Goal: Task Accomplishment & Management: Complete application form

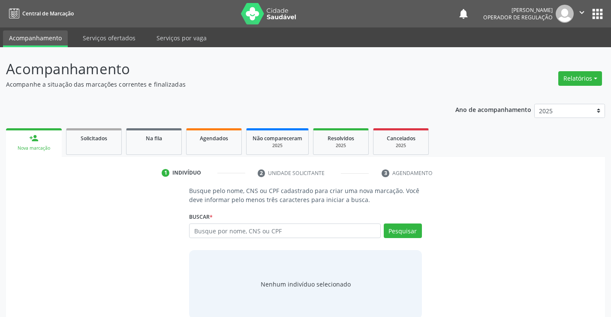
click at [234, 232] on input "text" at bounding box center [284, 230] width 191 height 15
type input "r"
type input "700609690427522"
click at [401, 231] on button "Pesquisar" at bounding box center [403, 230] width 38 height 15
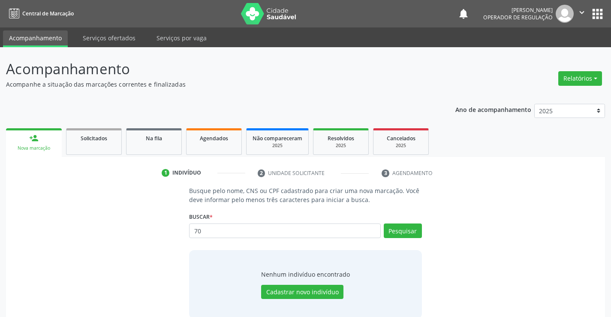
type input "7"
type input "704609690427522"
click at [405, 229] on button "Pesquisar" at bounding box center [403, 230] width 38 height 15
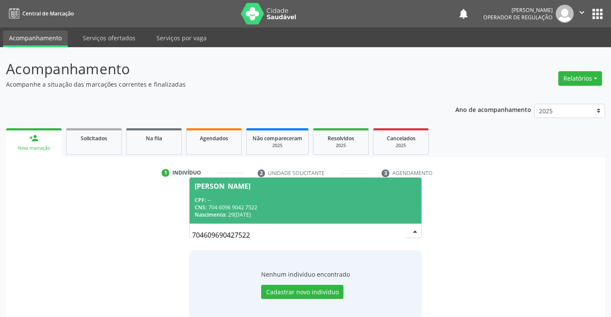
click at [391, 204] on div "CNS: 704 6096 9042 7522" at bounding box center [305, 207] width 221 height 7
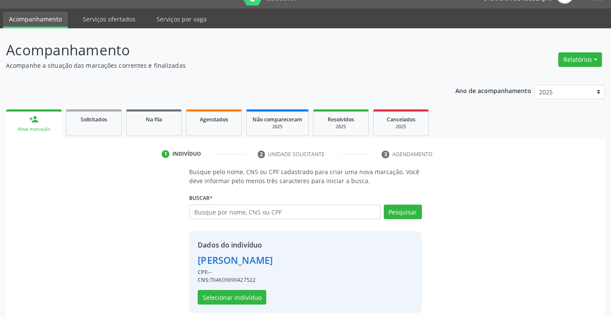
scroll to position [27, 0]
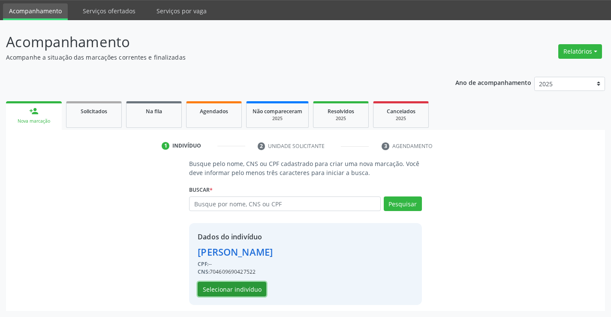
click at [255, 288] on button "Selecionar indivíduo" at bounding box center [232, 289] width 69 height 15
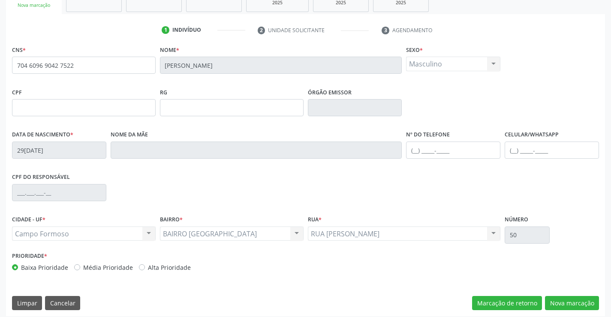
scroll to position [148, 0]
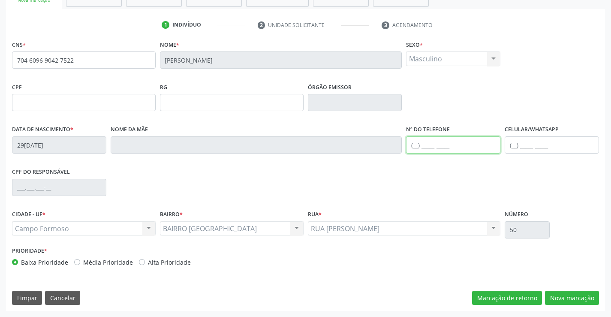
click at [415, 146] on input "text" at bounding box center [453, 144] width 94 height 17
type input "(74) 98872-5883"
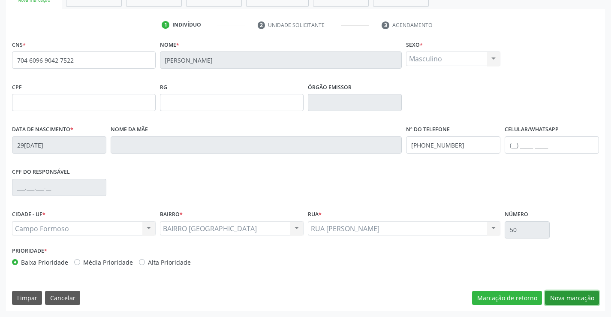
click at [561, 296] on button "Nova marcação" at bounding box center [572, 298] width 54 height 15
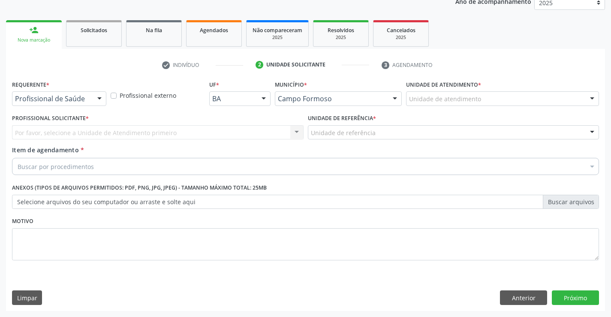
scroll to position [108, 0]
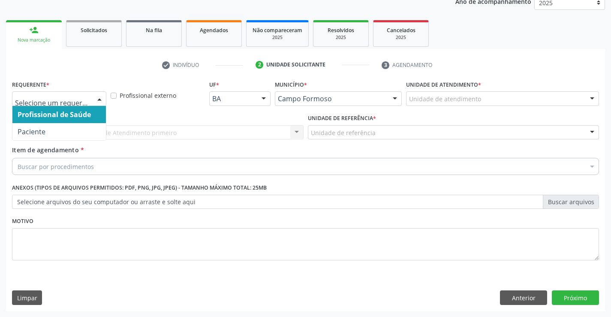
click at [102, 98] on div at bounding box center [99, 99] width 13 height 15
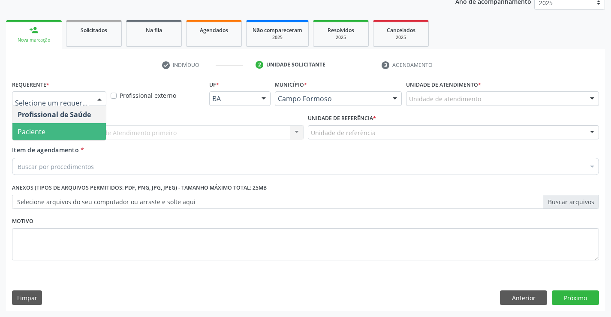
click at [70, 127] on span "Paciente" at bounding box center [58, 131] width 93 height 17
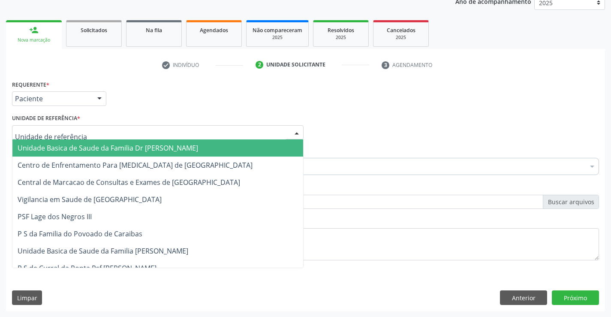
click at [87, 133] on div at bounding box center [157, 132] width 291 height 15
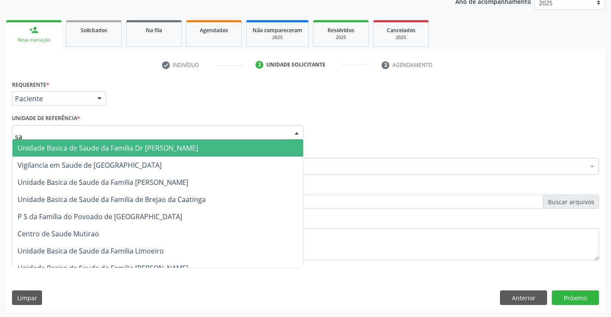
type input "sao"
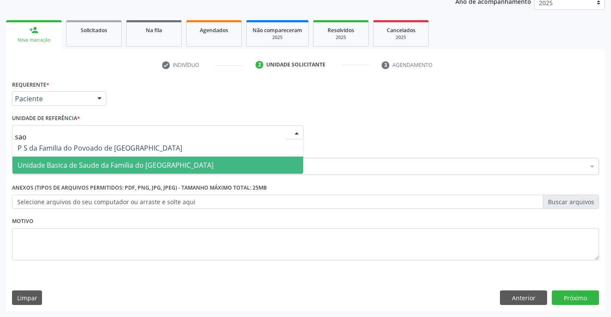
click at [120, 165] on span "Unidade Basica de Saude da Familia do [GEOGRAPHIC_DATA]" at bounding box center [116, 164] width 196 height 9
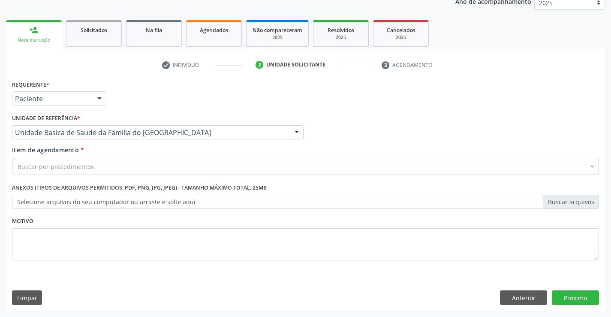
click at [116, 170] on div "Buscar por procedimentos" at bounding box center [305, 166] width 587 height 17
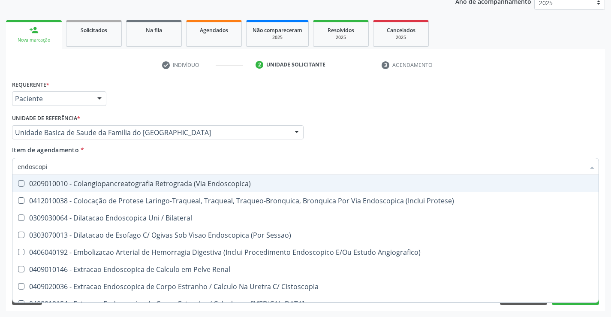
type input "endoscopia"
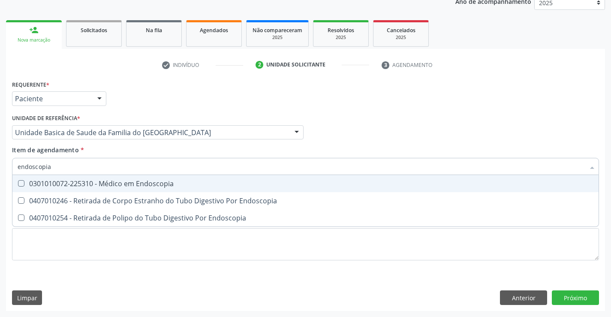
click at [119, 186] on div "0301010072-225310 - Médico em Endoscopia" at bounding box center [306, 183] width 576 height 7
checkbox Endoscopia "true"
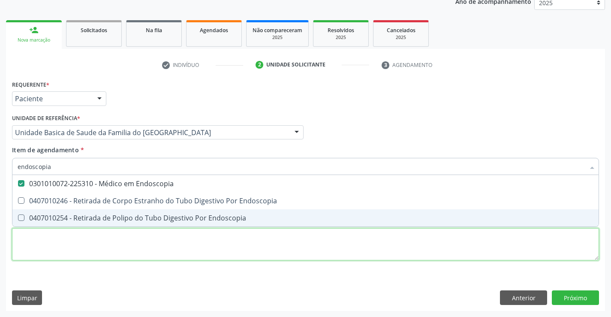
click at [118, 238] on div "Requerente * Paciente Profissional de Saúde Paciente Nenhum resultado encontrad…" at bounding box center [305, 175] width 587 height 194
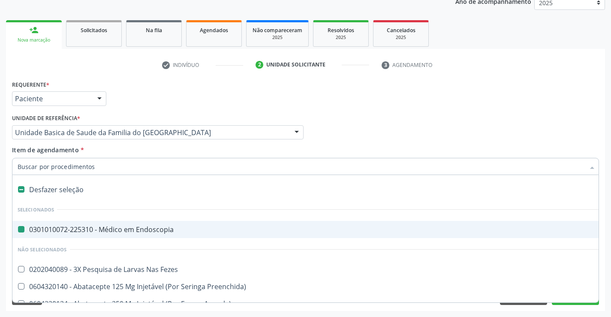
type input "u"
checkbox Endoscopia "false"
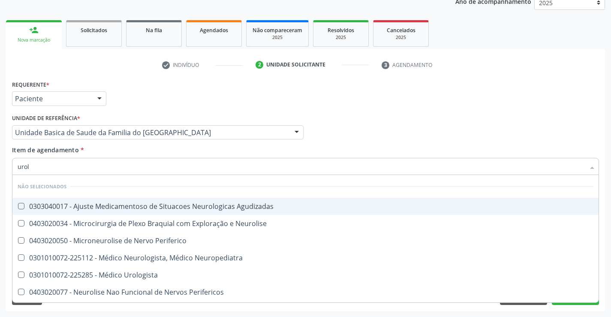
type input "urolo"
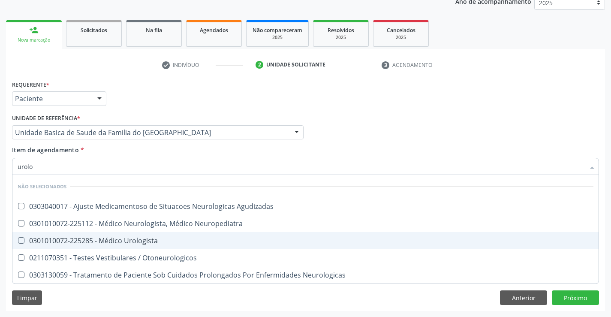
click at [117, 240] on div "0301010072-225285 - Médico Urologista" at bounding box center [306, 240] width 576 height 7
checkbox Urologista "true"
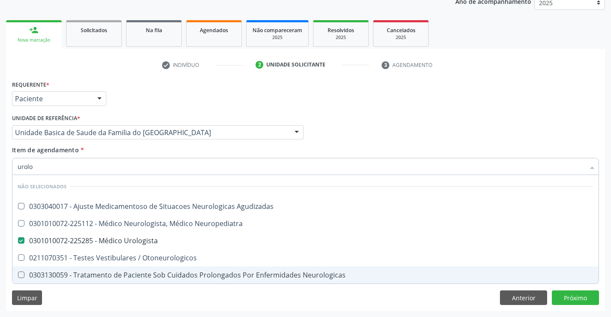
click at [108, 306] on div "Requerente * Paciente Profissional de Saúde Paciente Nenhum resultado encontrad…" at bounding box center [305, 194] width 599 height 233
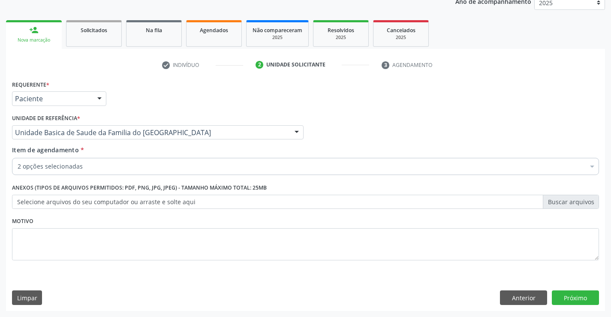
checkbox Endoscopia "true"
checkbox Urologista "true"
click at [560, 297] on button "Próximo" at bounding box center [575, 297] width 47 height 15
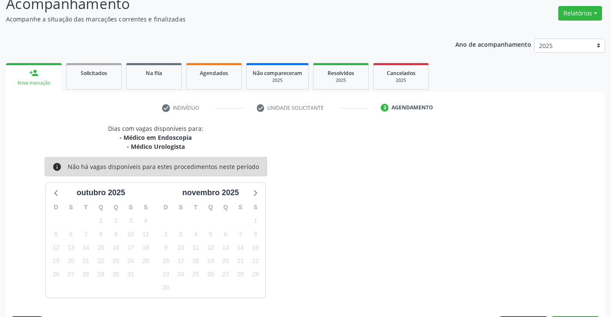
scroll to position [90, 0]
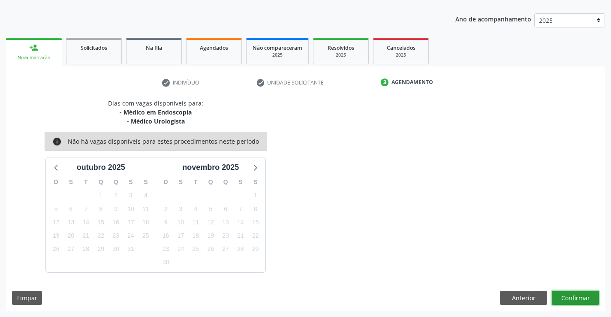
click at [577, 295] on button "Confirmar" at bounding box center [575, 298] width 47 height 15
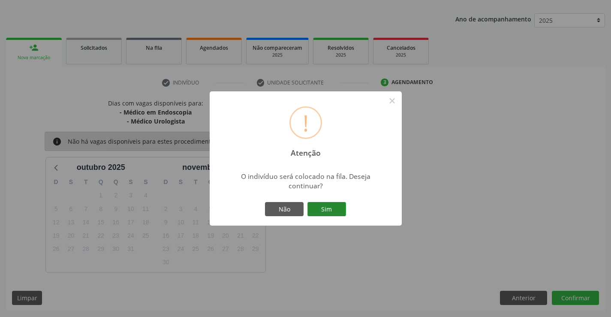
click at [330, 210] on button "Sim" at bounding box center [326, 209] width 39 height 15
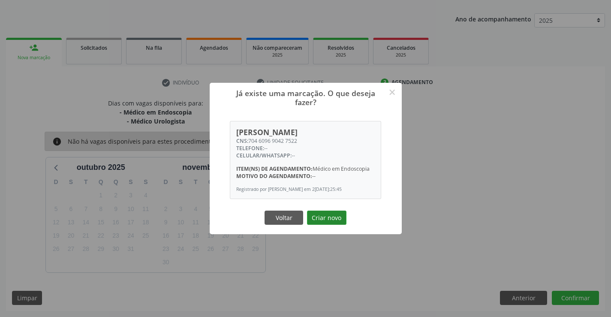
click at [331, 216] on button "Criar novo" at bounding box center [326, 217] width 39 height 15
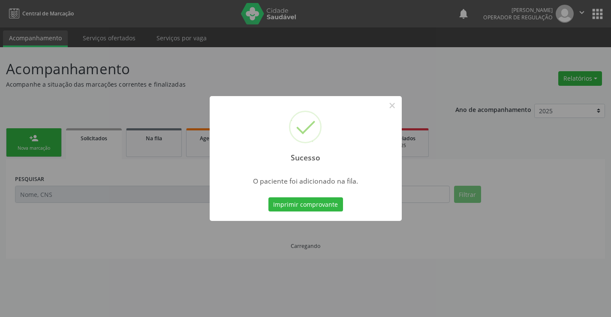
scroll to position [0, 0]
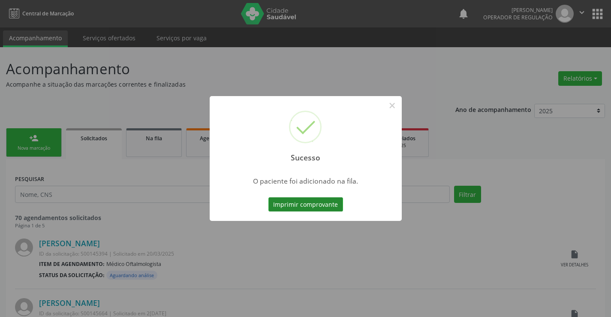
click at [330, 202] on button "Imprimir comprovante" at bounding box center [305, 204] width 75 height 15
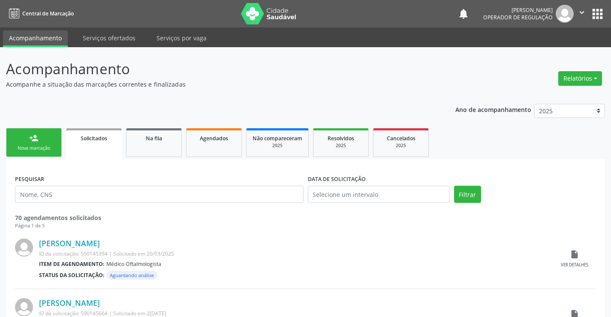
click at [50, 150] on div "Nova marcação" at bounding box center [33, 148] width 43 height 6
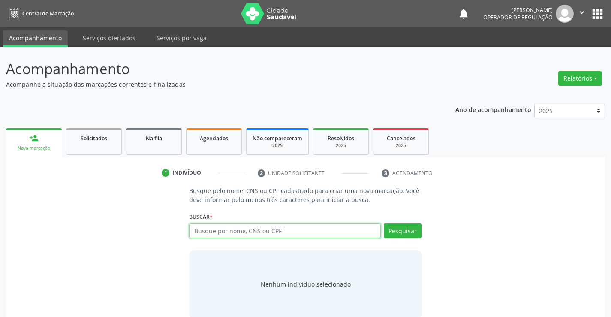
click at [227, 233] on input "text" at bounding box center [284, 230] width 191 height 15
type input "704609690,427522"
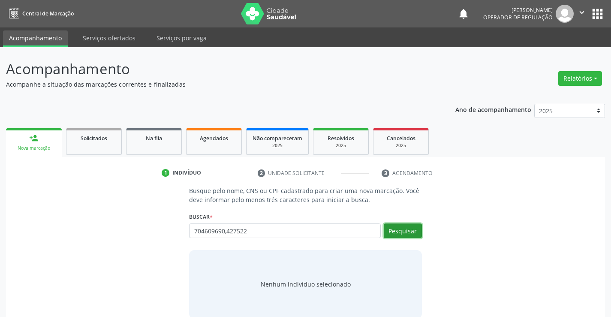
click at [396, 229] on button "Pesquisar" at bounding box center [403, 230] width 38 height 15
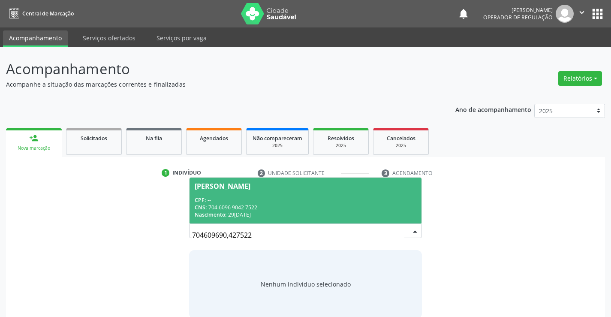
click at [351, 208] on div "CNS: 704 6096 9042 7522" at bounding box center [305, 207] width 221 height 7
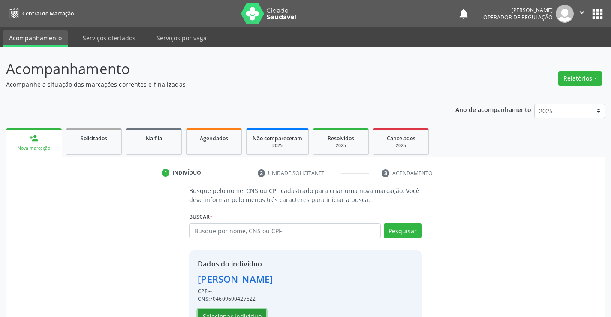
click at [214, 312] on button "Selecionar indivíduo" at bounding box center [232, 316] width 69 height 15
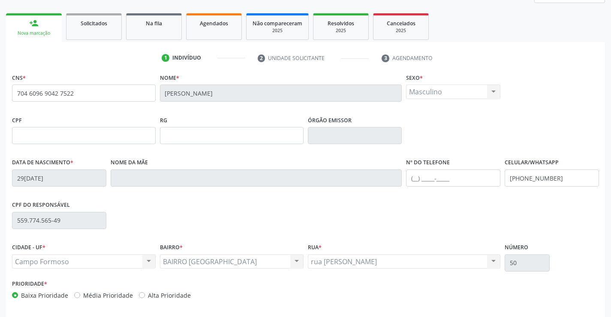
scroll to position [148, 0]
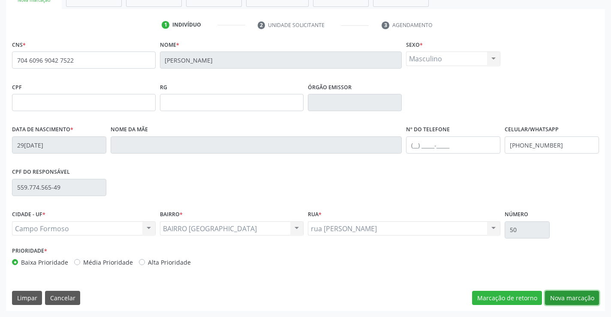
click at [553, 294] on button "Nova marcação" at bounding box center [572, 298] width 54 height 15
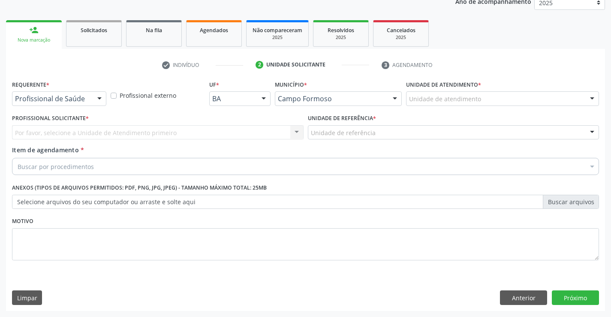
scroll to position [108, 0]
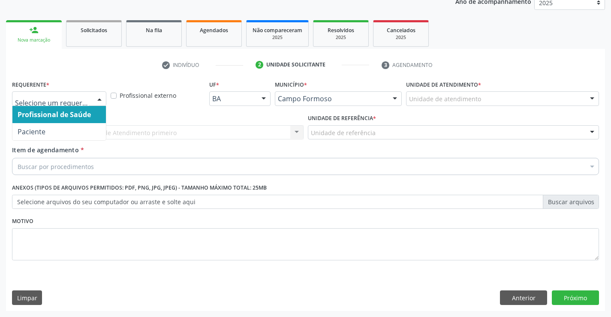
click at [97, 96] on div at bounding box center [99, 99] width 13 height 15
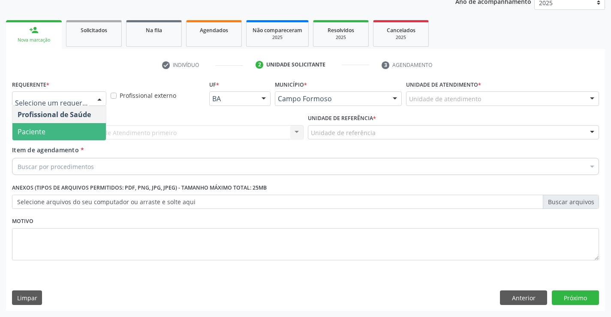
click at [72, 131] on span "Paciente" at bounding box center [58, 131] width 93 height 17
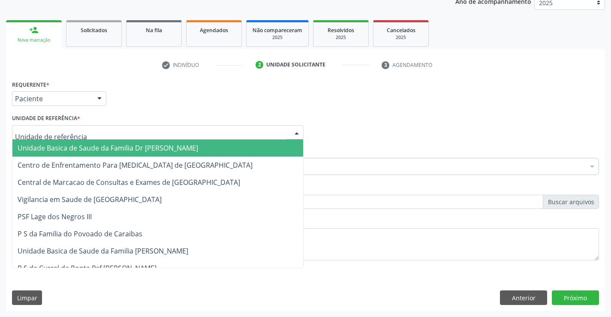
drag, startPoint x: 98, startPoint y: 132, endPoint x: 97, endPoint y: 137, distance: 4.4
click at [98, 134] on div at bounding box center [157, 132] width 291 height 15
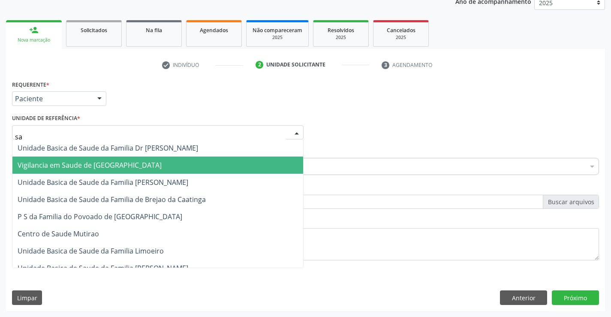
type input "sao"
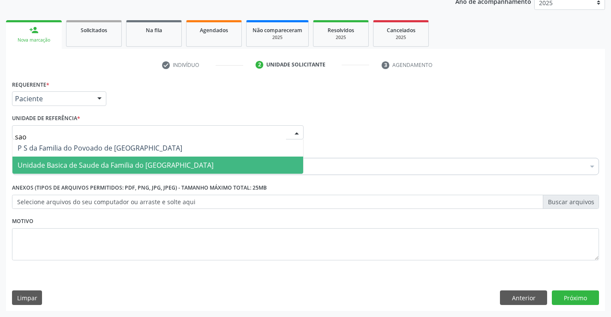
click at [139, 163] on span "Unidade Basica de Saude da Familia do [GEOGRAPHIC_DATA]" at bounding box center [116, 164] width 196 height 9
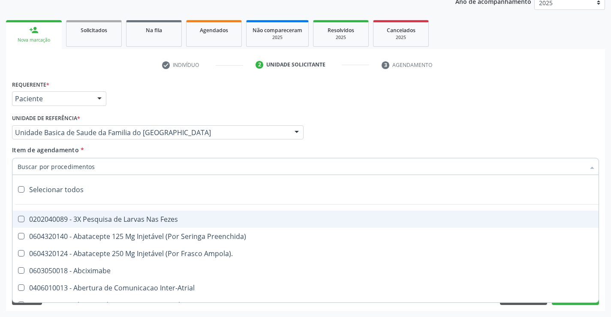
click at [122, 168] on div at bounding box center [305, 166] width 587 height 17
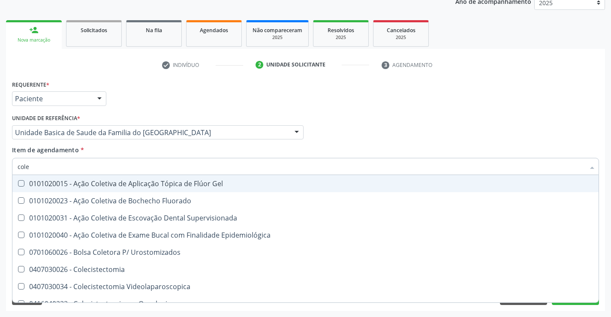
type input "coles"
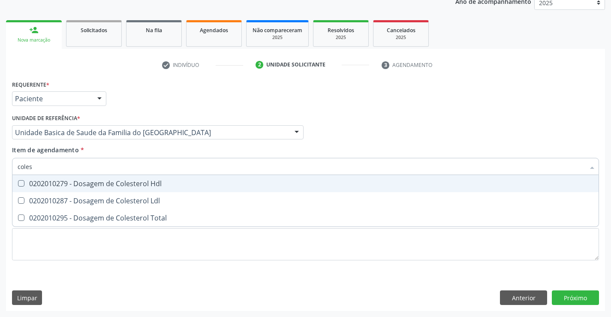
click at [120, 180] on div "0202010279 - Dosagem de Colesterol Hdl" at bounding box center [306, 183] width 576 height 7
checkbox Hdl "true"
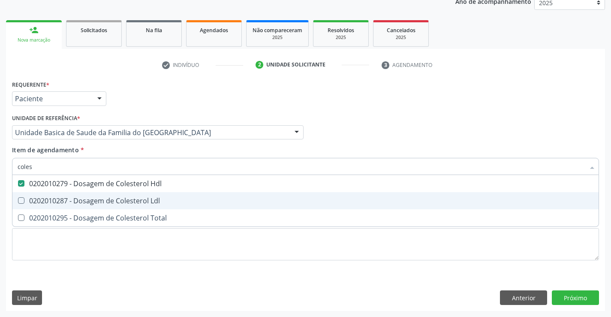
click at [119, 202] on div "0202010287 - Dosagem de Colesterol Ldl" at bounding box center [306, 200] width 576 height 7
checkbox Ldl "true"
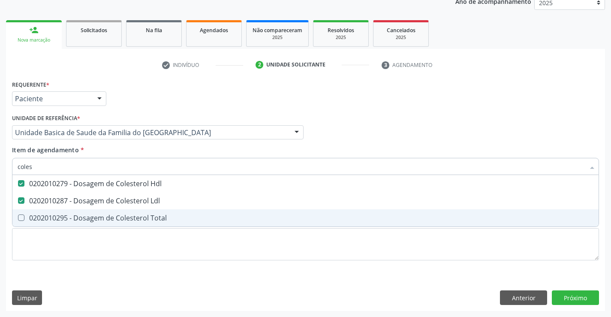
click at [119, 217] on div "0202010295 - Dosagem de Colesterol Total" at bounding box center [306, 217] width 576 height 7
checkbox Total "true"
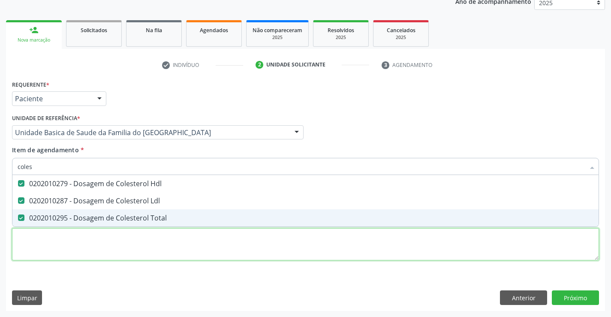
click at [112, 244] on div "Requerente * Paciente Profissional de Saúde Paciente Nenhum resultado encontrad…" at bounding box center [305, 175] width 587 height 194
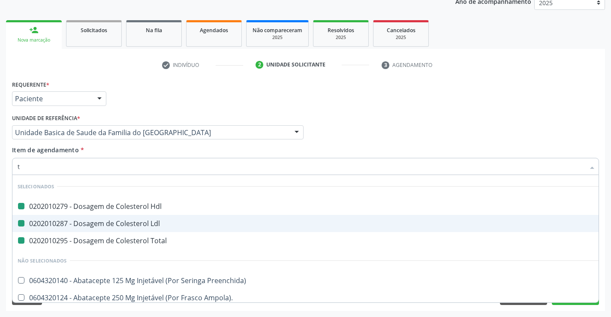
type input "tr"
checkbox Hdl "false"
checkbox Ldl "false"
checkbox Total "false"
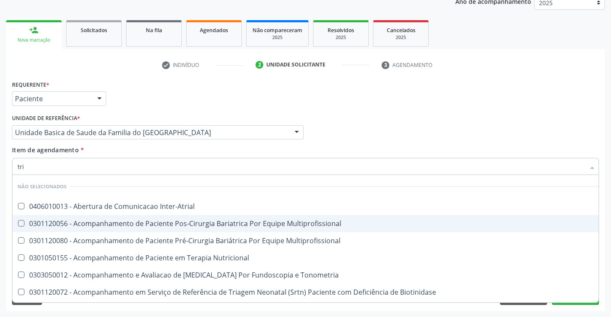
type input "trig"
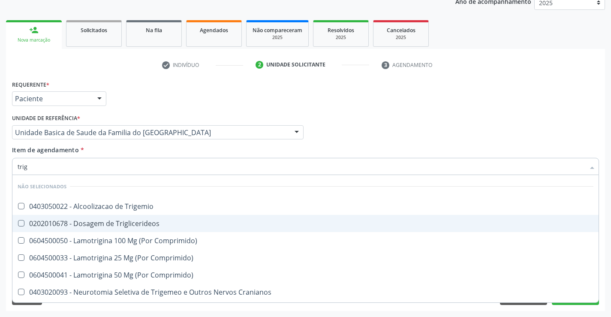
click at [122, 222] on div "0202010678 - Dosagem de Triglicerideos" at bounding box center [306, 223] width 576 height 7
checkbox Triglicerideos "true"
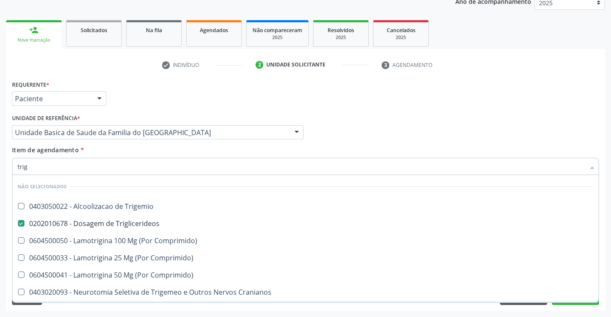
click at [101, 308] on div "Requerente * Paciente Profissional de Saúde Paciente Nenhum resultado encontrad…" at bounding box center [305, 194] width 599 height 233
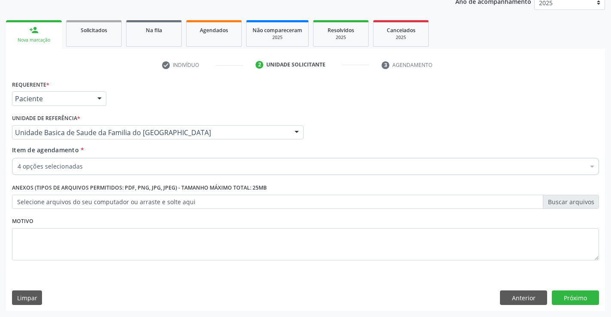
checkbox Hdl "true"
checkbox Total "true"
checkbox Triglicerideos "true"
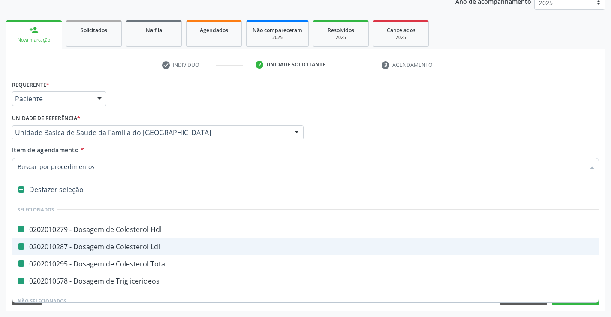
type input "u"
checkbox Hdl "false"
checkbox Ldl "false"
checkbox Total "false"
checkbox Triglicerideos "false"
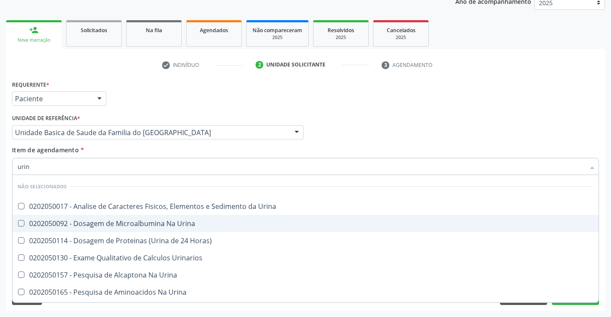
type input "urina"
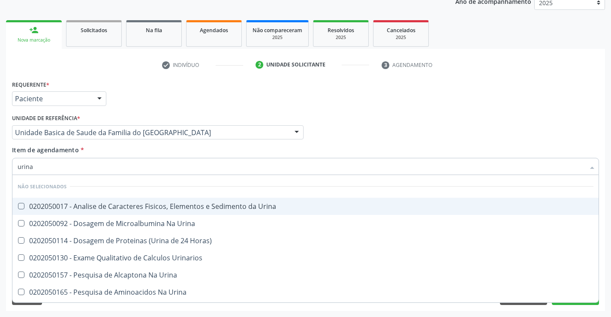
click at [131, 205] on div "0202050017 - Analise de Caracteres Fisicos, Elementos e Sedimento da Urina" at bounding box center [306, 206] width 576 height 7
checkbox Urina "true"
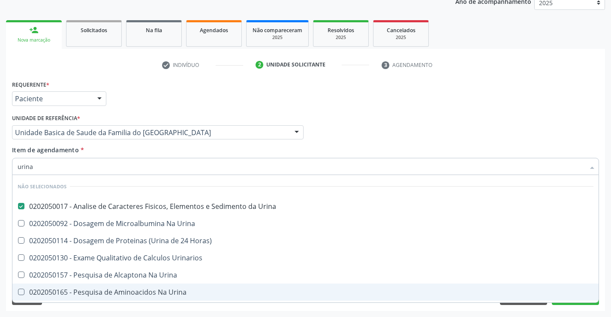
type input "urina"
click at [88, 311] on div "Acompanhamento Acompanhe a situação das marcações correntes e finalizadas Relat…" at bounding box center [305, 128] width 611 height 378
checkbox Urina "true"
checkbox Horas\) "true"
checkbox Urinarios "true"
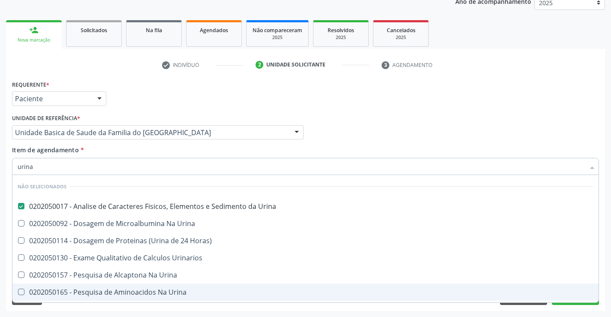
checkbox Urina "true"
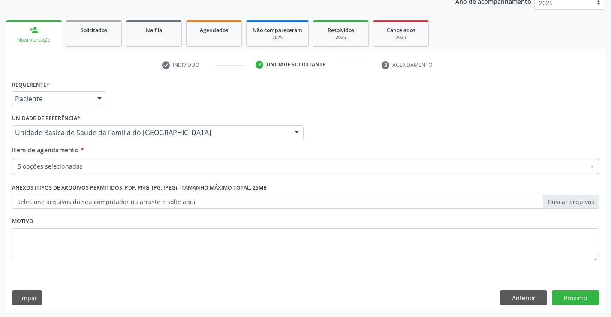
scroll to position [33, 0]
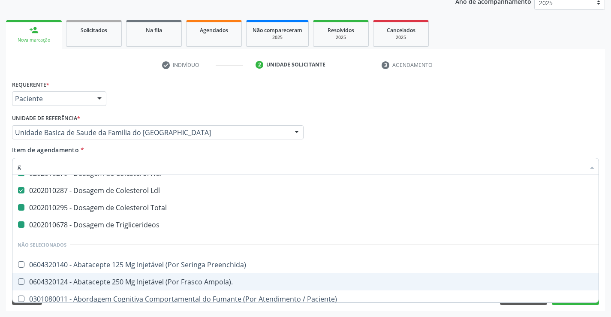
type input "gl"
checkbox Total "false"
checkbox Triglicerideos "false"
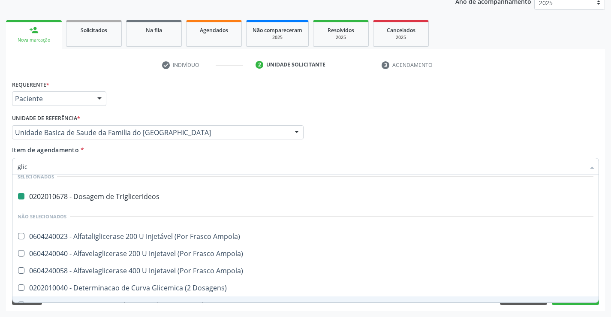
type input "glico"
checkbox Triglicerideos "false"
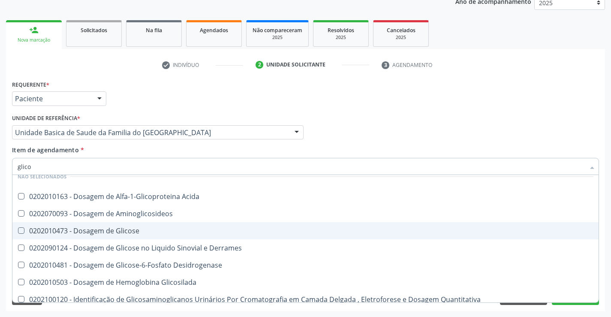
click at [93, 231] on div "0202010473 - Dosagem de Glicose" at bounding box center [306, 230] width 576 height 7
checkbox Glicose "true"
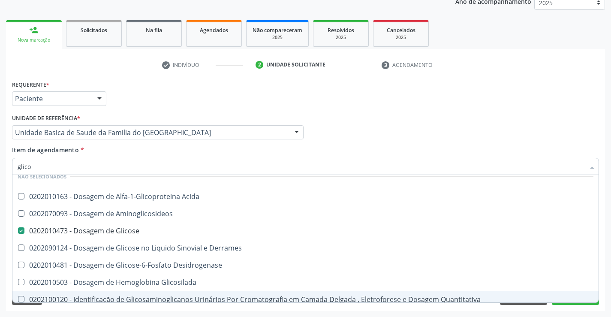
click at [84, 311] on div "Acompanhamento Acompanhe a situação das marcações correntes e finalizadas Relat…" at bounding box center [305, 128] width 611 height 378
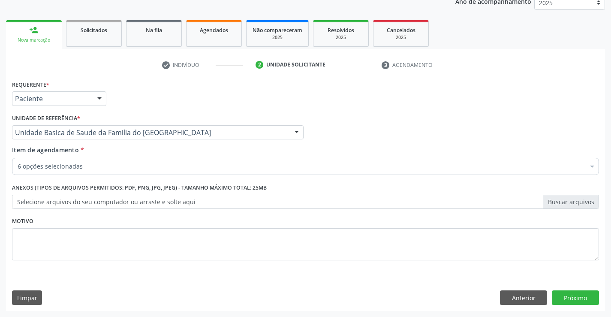
scroll to position [0, 0]
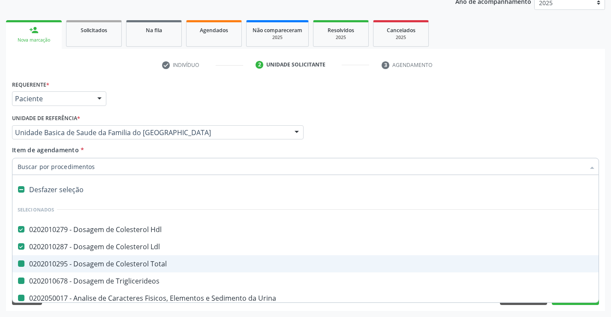
type input "h"
checkbox Total "false"
checkbox Triglicerideos "false"
checkbox Glicose "false"
checkbox Urina "false"
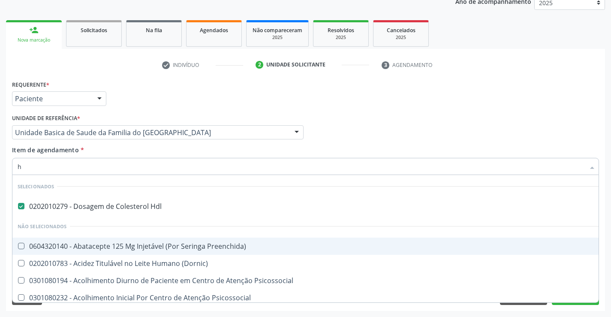
scroll to position [27, 0]
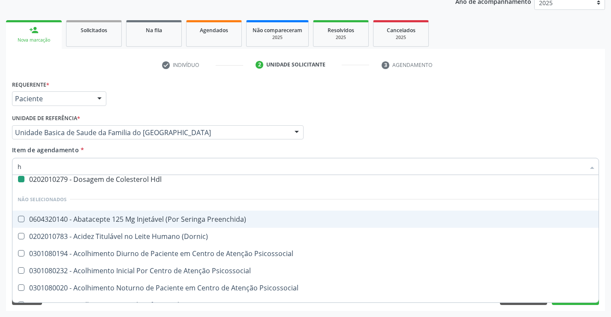
type input "he"
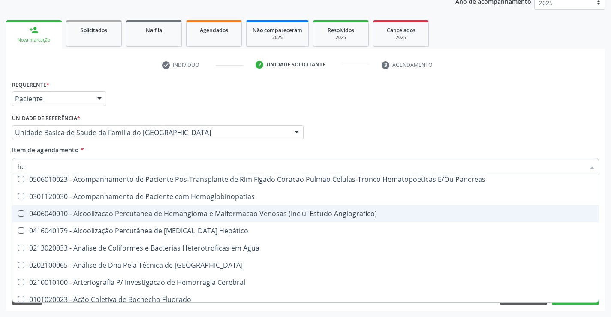
checkbox Pancreas "false"
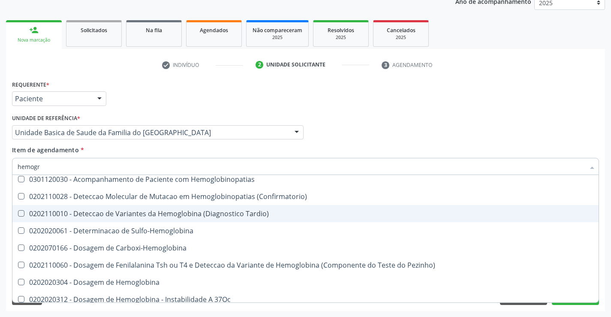
scroll to position [0, 0]
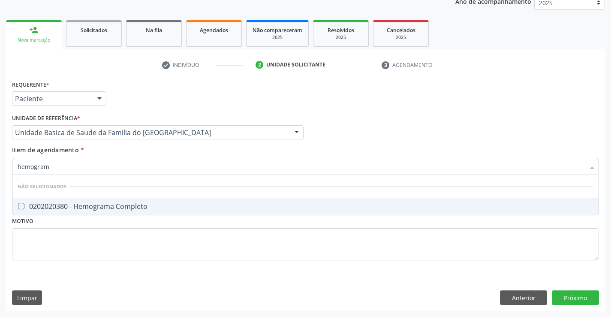
type input "hemograma"
click at [117, 209] on div "0202020380 - Hemograma Completo" at bounding box center [306, 206] width 576 height 7
checkbox Completo "true"
click at [96, 229] on div "Requerente * Paciente Profissional de Saúde Paciente Nenhum resultado encontrad…" at bounding box center [305, 175] width 587 height 194
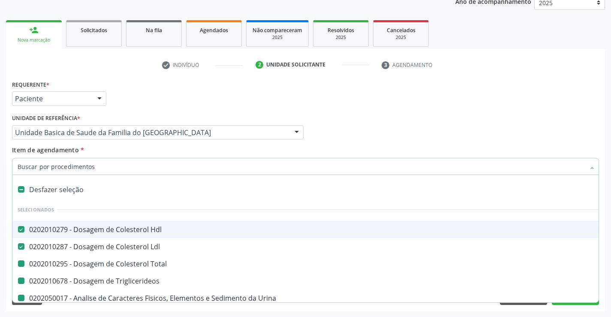
type input "f"
checkbox Total "false"
checkbox Triglicerideos "false"
checkbox Urina "false"
checkbox Glicose "false"
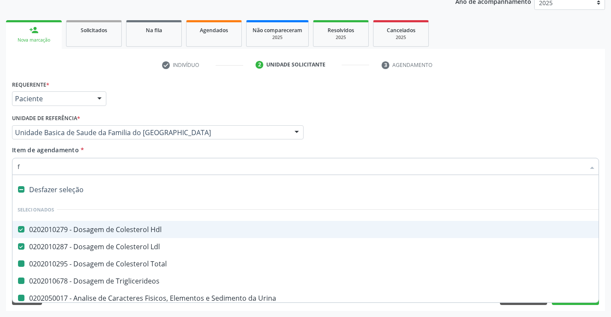
checkbox Completo "false"
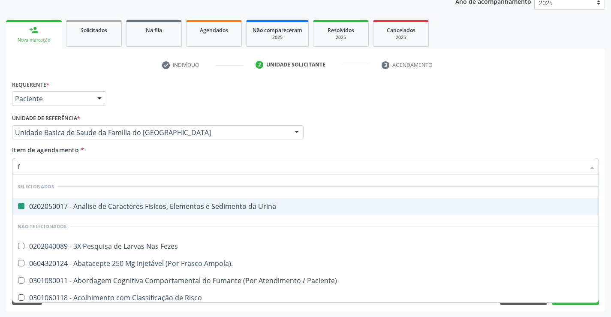
type input "fe"
checkbox Urina "false"
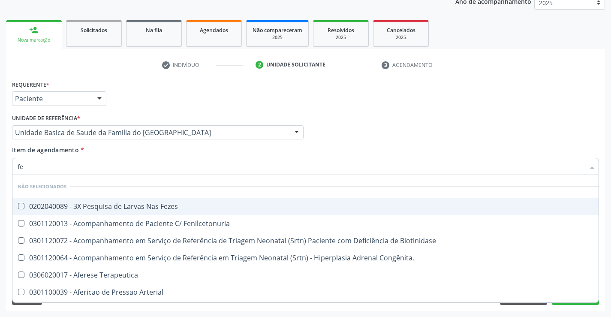
type input "fez"
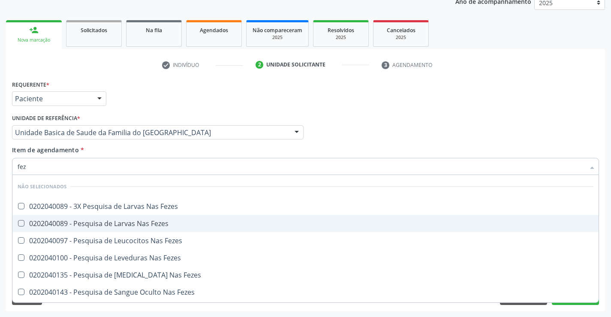
click at [99, 224] on div "0202040089 - Pesquisa de Larvas Nas Fezes" at bounding box center [306, 223] width 576 height 7
checkbox Fezes "true"
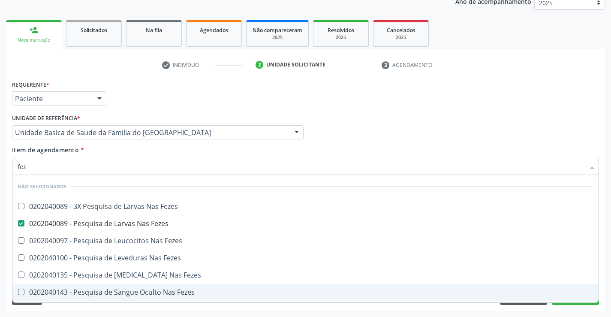
click at [101, 307] on div "Requerente * Paciente Profissional de Saúde Paciente Nenhum resultado encontrad…" at bounding box center [305, 194] width 599 height 233
checkbox Fezes "true"
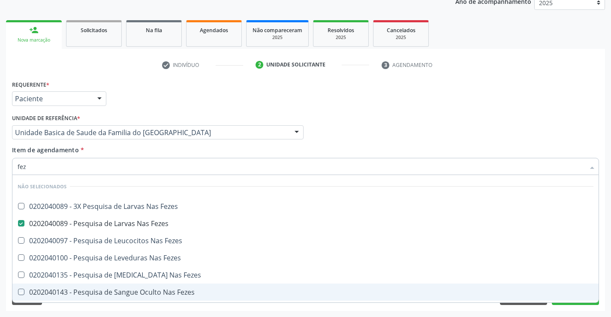
checkbox Fezes "true"
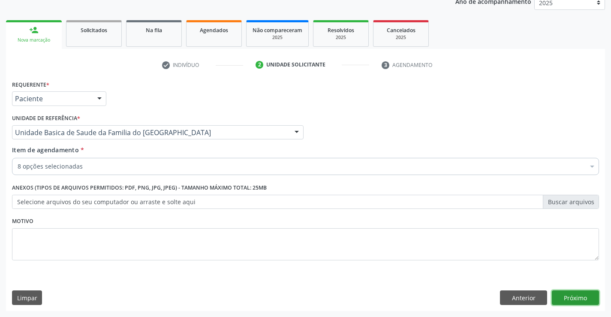
click at [570, 297] on button "Próximo" at bounding box center [575, 297] width 47 height 15
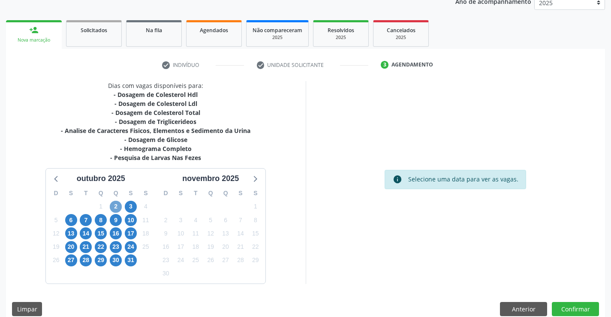
click at [114, 204] on span "2" at bounding box center [116, 207] width 12 height 12
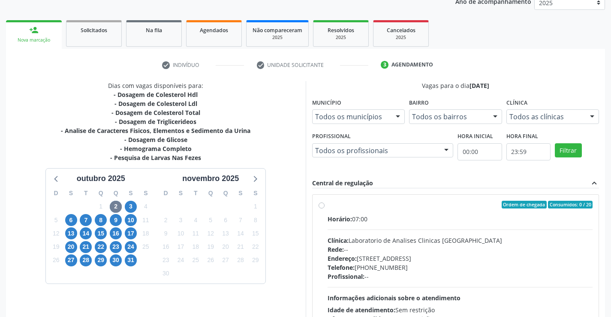
click at [327, 204] on label "Ordem de chegada Consumidos: 0 / 20 Horário: 07:00 Clínica: Laboratorio de Anal…" at bounding box center [459, 267] width 265 height 132
click at [321, 204] on input "Ordem de chegada Consumidos: 0 / 20 Horário: 07:00 Clínica: Laboratorio de Anal…" at bounding box center [321, 205] width 6 height 8
radio input "true"
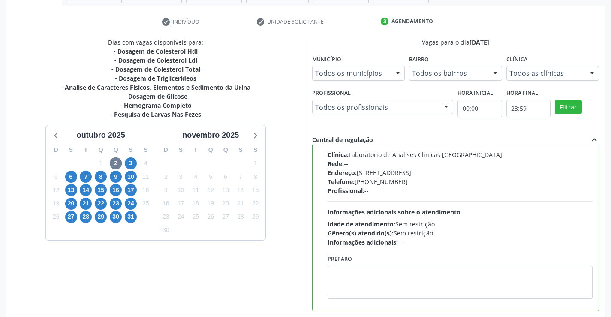
scroll to position [195, 0]
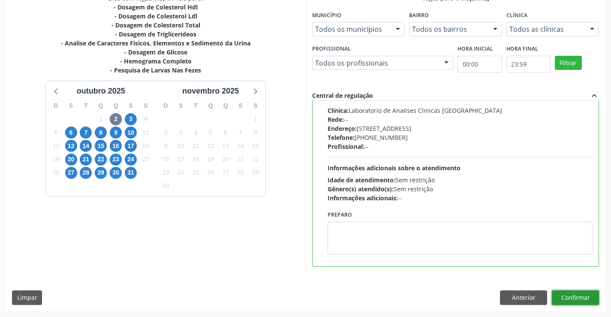
click at [566, 297] on button "Confirmar" at bounding box center [575, 297] width 47 height 15
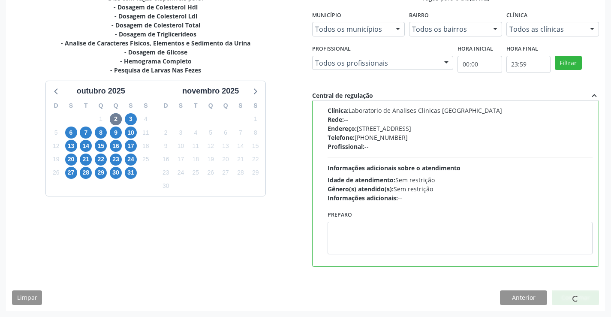
click at [566, 297] on div at bounding box center [575, 297] width 47 height 15
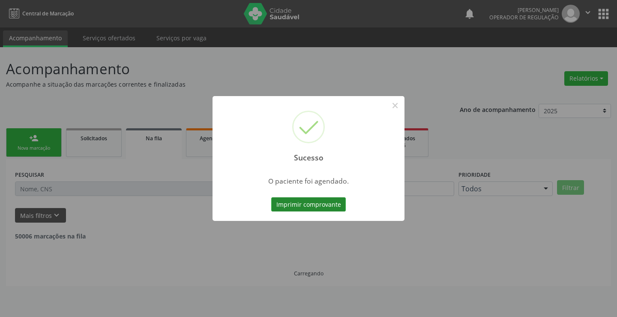
click at [337, 206] on button "Imprimir comprovante" at bounding box center [308, 204] width 75 height 15
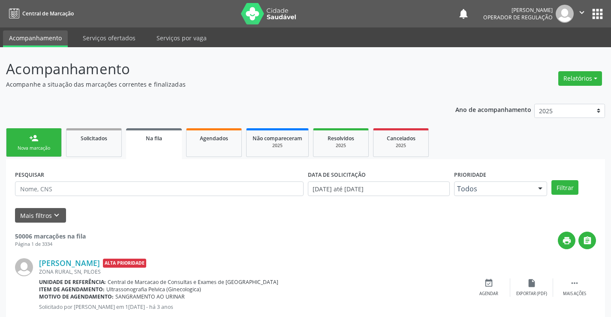
click at [52, 148] on div "Nova marcação" at bounding box center [33, 148] width 43 height 6
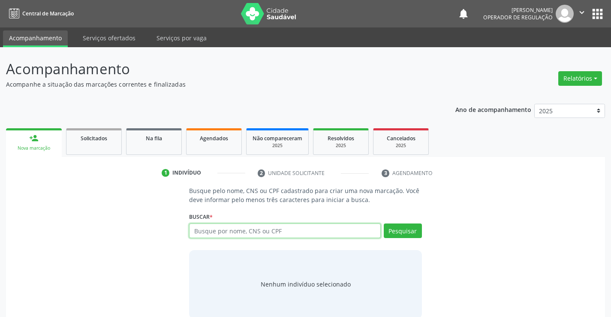
click at [237, 234] on input "text" at bounding box center [284, 230] width 191 height 15
type input "705402474470192"
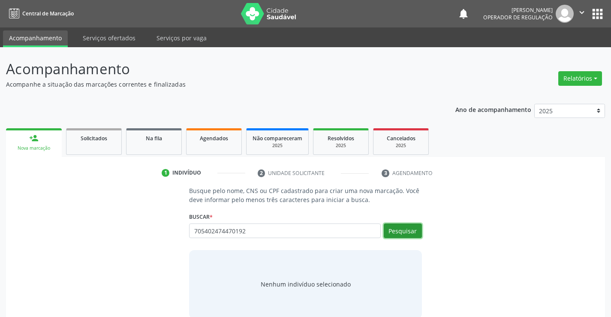
click at [412, 228] on button "Pesquisar" at bounding box center [403, 230] width 38 height 15
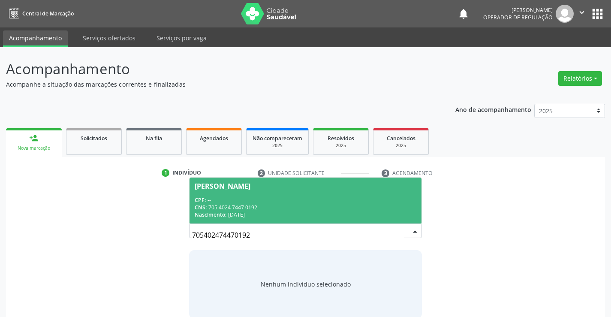
click at [317, 194] on span "Isaura Leite Menezes CPF: -- CNS: 705 4024 7447 0192 Nascimento: 08/01/1954" at bounding box center [304, 200] width 231 height 46
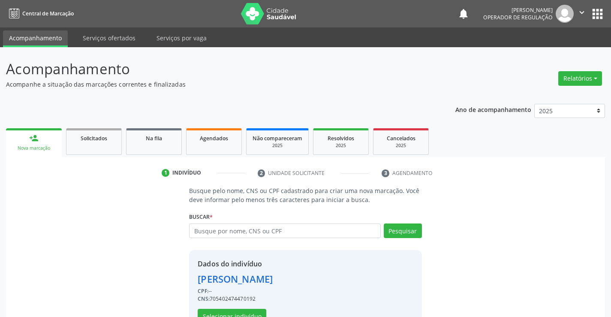
scroll to position [27, 0]
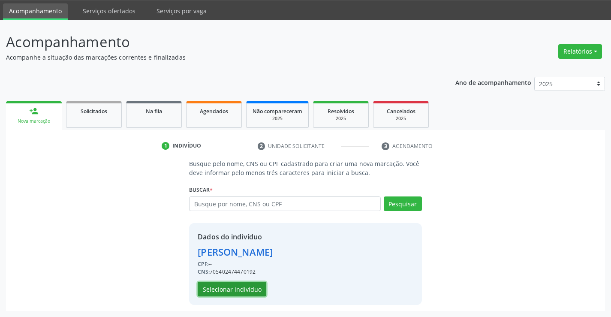
click at [249, 288] on button "Selecionar indivíduo" at bounding box center [232, 289] width 69 height 15
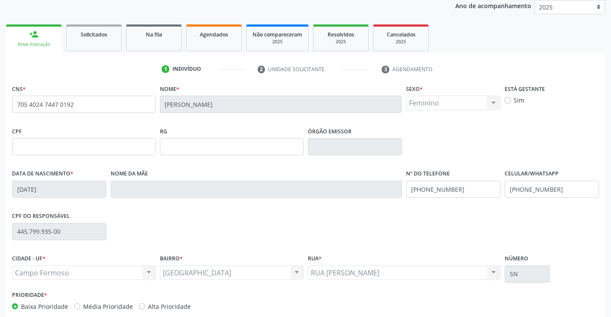
scroll to position [148, 0]
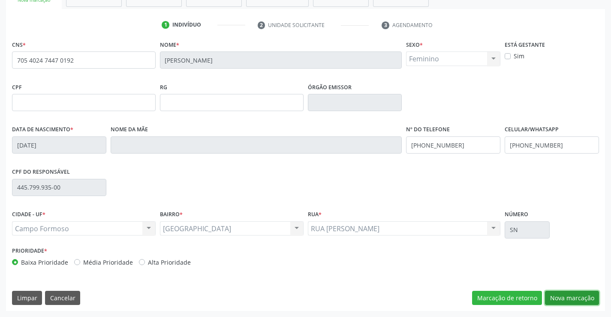
click at [576, 298] on button "Nova marcação" at bounding box center [572, 298] width 54 height 15
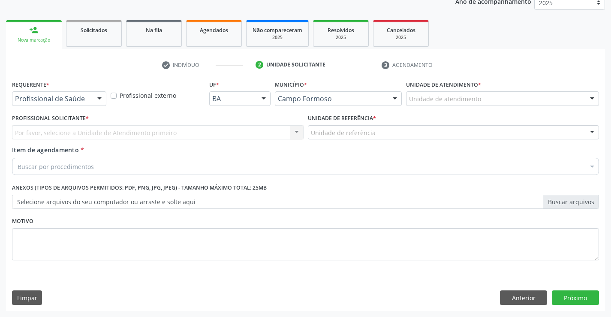
scroll to position [108, 0]
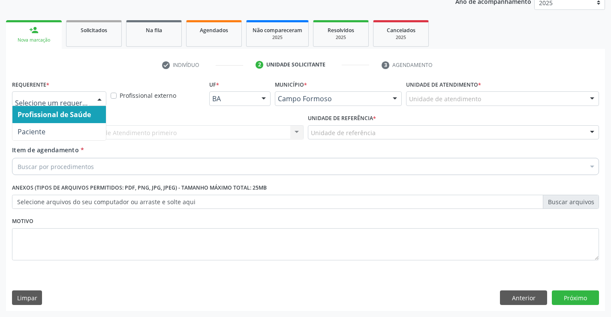
drag, startPoint x: 102, startPoint y: 97, endPoint x: 88, endPoint y: 117, distance: 23.7
click at [100, 99] on div at bounding box center [99, 99] width 13 height 15
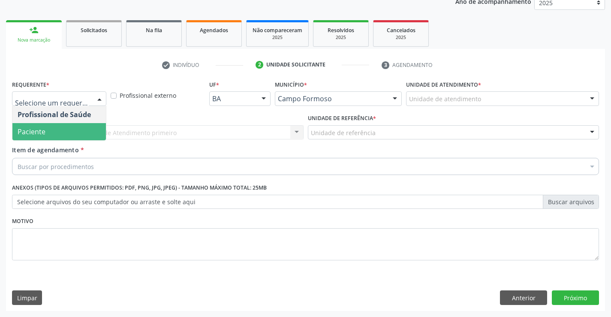
click at [83, 136] on span "Paciente" at bounding box center [58, 131] width 93 height 17
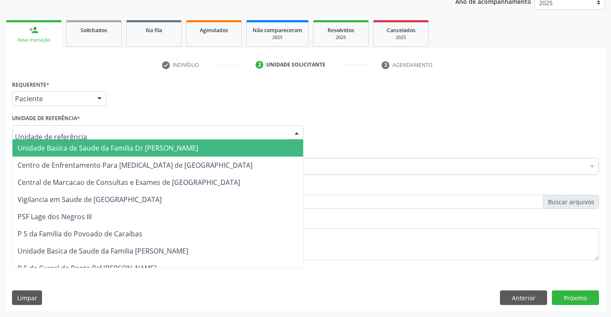
click at [89, 134] on div at bounding box center [157, 132] width 291 height 15
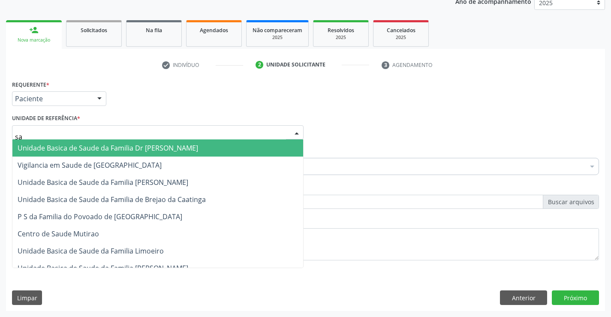
type input "sao"
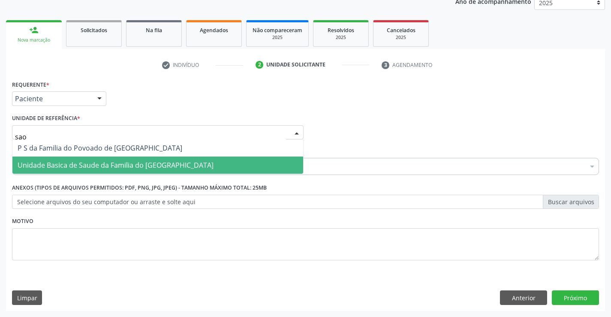
drag, startPoint x: 100, startPoint y: 163, endPoint x: 99, endPoint y: 172, distance: 9.5
click at [100, 163] on span "Unidade Basica de Saude da Familia do [GEOGRAPHIC_DATA]" at bounding box center [116, 164] width 196 height 9
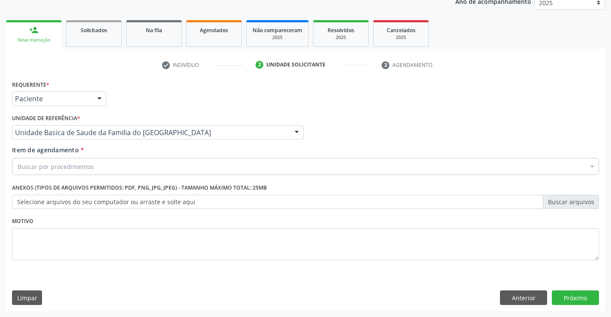
click at [98, 164] on div "Buscar por procedimentos" at bounding box center [305, 166] width 587 height 17
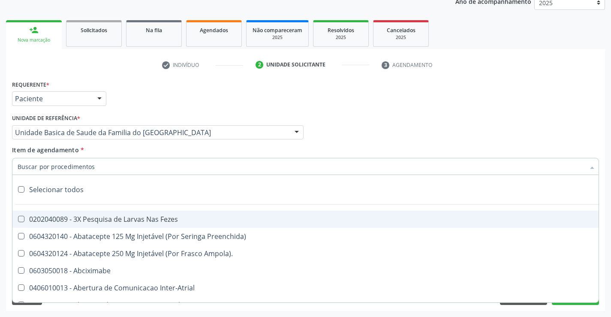
click at [98, 169] on input "Item de agendamento *" at bounding box center [301, 166] width 567 height 17
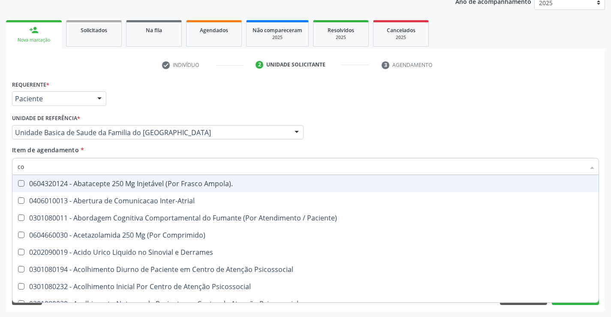
type input "col"
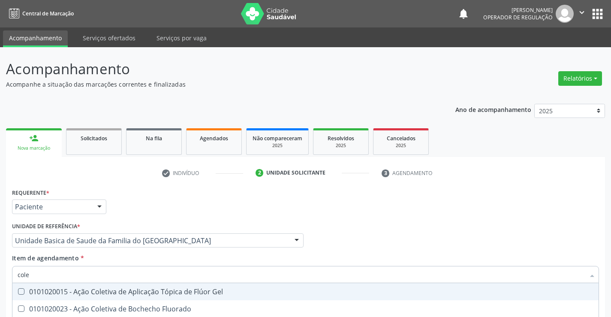
type input "coles"
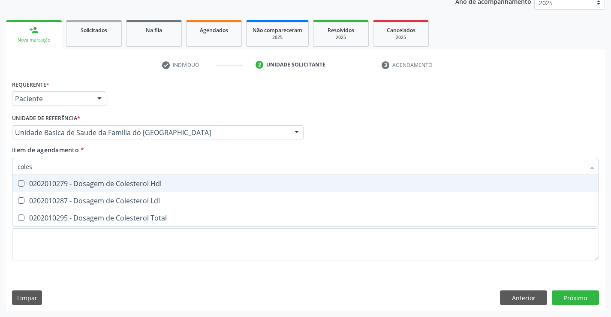
click at [99, 183] on div "0202010279 - Dosagem de Colesterol Hdl" at bounding box center [306, 183] width 576 height 7
checkbox Hdl "true"
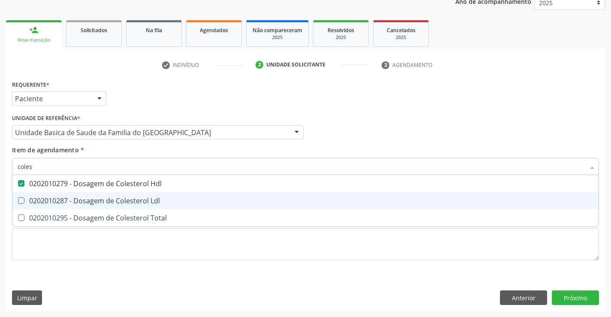
click at [95, 203] on div "0202010287 - Dosagem de Colesterol Ldl" at bounding box center [306, 200] width 576 height 7
checkbox Ldl "true"
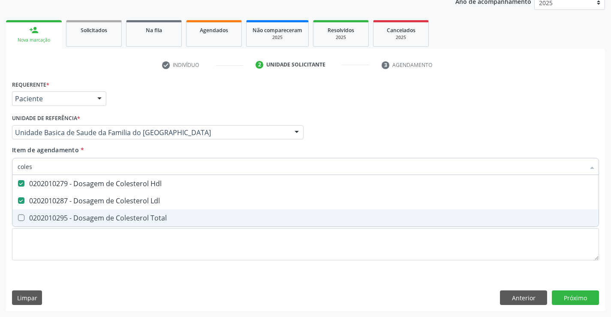
click at [91, 215] on div "0202010295 - Dosagem de Colesterol Total" at bounding box center [306, 217] width 576 height 7
checkbox Total "true"
type input "coles"
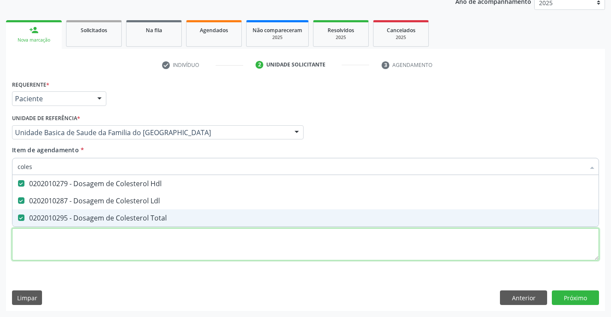
click at [92, 243] on div "Requerente * Paciente Profissional de Saúde Paciente Nenhum resultado encontrad…" at bounding box center [305, 175] width 587 height 194
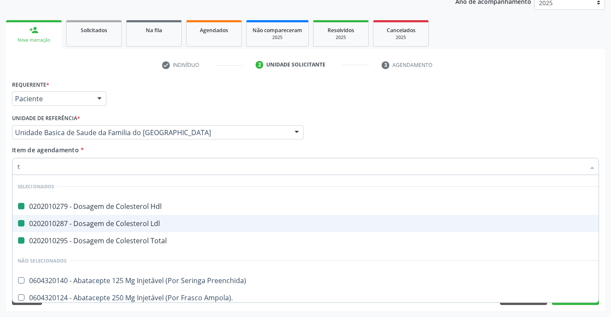
type input "tr"
checkbox Hdl "false"
checkbox Ldl "false"
checkbox Total "false"
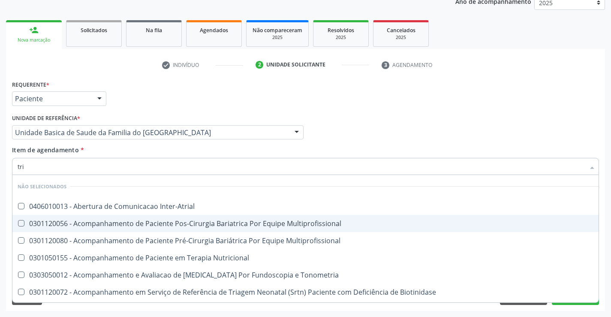
type input "trig"
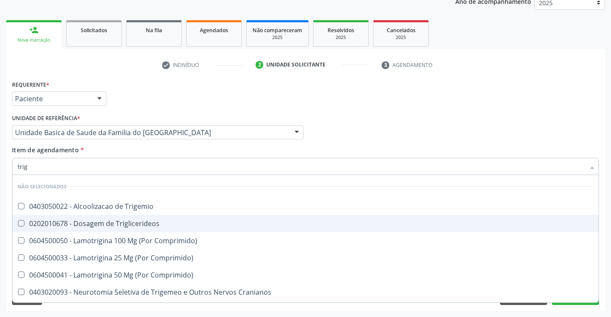
click at [95, 226] on div "0202010678 - Dosagem de Triglicerideos" at bounding box center [306, 223] width 576 height 7
checkbox Triglicerideos "true"
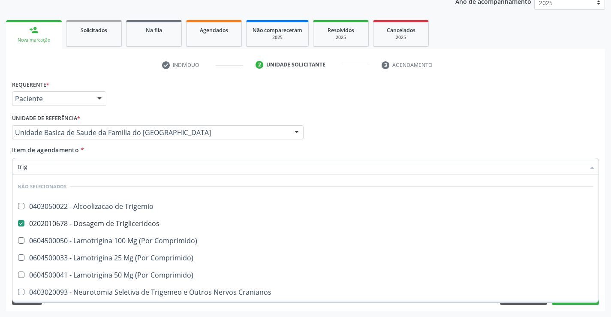
type input "trig"
click at [113, 307] on div "Requerente * Paciente Profissional de Saúde Paciente Nenhum resultado encontrad…" at bounding box center [305, 194] width 599 height 233
checkbox Trigemio "true"
checkbox Comprimido\) "true"
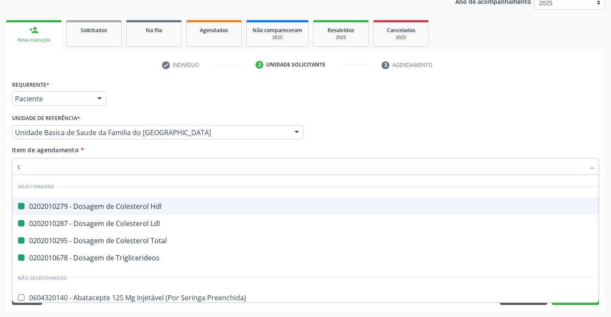
type input "cr"
checkbox Hdl "false"
checkbox Ldl "false"
checkbox Total "false"
checkbox Triglicerideos "false"
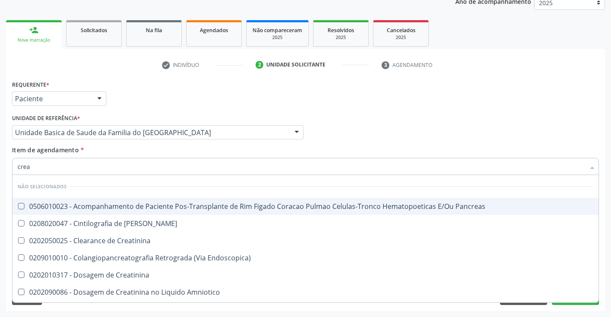
type input "creat"
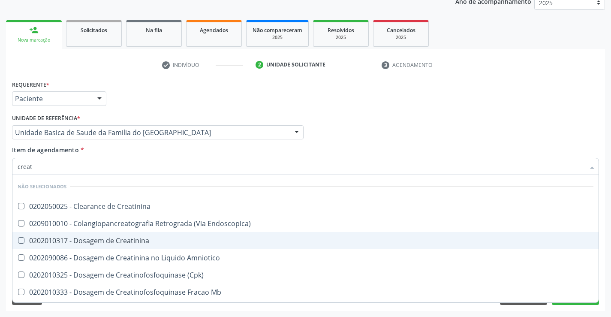
drag, startPoint x: 94, startPoint y: 237, endPoint x: 92, endPoint y: 256, distance: 18.9
click at [94, 240] on div "0202010317 - Dosagem de Creatinina" at bounding box center [306, 240] width 576 height 7
checkbox Creatinina "true"
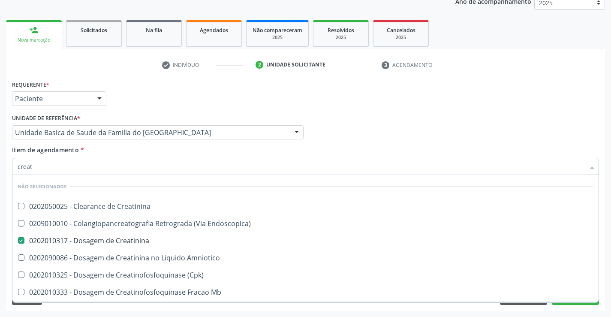
click at [102, 310] on div "Requerente * Paciente Profissional de Saúde Paciente Nenhum resultado encontrad…" at bounding box center [305, 194] width 599 height 233
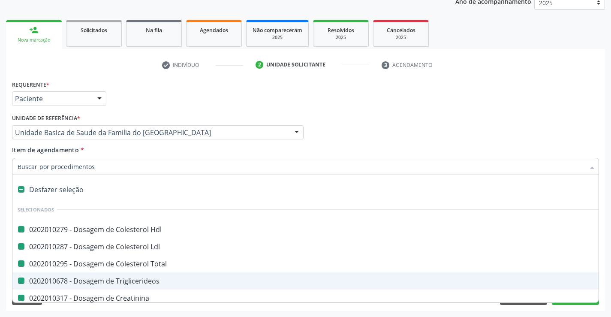
type input "u"
checkbox Hdl "false"
checkbox Ldl "false"
checkbox Total "false"
checkbox Triglicerideos "false"
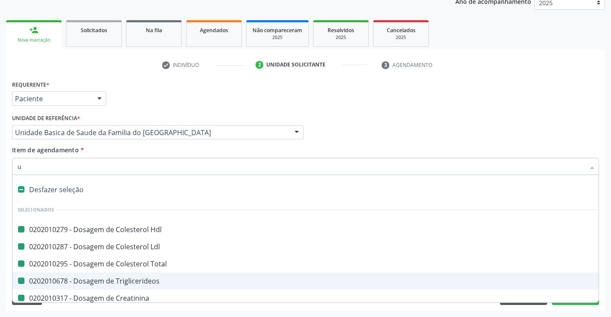
checkbox Creatinina "false"
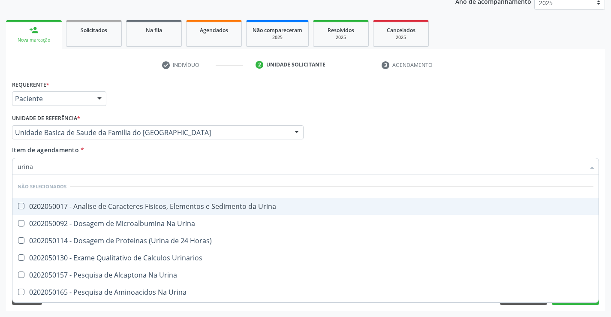
drag, startPoint x: 99, startPoint y: 204, endPoint x: 111, endPoint y: 264, distance: 61.0
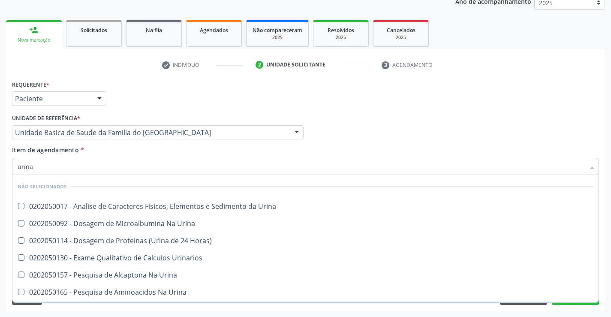
type input "urina"
click at [109, 303] on div "Limpar Anterior Próximo" at bounding box center [305, 297] width 587 height 15
checkbox Urina "true"
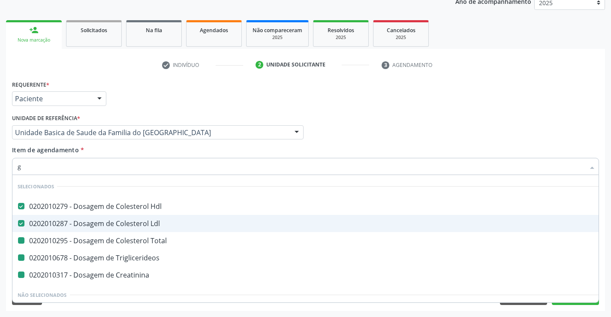
type input "gl"
checkbox Total "false"
checkbox Triglicerideos "false"
checkbox Creatinina "false"
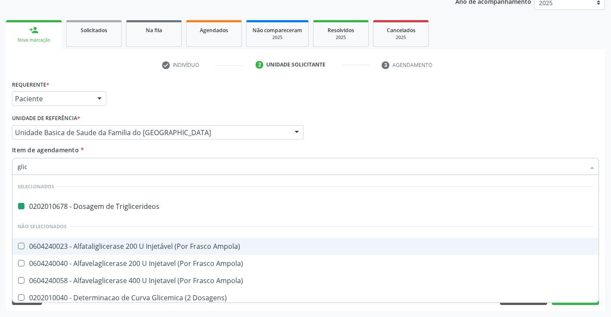
type input "glico"
checkbox Triglicerideos "false"
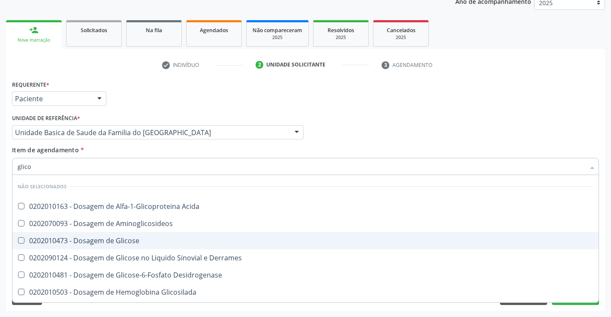
click at [108, 237] on div "0202010473 - Dosagem de Glicose" at bounding box center [306, 240] width 576 height 7
checkbox Glicose "true"
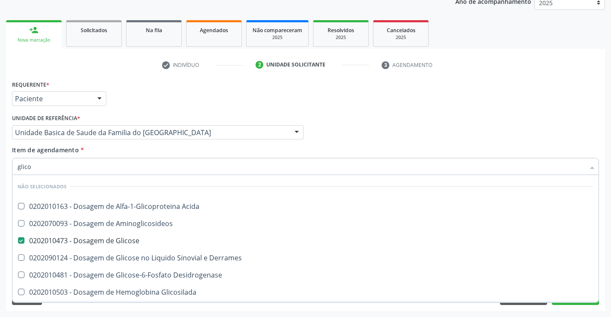
type input "glico"
click at [94, 312] on div "Acompanhamento Acompanhe a situação das marcações correntes e finalizadas Relat…" at bounding box center [305, 128] width 611 height 378
checkbox Acida "true"
checkbox Derrames "true"
checkbox Desidrogenase "true"
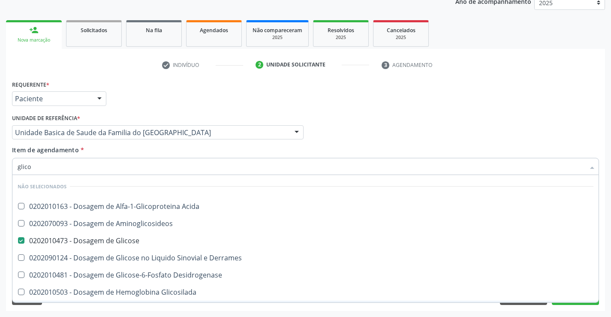
checkbox Glicosilada "true"
checkbox Aminoglicosideos "true"
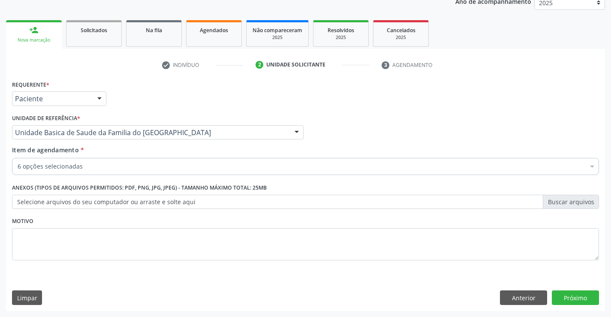
scroll to position [0, 0]
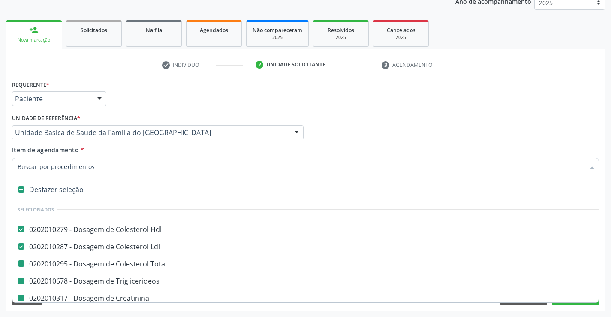
type input "h"
checkbox Total "false"
checkbox Triglicerideos "false"
checkbox Creatinina "false"
checkbox Glicose "false"
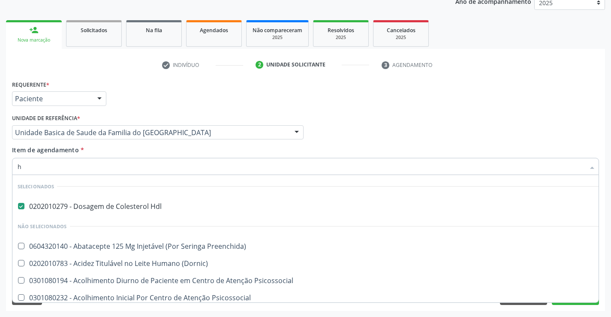
scroll to position [27, 0]
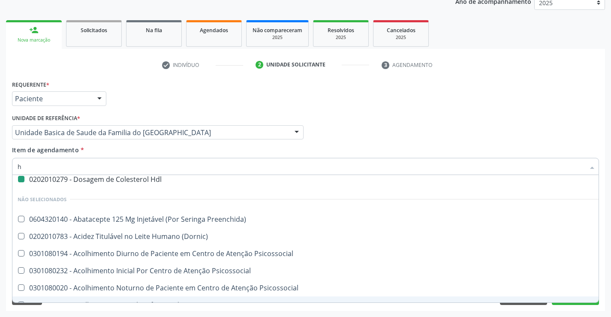
type input "he"
checkbox Hdl "false"
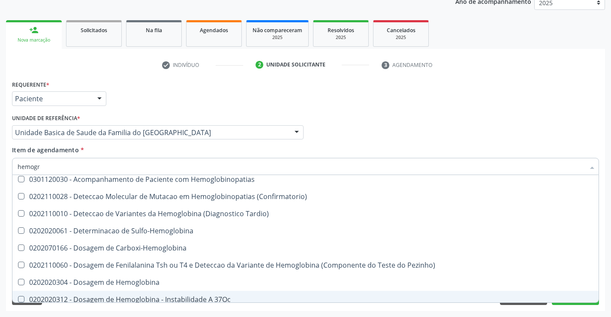
scroll to position [0, 0]
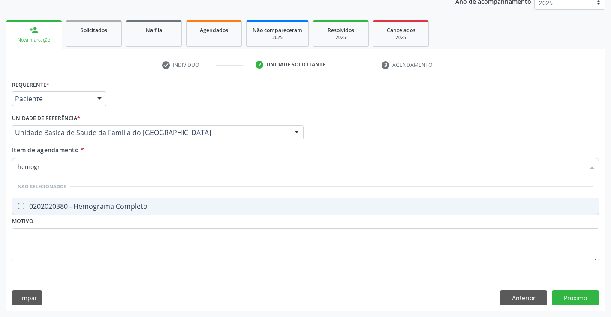
type input "hemogra"
click at [112, 204] on div "0202020380 - Hemograma Completo" at bounding box center [306, 206] width 576 height 7
checkbox Completo "true"
click at [114, 240] on div "Requerente * Paciente Profissional de Saúde Paciente Nenhum resultado encontrad…" at bounding box center [305, 175] width 587 height 194
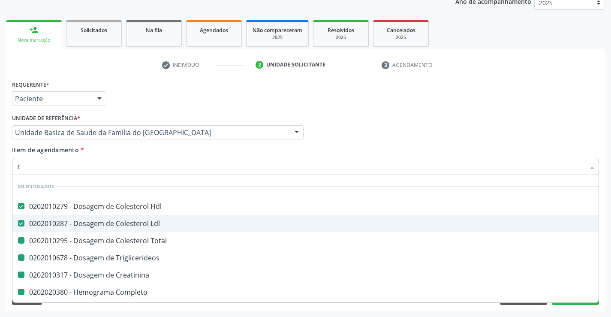
type input "tr"
checkbox Total "false"
checkbox Triglicerideos "false"
checkbox Creatinina "false"
checkbox Completo "false"
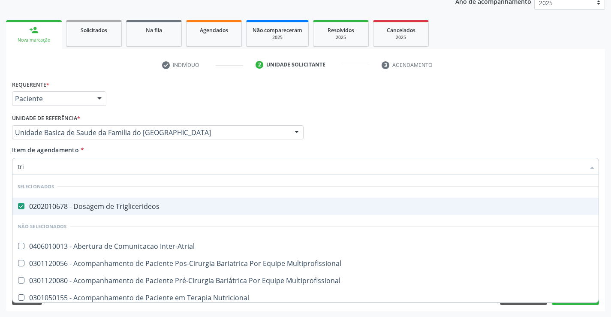
click at [189, 221] on li "Não selecionados" at bounding box center [471, 226] width 918 height 23
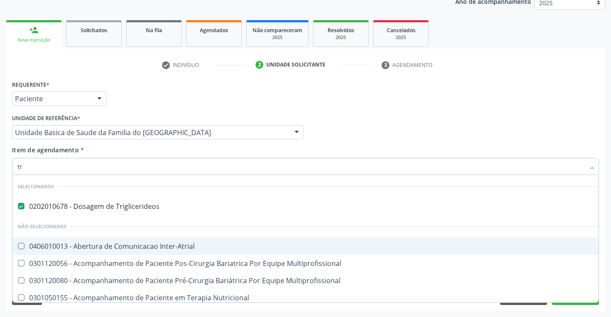
type input "t"
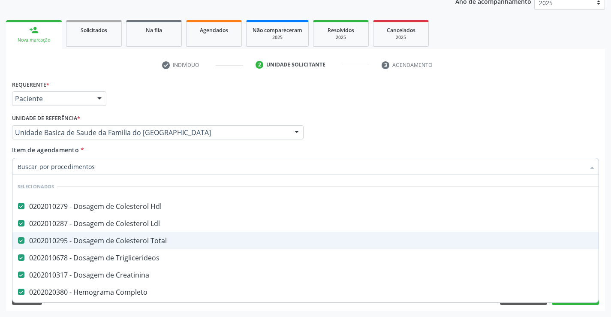
checkbox Total "true"
checkbox Triglicerideos "true"
checkbox Creatinina "true"
checkbox Completo "true"
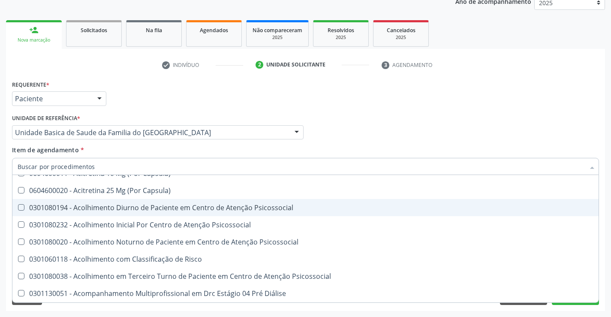
scroll to position [472, 0]
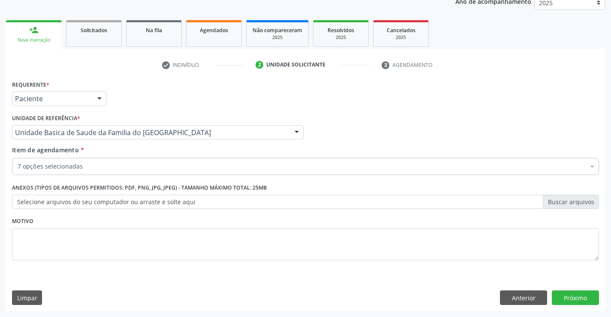
click at [465, 306] on div "Requerente * Paciente Profissional de Saúde Paciente Nenhum resultado encontrad…" at bounding box center [305, 194] width 599 height 233
click at [580, 292] on button "Próximo" at bounding box center [575, 297] width 47 height 15
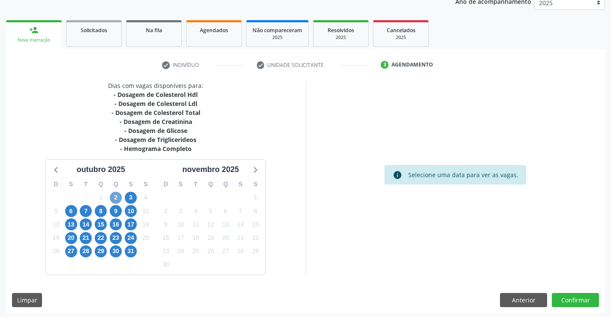
click at [114, 196] on span "2" at bounding box center [116, 198] width 12 height 12
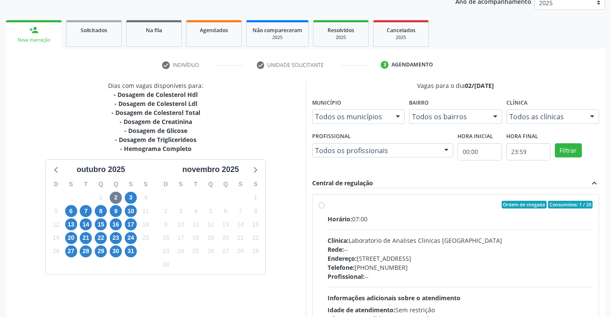
click at [327, 204] on label "Ordem de chegada Consumidos: 1 / 20 Horário: 07:00 Clínica: Laboratorio de Anal…" at bounding box center [459, 267] width 265 height 132
click at [321, 204] on input "Ordem de chegada Consumidos: 1 / 20 Horário: 07:00 Clínica: Laboratorio de Anal…" at bounding box center [321, 205] width 6 height 8
radio input "true"
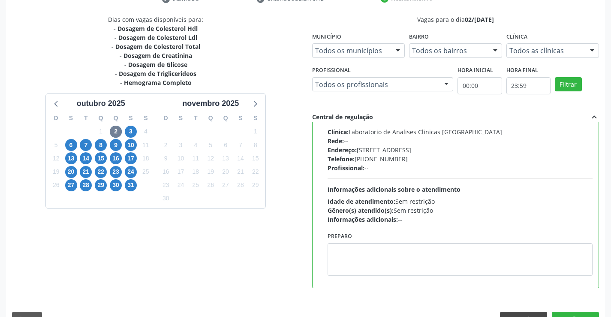
scroll to position [195, 0]
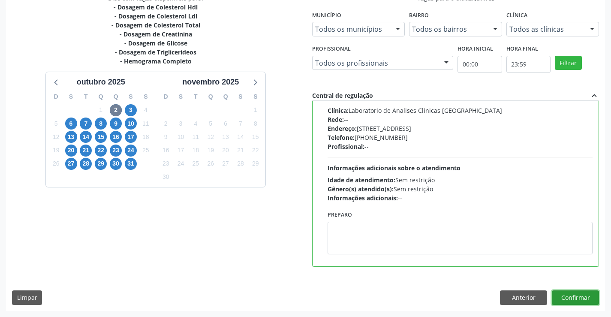
click at [567, 295] on button "Confirmar" at bounding box center [575, 297] width 47 height 15
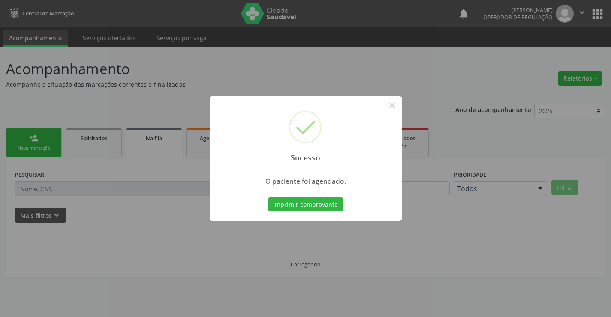
scroll to position [0, 0]
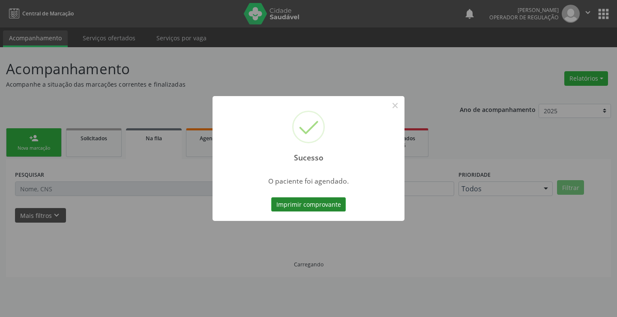
click at [314, 207] on button "Imprimir comprovante" at bounding box center [308, 204] width 75 height 15
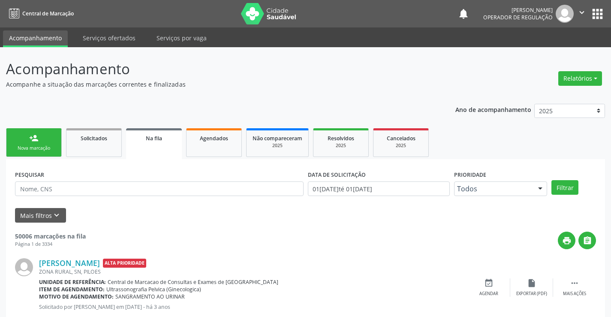
click at [50, 146] on div "Nova marcação" at bounding box center [33, 148] width 43 height 6
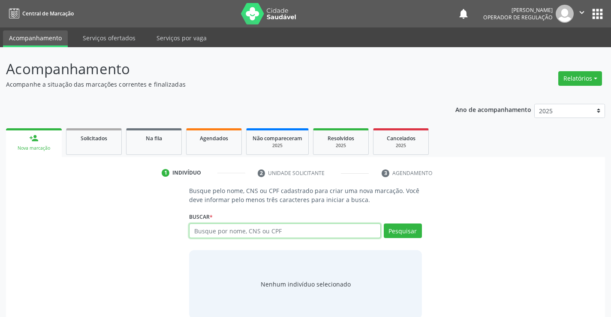
click at [238, 234] on input "text" at bounding box center [284, 230] width 191 height 15
type input "70540247474470192"
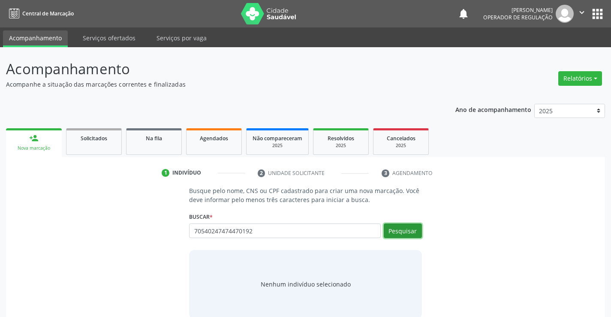
click at [397, 227] on button "Pesquisar" at bounding box center [403, 230] width 38 height 15
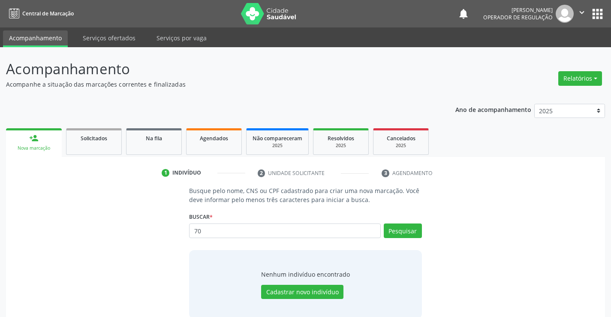
type input "7"
type input "705402474470192"
click at [397, 227] on button "Pesquisar" at bounding box center [403, 230] width 38 height 15
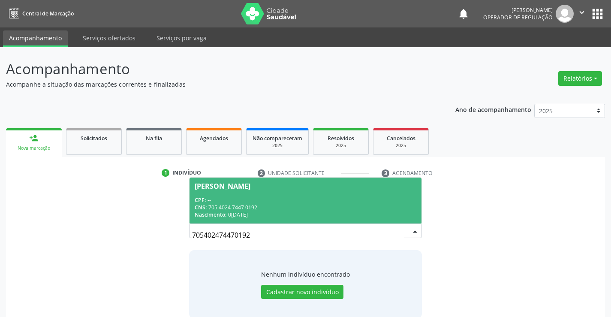
click at [364, 205] on div "CNS: 705 4024 7447 0192" at bounding box center [305, 207] width 221 height 7
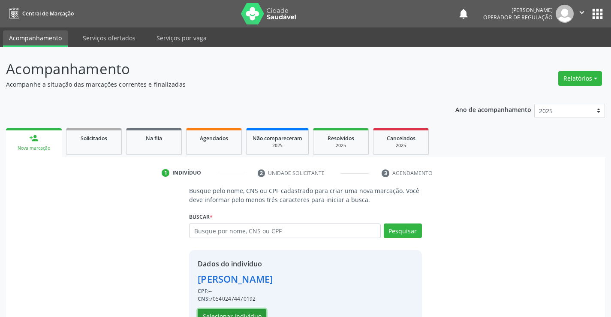
click at [247, 313] on button "Selecionar indivíduo" at bounding box center [232, 316] width 69 height 15
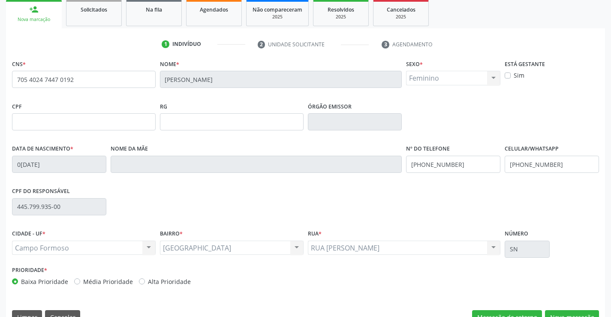
scroll to position [148, 0]
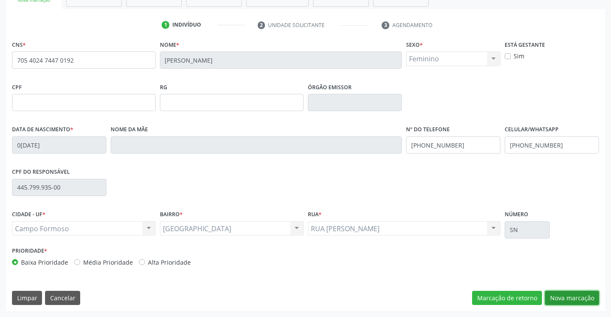
click at [571, 294] on button "Nova marcação" at bounding box center [572, 298] width 54 height 15
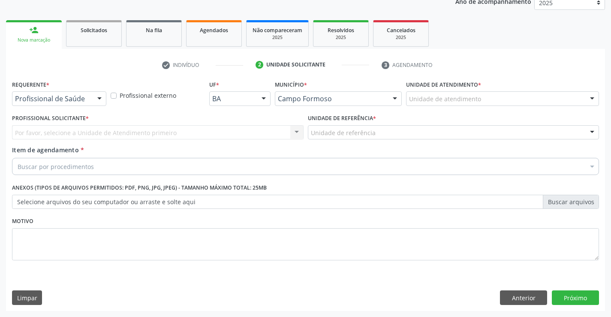
scroll to position [108, 0]
click at [97, 100] on div at bounding box center [99, 99] width 13 height 15
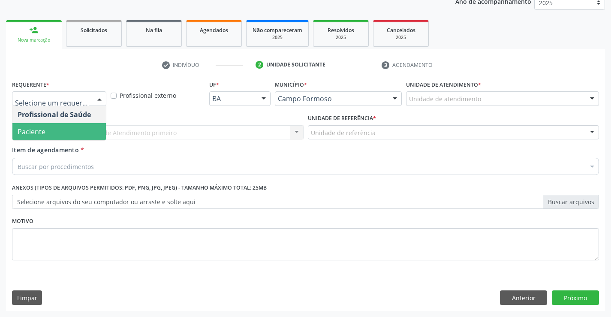
click at [88, 131] on span "Paciente" at bounding box center [58, 131] width 93 height 17
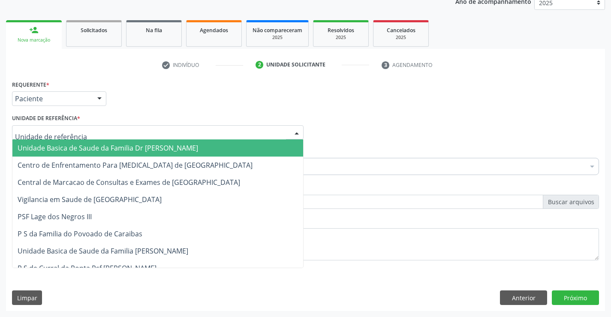
click at [103, 133] on div at bounding box center [157, 132] width 291 height 15
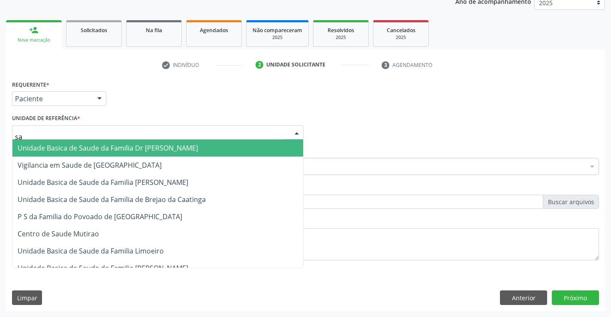
type input "sao"
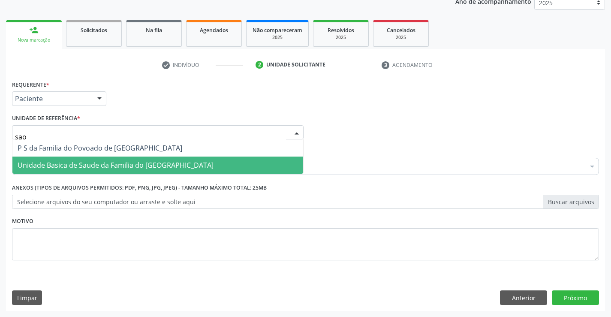
click at [114, 163] on span "Unidade Basica de Saude da Familia do [GEOGRAPHIC_DATA]" at bounding box center [116, 164] width 196 height 9
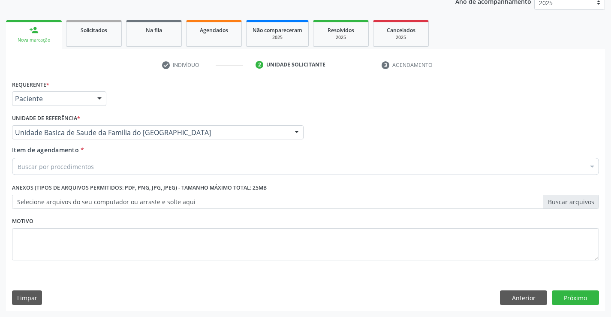
click at [116, 167] on div "Buscar por procedimentos" at bounding box center [305, 166] width 587 height 17
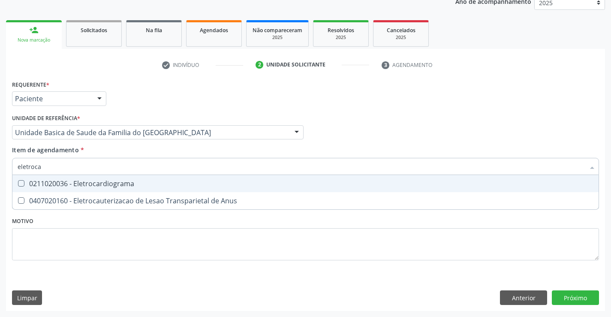
type input "eletrocar"
click at [115, 180] on div "0211020036 - Eletrocardiograma" at bounding box center [306, 183] width 576 height 7
checkbox Eletrocardiograma "true"
click at [121, 225] on div "Requerente * Paciente Profissional de Saúde Paciente Nenhum resultado encontrad…" at bounding box center [305, 175] width 587 height 194
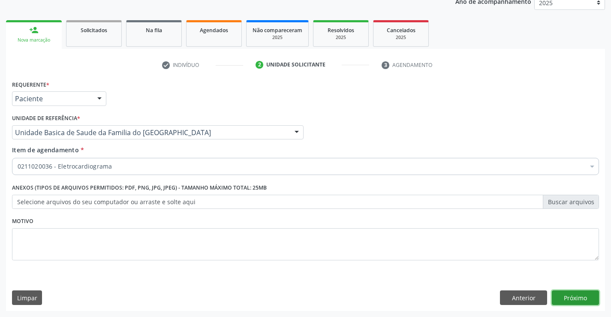
click at [567, 298] on button "Próximo" at bounding box center [575, 297] width 47 height 15
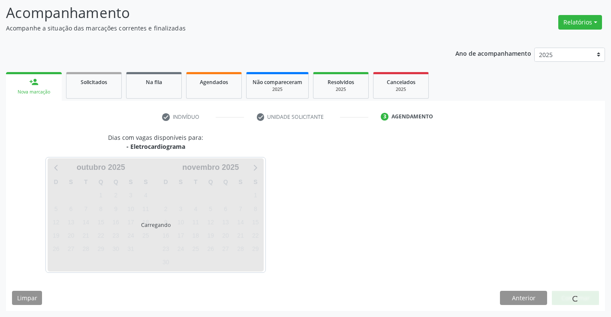
scroll to position [81, 0]
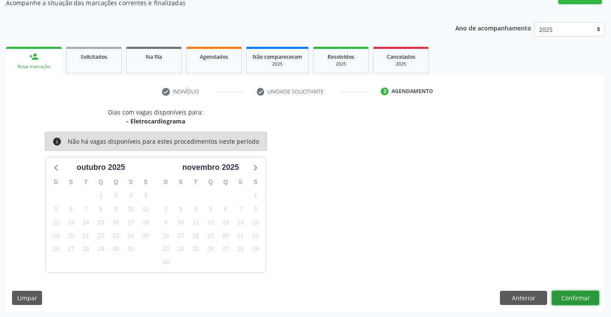
click at [567, 298] on button "Confirmar" at bounding box center [575, 298] width 47 height 15
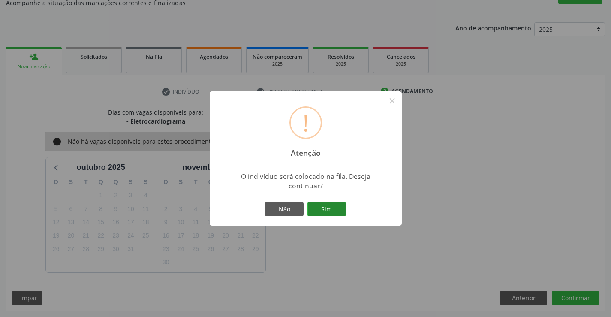
click at [323, 209] on button "Sim" at bounding box center [326, 209] width 39 height 15
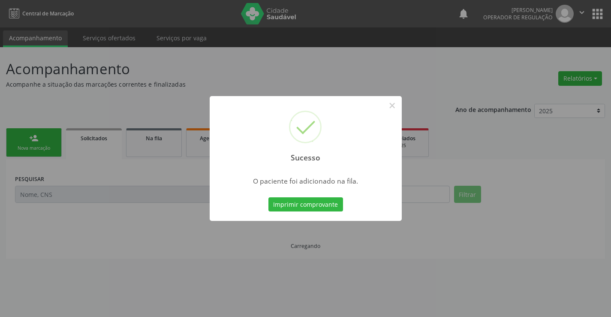
scroll to position [0, 0]
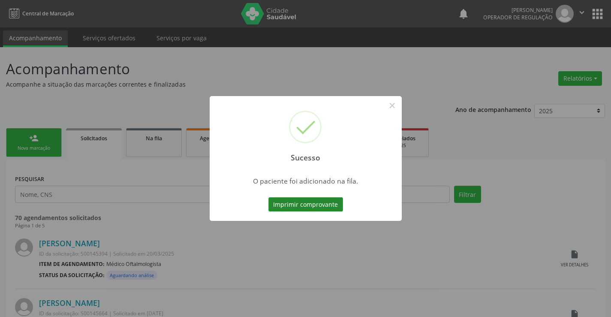
click at [322, 204] on button "Imprimir comprovante" at bounding box center [305, 204] width 75 height 15
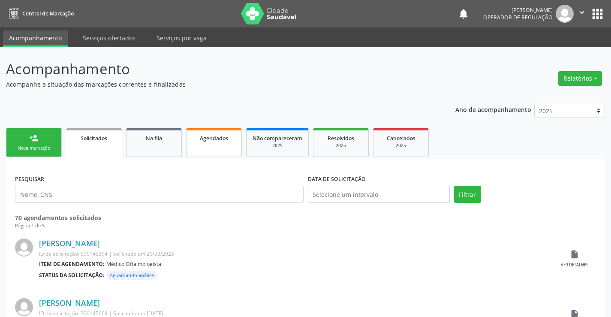
click at [222, 150] on link "Agendados" at bounding box center [214, 142] width 56 height 29
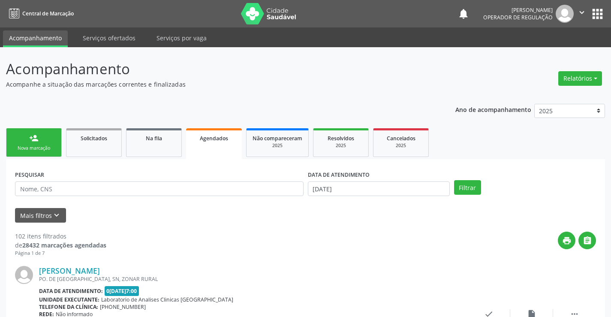
click at [212, 148] on link "Agendados" at bounding box center [214, 143] width 56 height 31
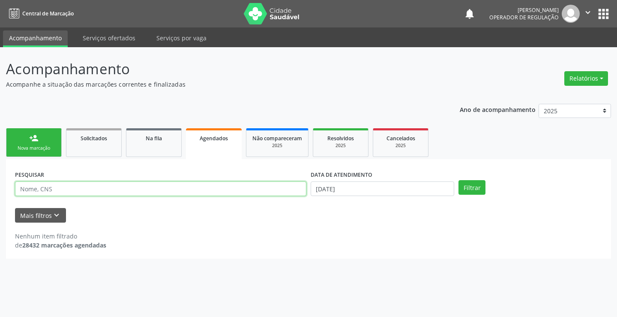
click at [108, 187] on input "text" at bounding box center [160, 188] width 291 height 15
type input "705402474470192"
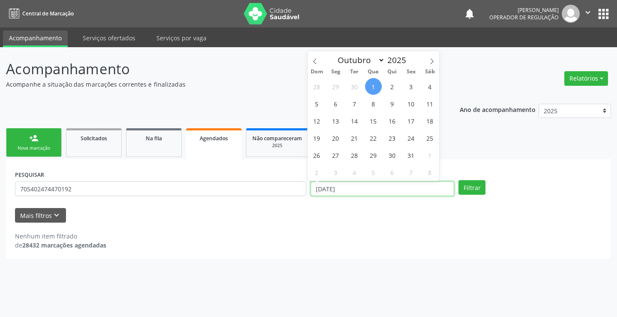
click at [434, 188] on input "01/10/2025" at bounding box center [383, 188] width 144 height 15
click at [393, 86] on span "2" at bounding box center [392, 86] width 17 height 17
type input "02/10/2025"
click at [393, 86] on span "2" at bounding box center [392, 86] width 17 height 17
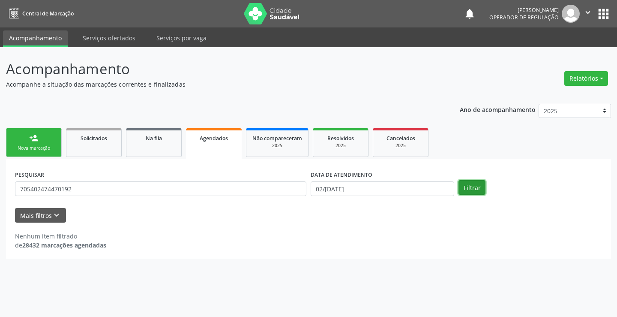
click at [471, 189] on button "Filtrar" at bounding box center [472, 187] width 27 height 15
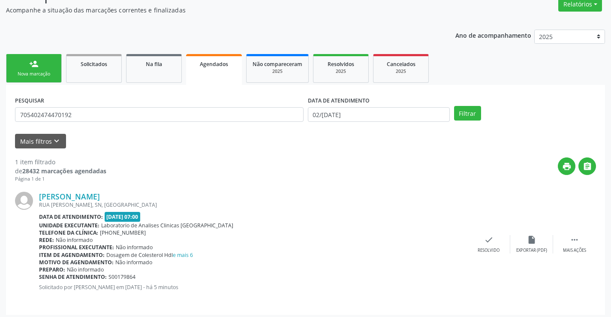
scroll to position [78, 0]
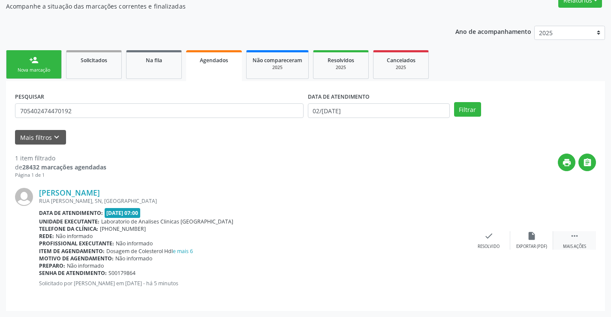
click at [572, 234] on icon "" at bounding box center [574, 235] width 9 height 9
click at [528, 237] on icon "edit" at bounding box center [531, 235] width 9 height 9
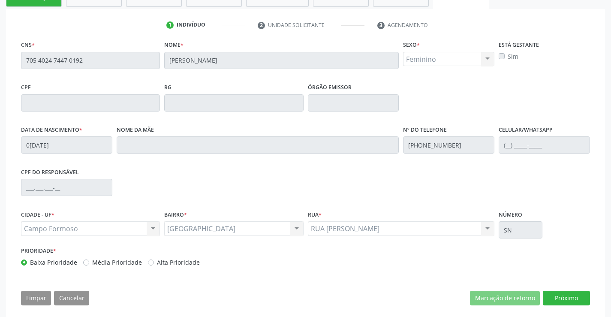
scroll to position [159, 0]
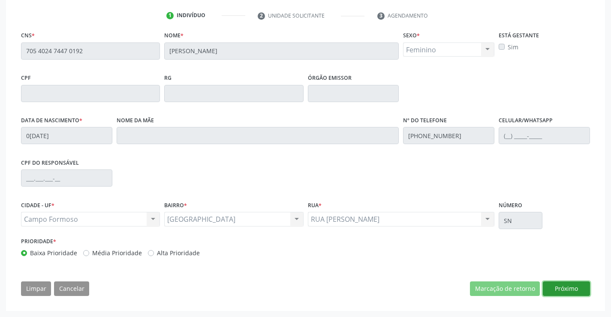
click at [567, 286] on button "Próximo" at bounding box center [566, 288] width 47 height 15
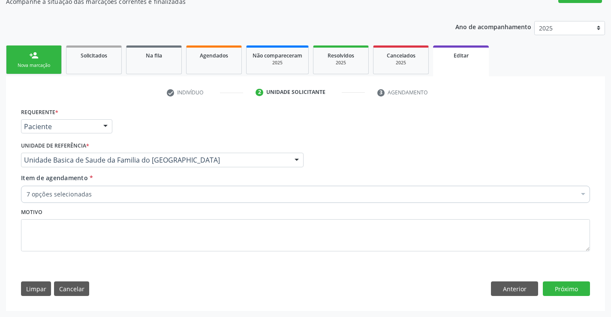
scroll to position [83, 0]
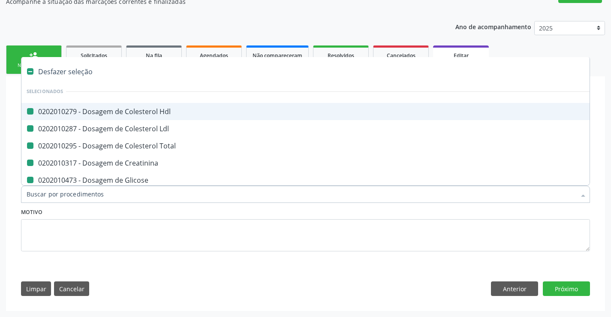
type input "u"
checkbox Hdl "false"
checkbox Ldl "false"
checkbox Total "false"
checkbox Creatinina "false"
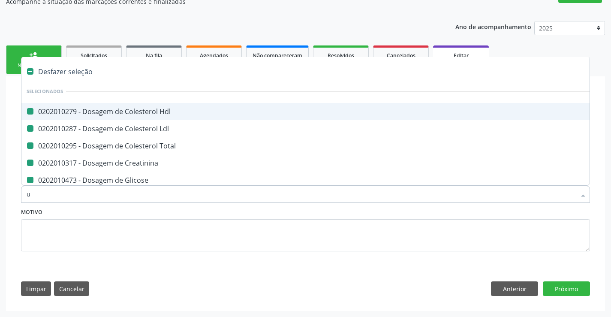
checkbox Glicose "false"
checkbox Triglicerideos "false"
checkbox Completo "false"
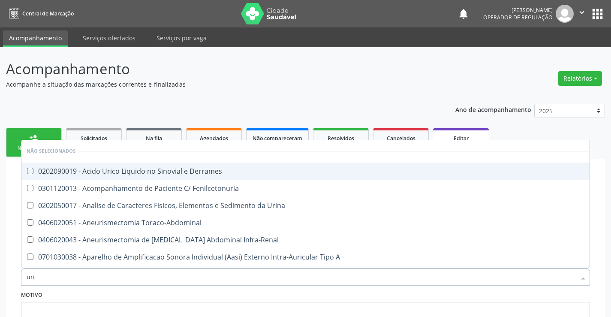
scroll to position [83, 0]
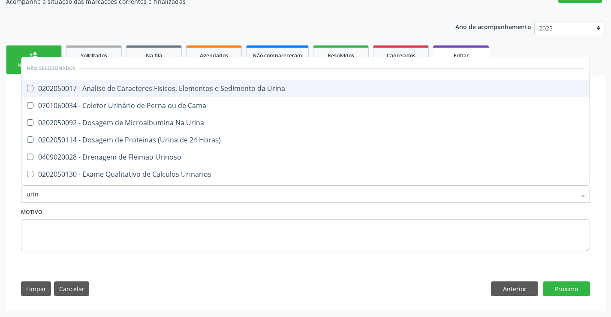
type input "urina"
click at [222, 87] on div "0202050017 - Analise de Caracteres Fisicos, Elementos e Sedimento da Urina" at bounding box center [306, 88] width 558 height 7
checkbox Urina "true"
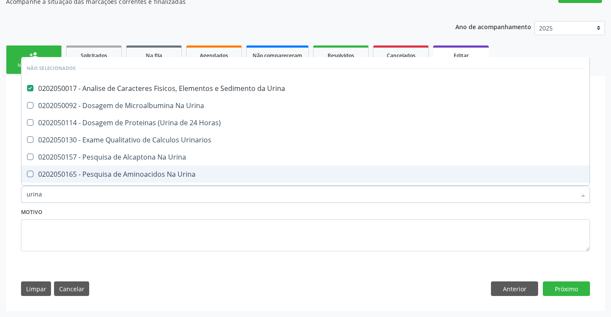
click at [196, 215] on div "Motivo" at bounding box center [305, 228] width 569 height 45
checkbox Urina "true"
checkbox Horas\) "true"
checkbox Urinarios "true"
checkbox Urina "true"
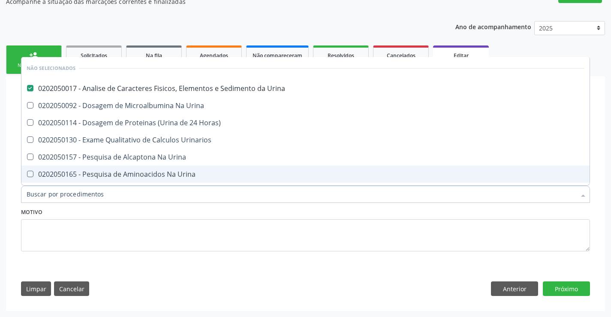
checkbox Urina "true"
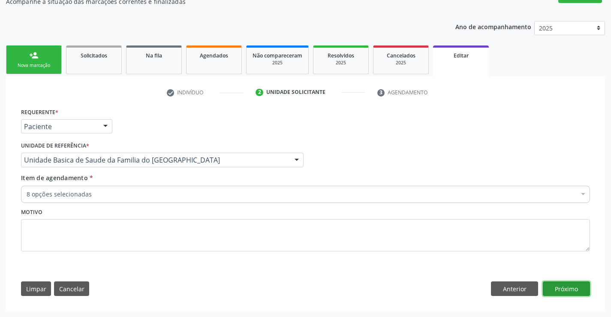
click at [566, 288] on button "Próximo" at bounding box center [566, 288] width 47 height 15
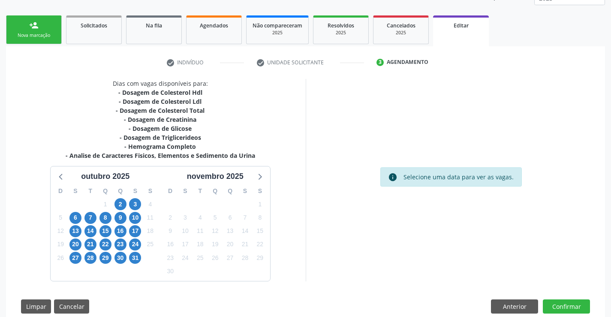
scroll to position [130, 0]
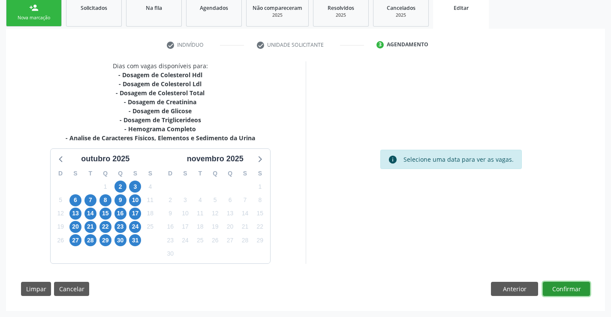
click at [567, 288] on button "Confirmar" at bounding box center [566, 289] width 47 height 15
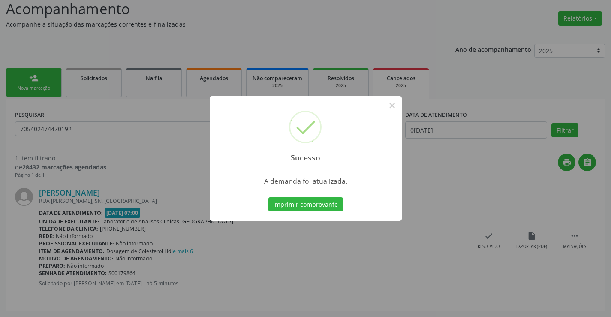
scroll to position [0, 0]
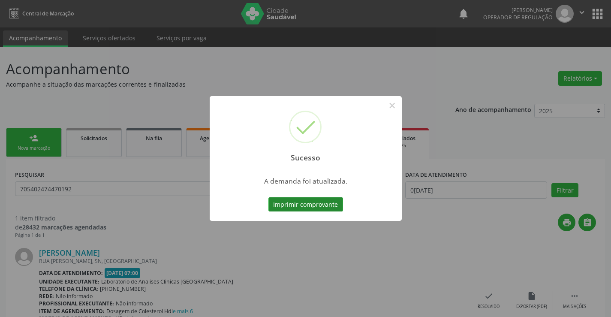
click at [313, 205] on button "Imprimir comprovante" at bounding box center [305, 204] width 75 height 15
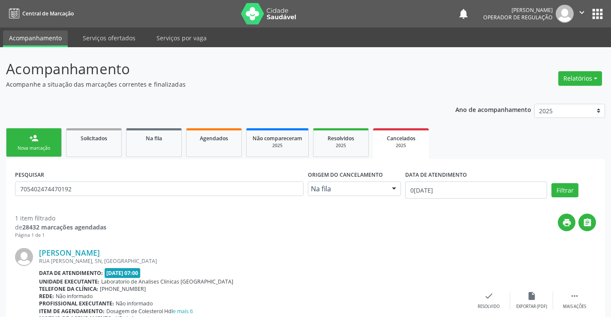
click at [48, 149] on div "Nova marcação" at bounding box center [33, 148] width 43 height 6
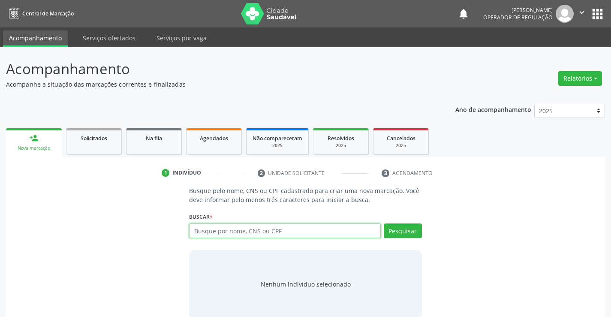
click at [241, 236] on input "text" at bounding box center [284, 230] width 191 height 15
type input "704105137160772"
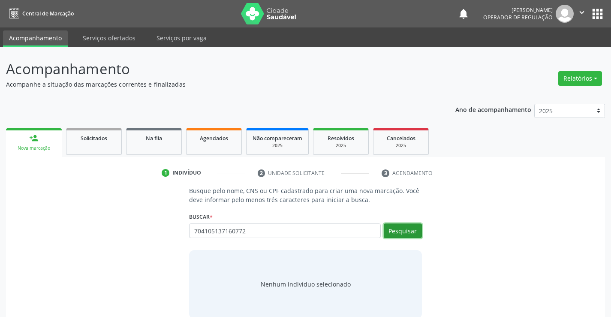
click at [405, 231] on button "Pesquisar" at bounding box center [403, 230] width 38 height 15
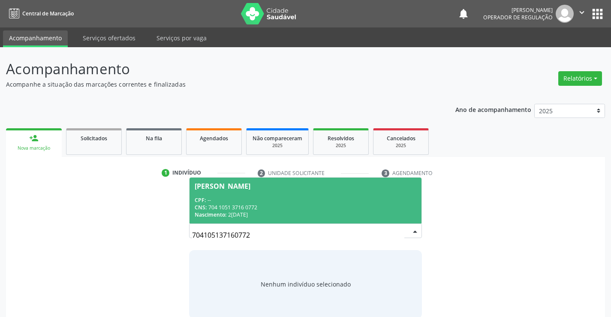
click at [329, 200] on div "CPF: --" at bounding box center [305, 199] width 221 height 7
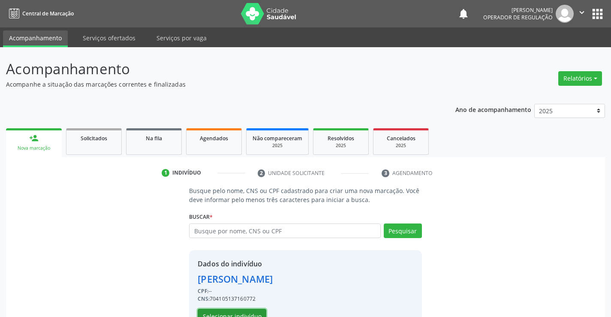
click at [242, 309] on button "Selecionar indivíduo" at bounding box center [232, 316] width 69 height 15
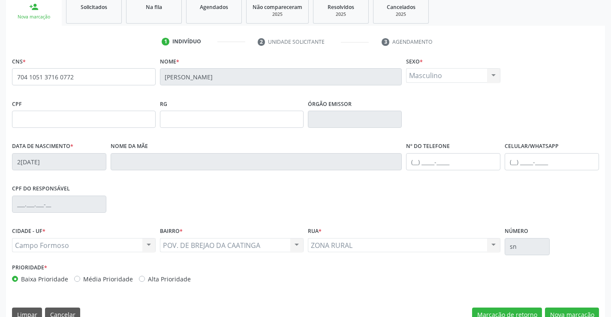
scroll to position [148, 0]
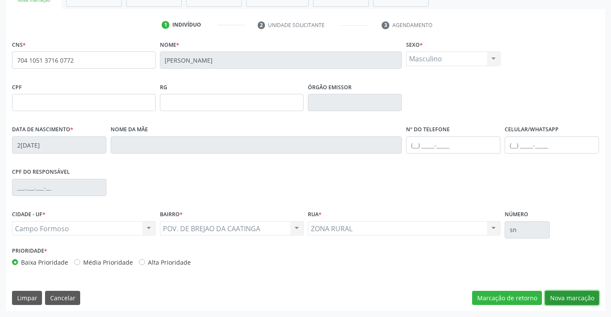
click at [563, 293] on button "Nova marcação" at bounding box center [572, 298] width 54 height 15
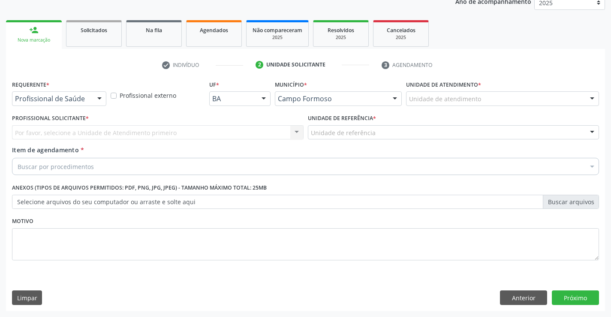
scroll to position [108, 0]
click at [100, 97] on div at bounding box center [99, 99] width 13 height 15
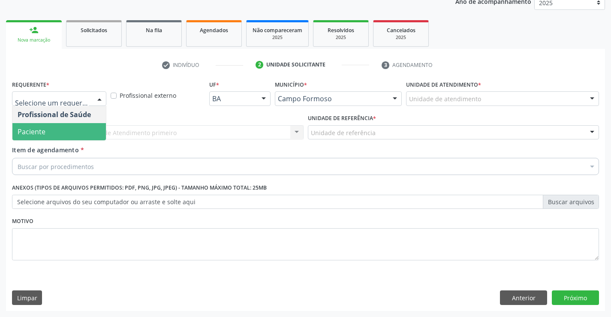
click at [88, 135] on span "Paciente" at bounding box center [58, 131] width 93 height 17
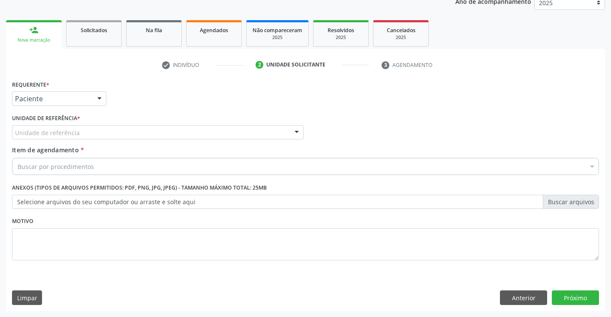
click at [93, 133] on div "Unidade de referência" at bounding box center [157, 132] width 291 height 15
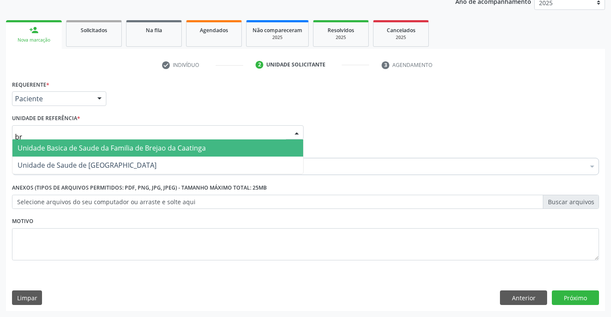
type input "bre"
click at [99, 150] on span "Unidade Basica de Saude da Familia de Brejao da Caatinga" at bounding box center [112, 147] width 188 height 9
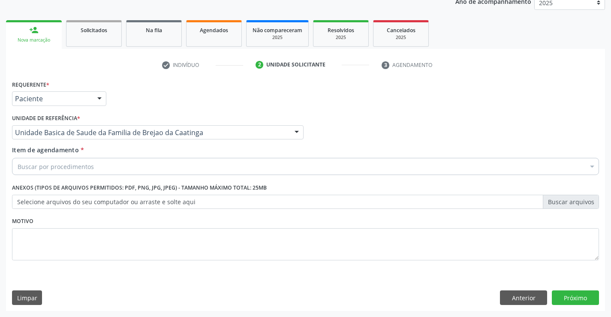
click at [103, 170] on div "Buscar por procedimentos" at bounding box center [305, 166] width 587 height 17
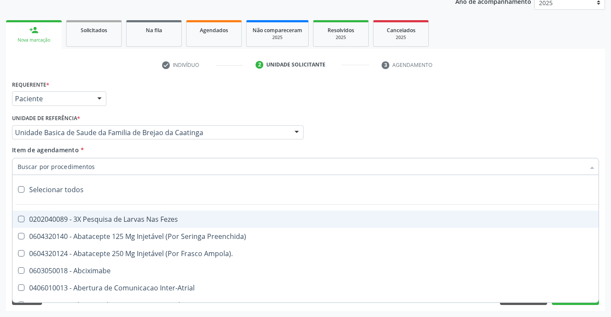
click at [112, 168] on input "Item de agendamento *" at bounding box center [301, 166] width 567 height 17
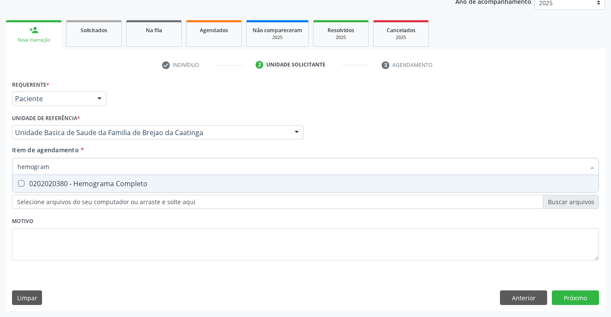
type input "hemograma"
click at [115, 183] on div "0202020380 - Hemograma Completo" at bounding box center [306, 183] width 576 height 7
checkbox Completo "true"
type input "hemograma"
click at [109, 222] on div "Requerente * Paciente Profissional de Saúde Paciente Nenhum resultado encontrad…" at bounding box center [305, 175] width 587 height 194
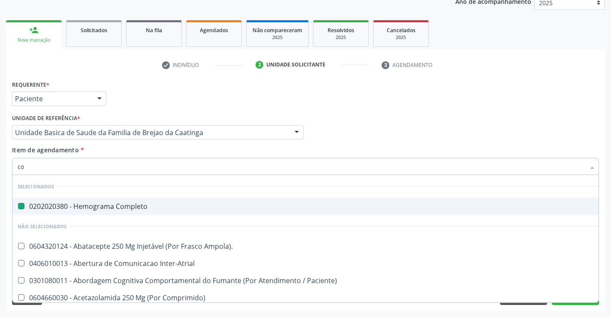
type input "col"
checkbox Completo "false"
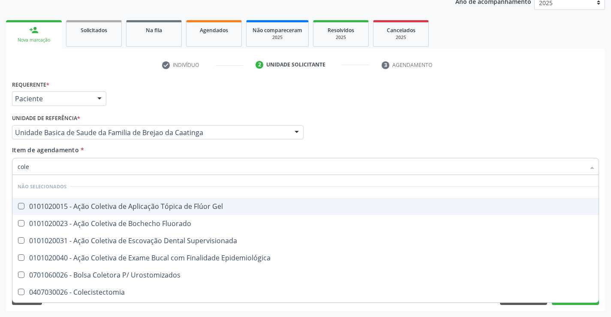
type input "coles"
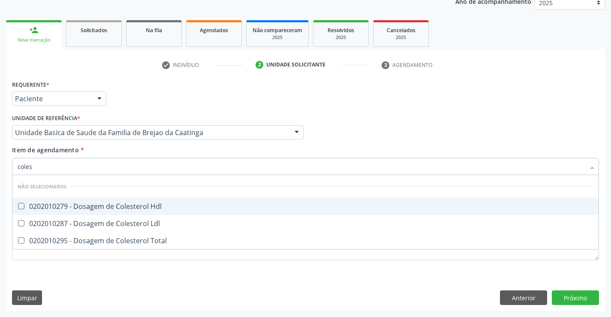
drag, startPoint x: 126, startPoint y: 204, endPoint x: 112, endPoint y: 229, distance: 28.4
click at [121, 216] on ul "Desfazer seleção Não selecionados 0202010279 - Dosagem de Colesterol Hdl 020201…" at bounding box center [305, 212] width 586 height 74
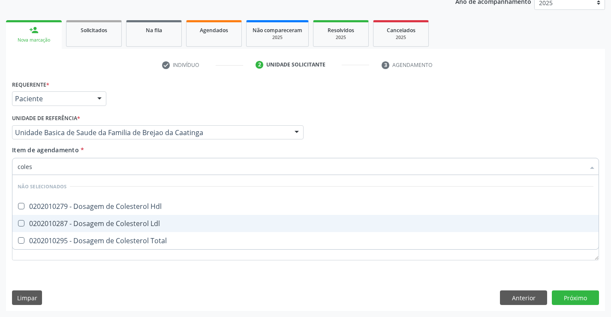
drag, startPoint x: 112, startPoint y: 223, endPoint x: 110, endPoint y: 233, distance: 10.2
click at [112, 225] on div "0202010287 - Dosagem de Colesterol Ldl" at bounding box center [306, 223] width 576 height 7
checkbox Ldl "true"
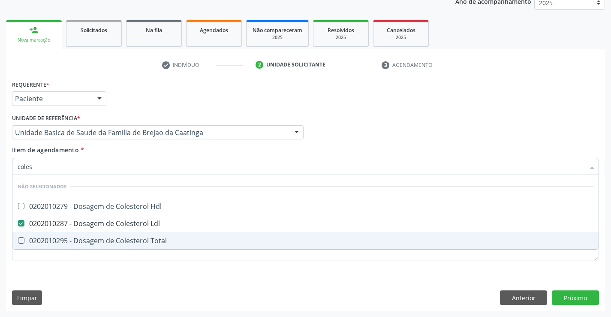
click at [107, 238] on div "0202010295 - Dosagem de Colesterol Total" at bounding box center [306, 240] width 576 height 7
checkbox Total "true"
type input "coles"
click at [111, 268] on div "Requerente * Paciente Profissional de Saúde Paciente Nenhum resultado encontrad…" at bounding box center [305, 175] width 587 height 194
checkbox Hdl "true"
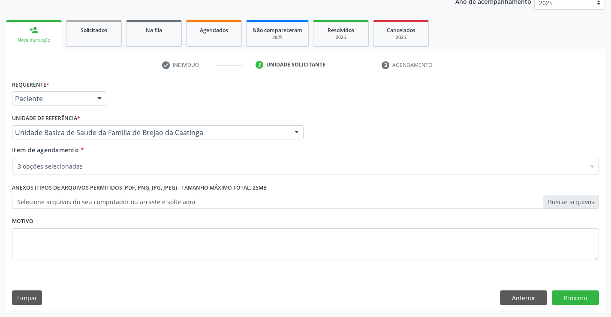
click at [99, 171] on div "3 opções selecionadas" at bounding box center [305, 166] width 587 height 17
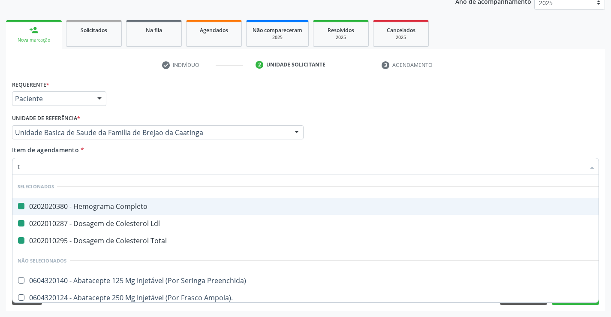
type input "tr"
checkbox Completo "false"
checkbox Total "false"
checkbox Ldl "false"
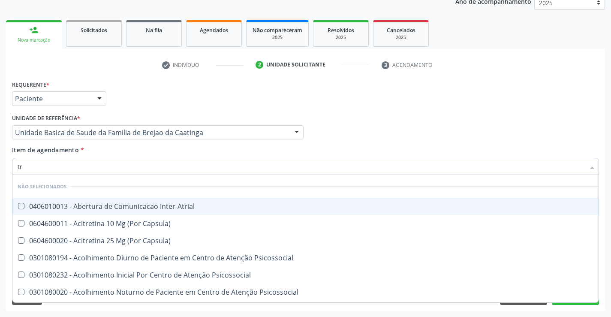
type input "t"
checkbox Inter-Atrial "true"
checkbox Capsula\) "true"
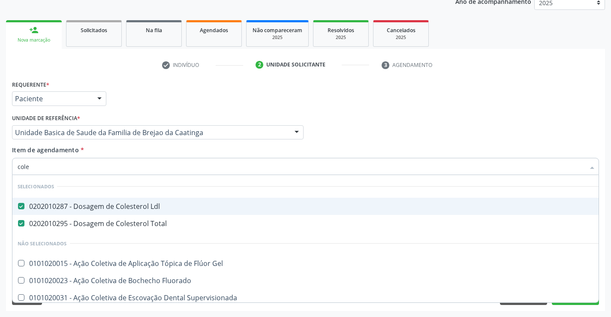
type input "coles"
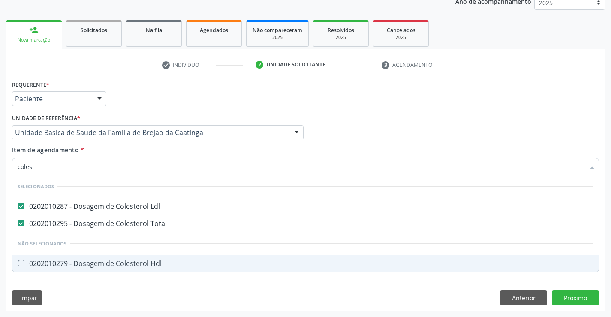
click at [133, 264] on div "0202010279 - Dosagem de Colesterol Hdl" at bounding box center [306, 263] width 576 height 7
checkbox Hdl "true"
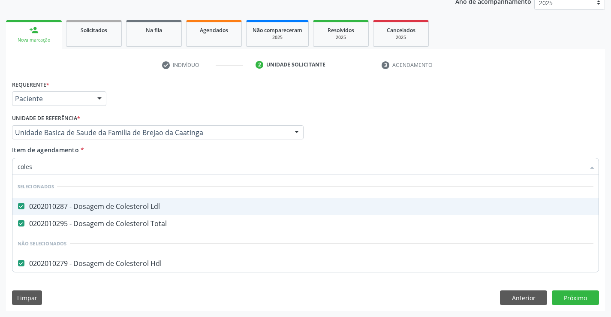
click at [51, 165] on input "coles" at bounding box center [301, 166] width 567 height 17
type input "cole"
checkbox Hdl "false"
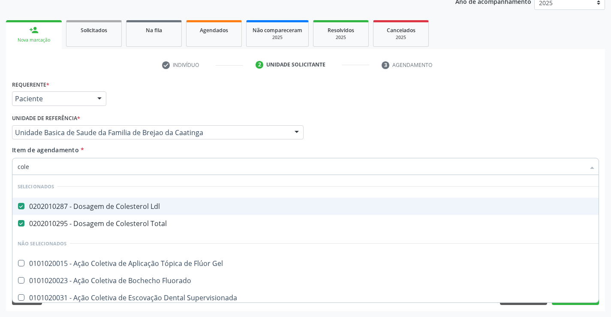
type input "col"
checkbox Hdl "false"
type input "c"
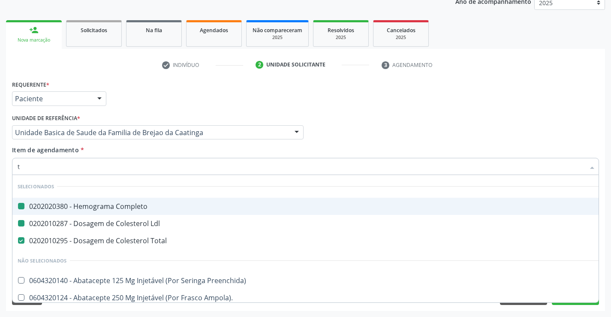
type input "tr"
checkbox Completo "false"
checkbox Ldl "false"
checkbox Total "false"
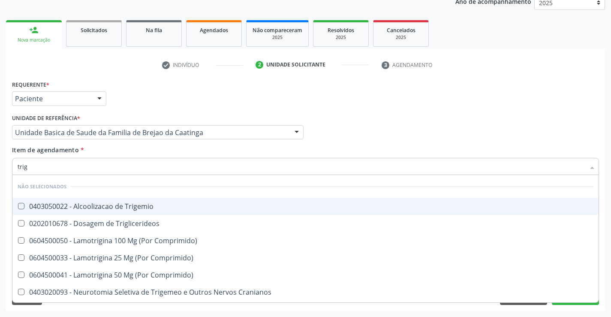
type input "trigl"
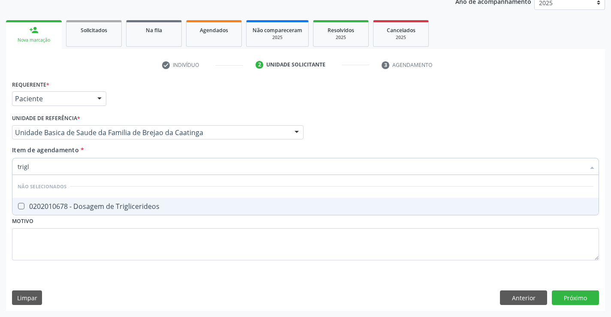
click at [85, 204] on div "0202010678 - Dosagem de Triglicerideos" at bounding box center [306, 206] width 576 height 7
checkbox Triglicerideos "true"
click at [85, 232] on div "Requerente * Paciente Profissional de Saúde Paciente Nenhum resultado encontrad…" at bounding box center [305, 175] width 587 height 194
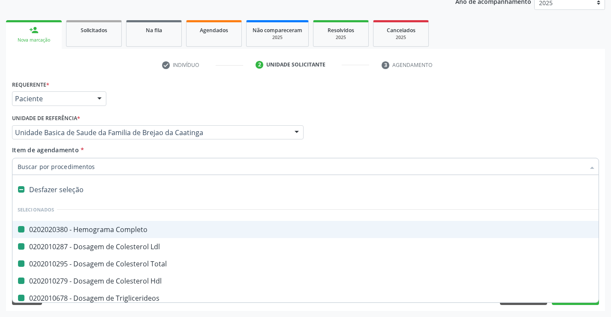
type input "u"
checkbox Completo "false"
checkbox Ldl "false"
checkbox Total "false"
checkbox Hdl "false"
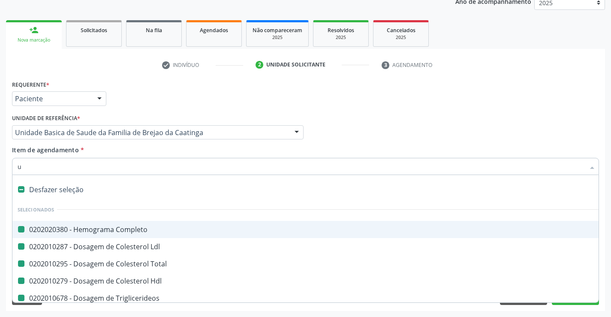
checkbox Triglicerideos "false"
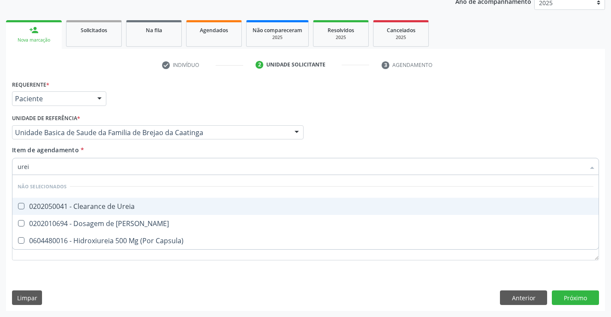
type input "ureia"
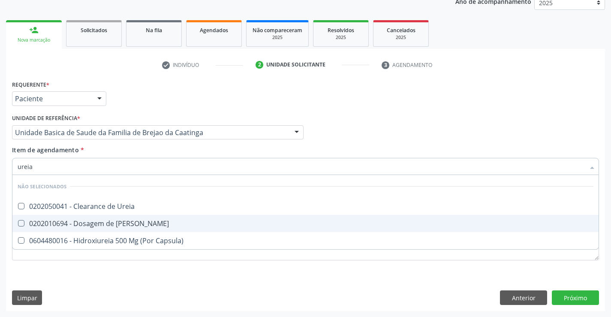
drag, startPoint x: 90, startPoint y: 222, endPoint x: 96, endPoint y: 254, distance: 32.7
click at [90, 222] on div "0202010694 - Dosagem de [PERSON_NAME]" at bounding box center [306, 223] width 576 height 7
checkbox Ureia "true"
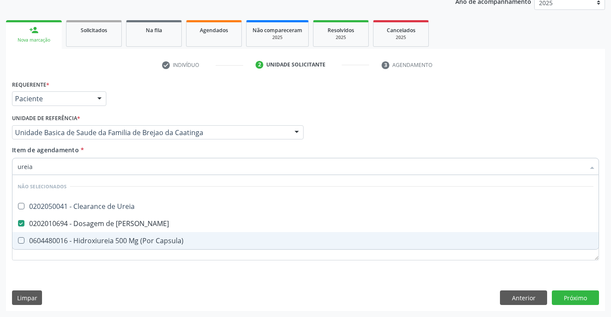
click at [105, 271] on div "Requerente * Paciente Profissional de Saúde Paciente Nenhum resultado encontrad…" at bounding box center [305, 175] width 587 height 194
checkbox Ureia "true"
checkbox Capsula\) "true"
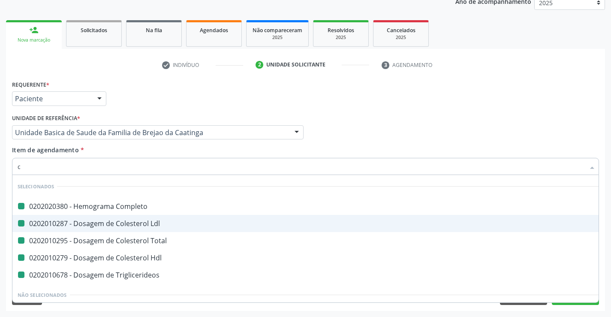
type input "cr"
checkbox Completo "false"
checkbox Ldl "false"
checkbox Total "false"
checkbox Hdl "false"
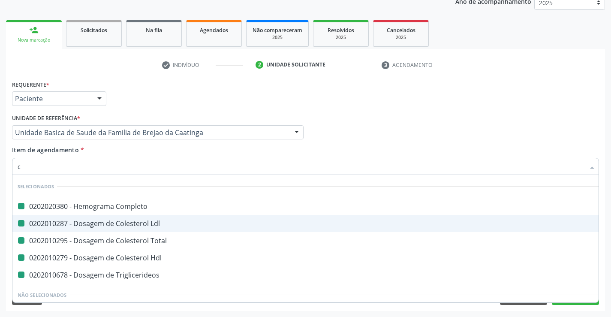
checkbox Triglicerideos "false"
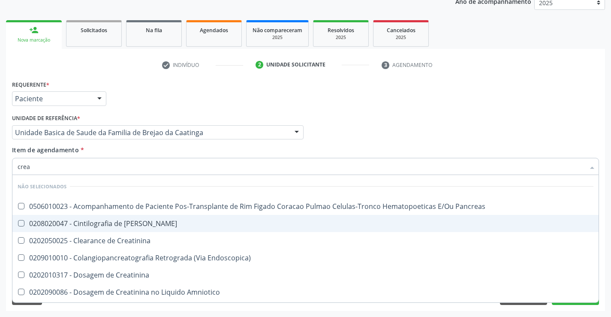
type input "creat"
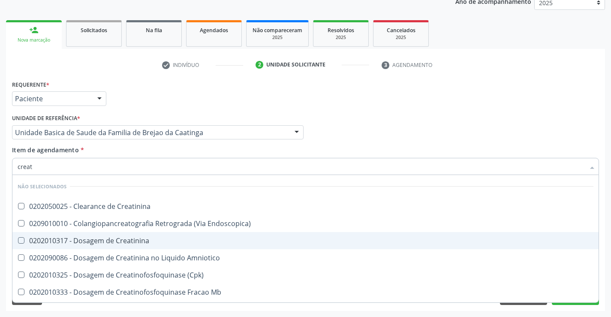
click at [115, 241] on div "0202010317 - Dosagem de Creatinina" at bounding box center [306, 240] width 576 height 7
checkbox Creatinina "true"
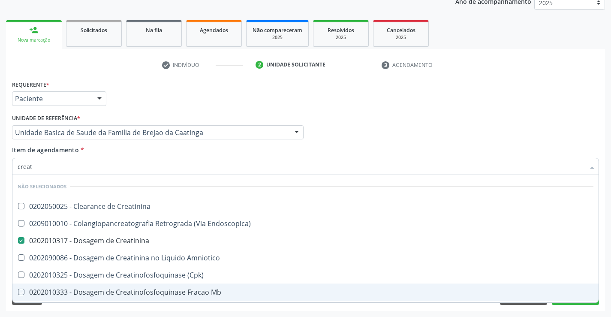
click at [125, 306] on div "Requerente * Paciente Profissional de Saúde Paciente Nenhum resultado encontrad…" at bounding box center [305, 194] width 599 height 233
checkbox Creatinina "true"
checkbox Endoscopica\) "true"
checkbox Amniotico "true"
checkbox \(Cpk\) "true"
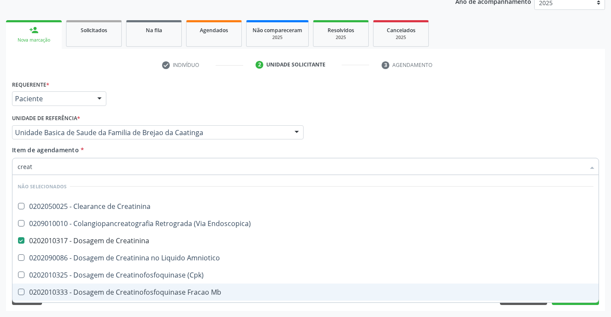
checkbox Oncologia "true"
checkbox Mb "true"
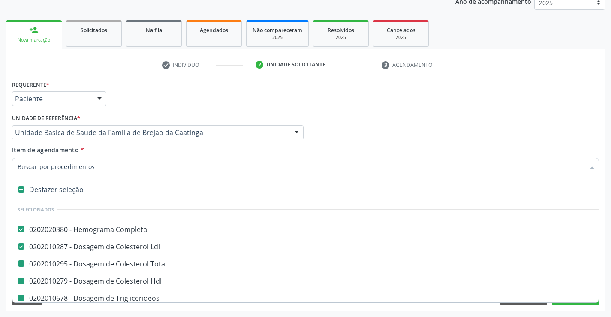
type input "u"
checkbox Total "false"
checkbox Hdl "false"
checkbox Triglicerideos "false"
checkbox Creatinina "false"
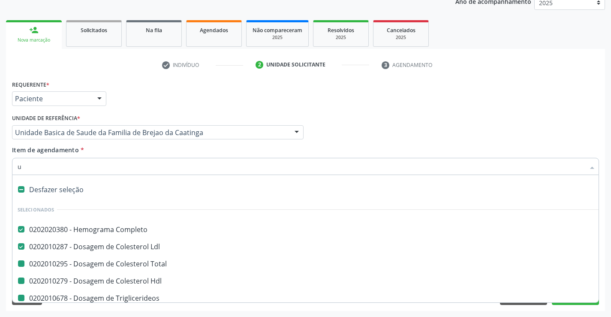
checkbox Ureia "false"
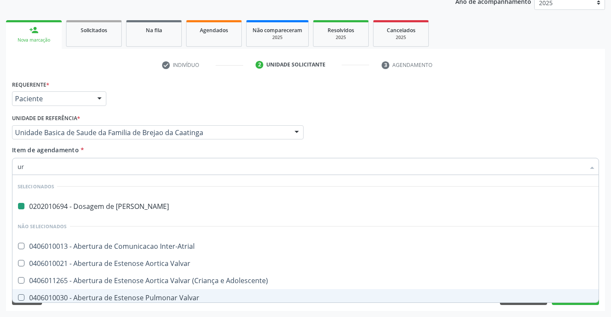
type input "uri"
checkbox Ureia "false"
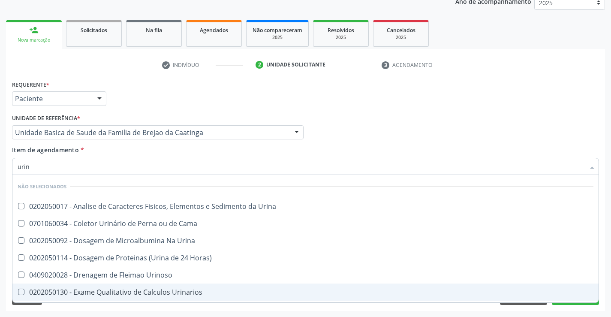
type input "urina"
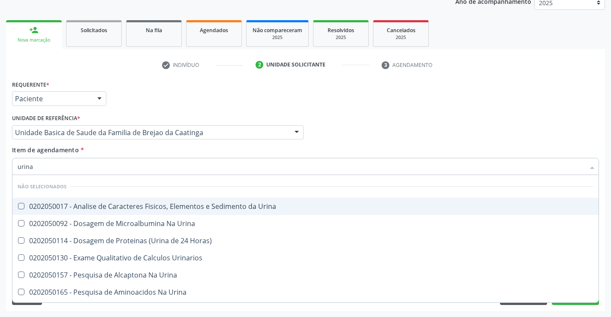
click at [100, 207] on div "0202050017 - Analise de Caracteres Fisicos, Elementos e Sedimento da Urina" at bounding box center [306, 206] width 576 height 7
checkbox Urina "true"
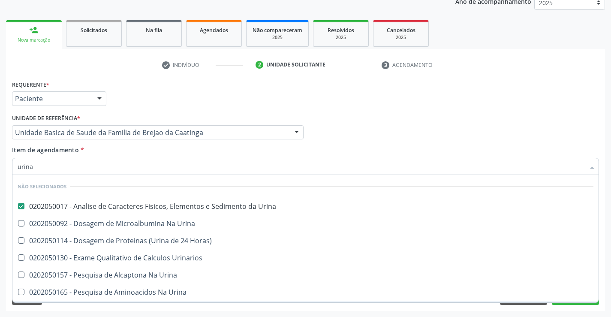
click at [111, 311] on div "Acompanhamento Acompanhe a situação das marcações correntes e finalizadas Relat…" at bounding box center [305, 128] width 611 height 378
checkbox Horas\) "true"
checkbox Urinarios "true"
checkbox Urina "true"
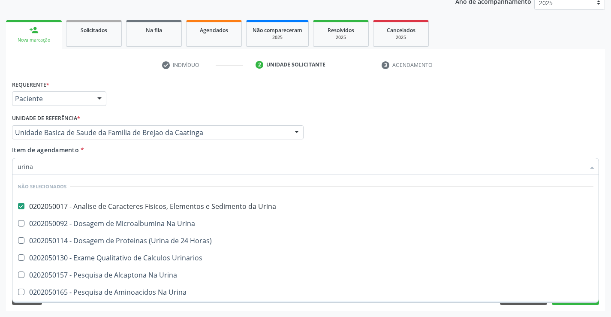
checkbox Urina "true"
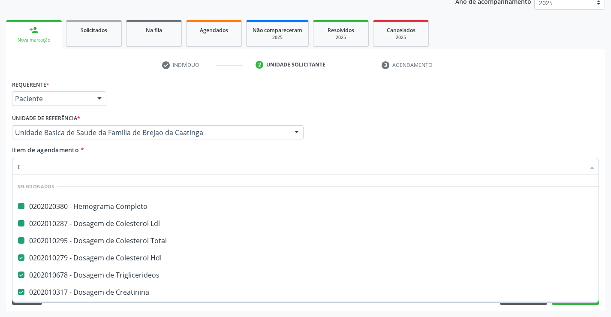
type input "tg"
checkbox Completo "false"
checkbox Total "false"
checkbox Ldl "false"
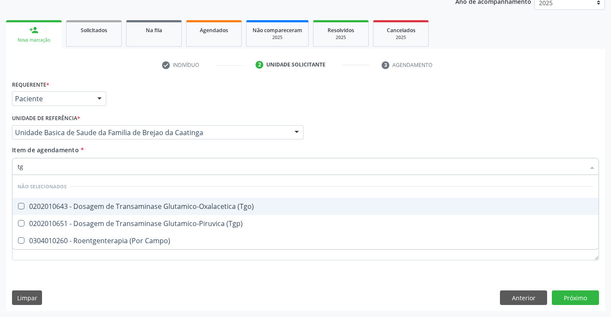
click at [192, 203] on div "0202010643 - Dosagem de Transaminase Glutamico-Oxalacetica (Tgo)" at bounding box center [306, 206] width 576 height 7
checkbox \(Tgo\) "true"
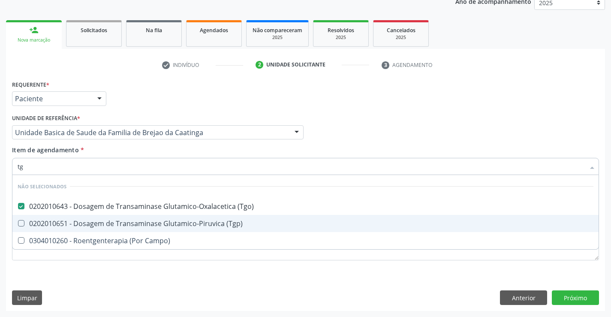
click at [182, 226] on div "0202010651 - Dosagem de Transaminase Glutamico-Piruvica (Tgp)" at bounding box center [306, 223] width 576 height 7
checkbox \(Tgp\) "true"
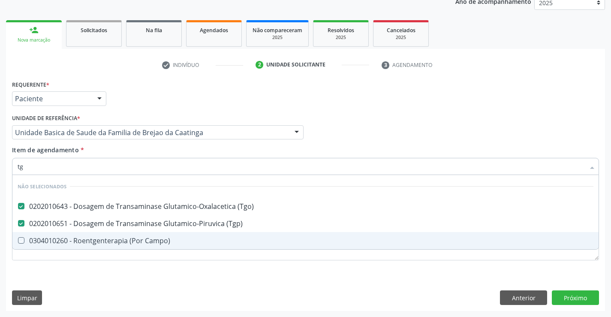
click at [160, 278] on div "Requerente * Paciente Profissional de Saúde Paciente Nenhum resultado encontrad…" at bounding box center [305, 194] width 599 height 233
checkbox Campo\) "true"
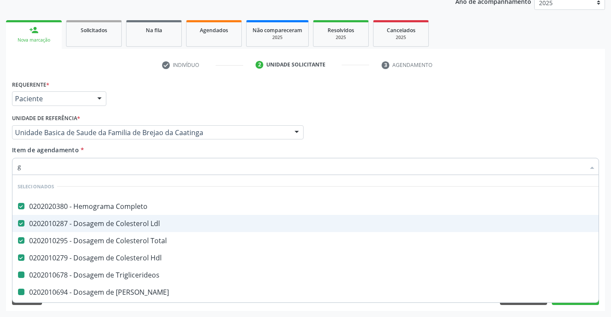
type input "gl"
checkbox Triglicerideos "false"
checkbox Ureia "false"
checkbox Creatinina "false"
checkbox \(Tgo\) "false"
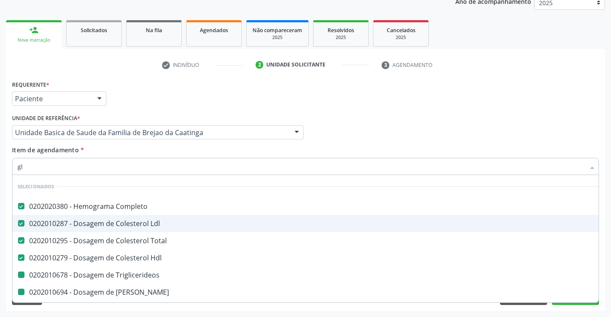
checkbox \(Tgp\) "false"
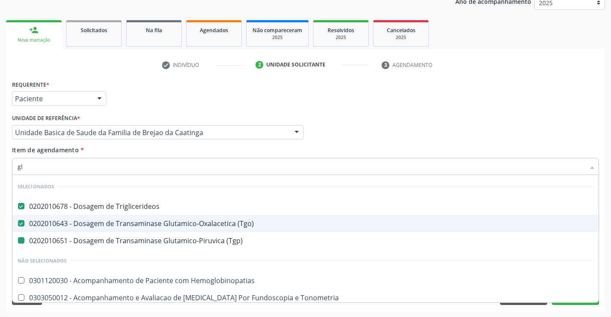
type input "gli"
checkbox \(Tgp\) "false"
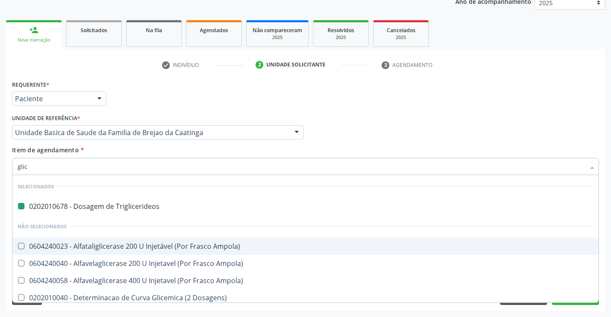
type input "glico"
checkbox Triglicerideos "false"
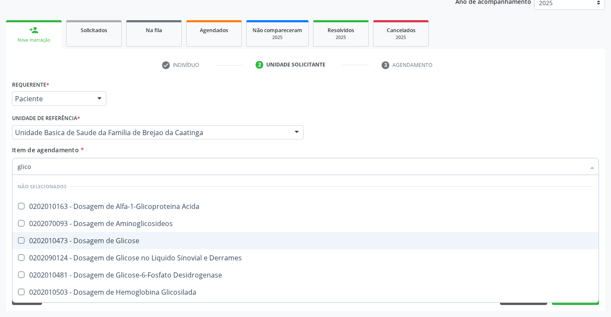
click at [95, 242] on div "0202010473 - Dosagem de Glicose" at bounding box center [306, 240] width 576 height 7
checkbox Glicose "true"
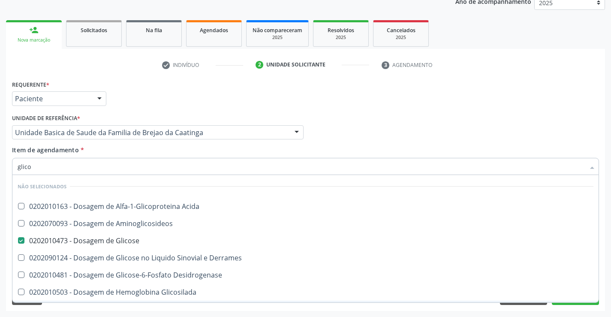
click at [98, 312] on div "Acompanhamento Acompanhe a situação das marcações correntes e finalizadas Relat…" at bounding box center [305, 128] width 611 height 378
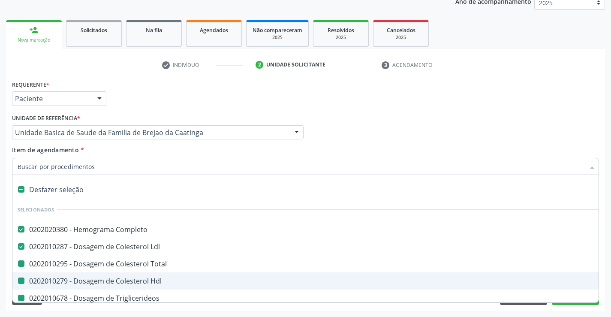
type input "f"
checkbox Total "false"
checkbox Triglicerideos "false"
checkbox Ureia "false"
checkbox Creatinina "false"
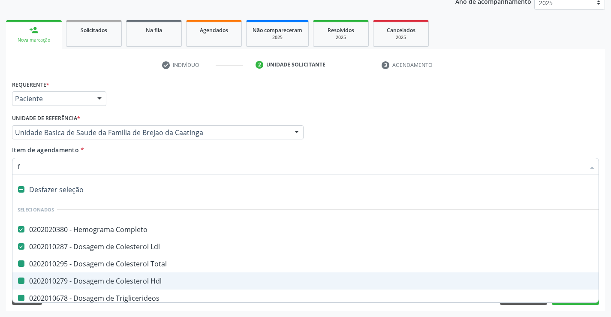
checkbox Urina "false"
checkbox \(Tgo\) "false"
checkbox Hdl "false"
checkbox \(Tgp\) "false"
checkbox Glicose "false"
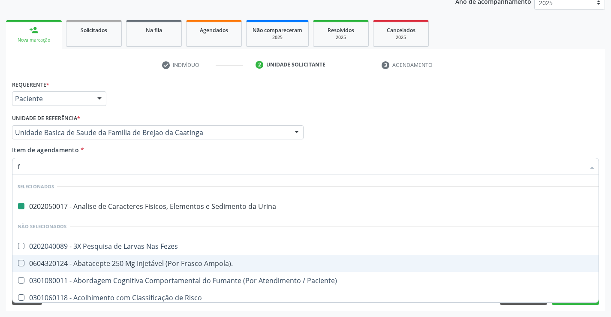
type input "fe"
checkbox Urina "false"
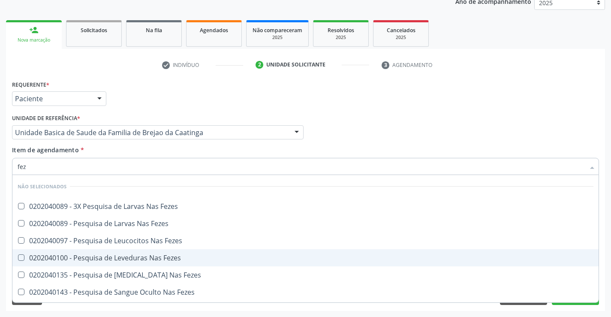
type input "feze"
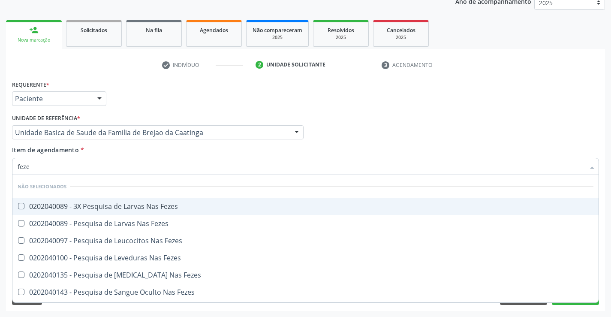
click at [117, 206] on div "0202040089 - 3X Pesquisa de Larvas Nas Fezes" at bounding box center [306, 206] width 576 height 7
checkbox Fezes "true"
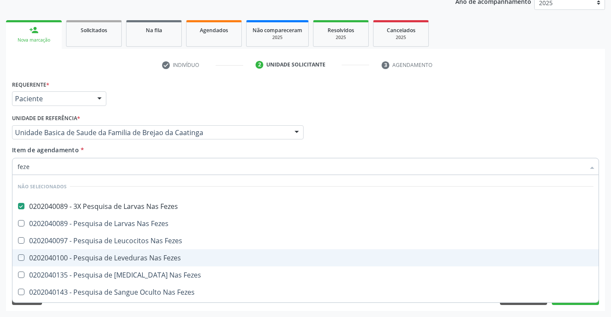
click at [119, 305] on div "Requerente * Paciente Profissional de Saúde Paciente Nenhum resultado encontrad…" at bounding box center [305, 194] width 599 height 233
checkbox Fezes "true"
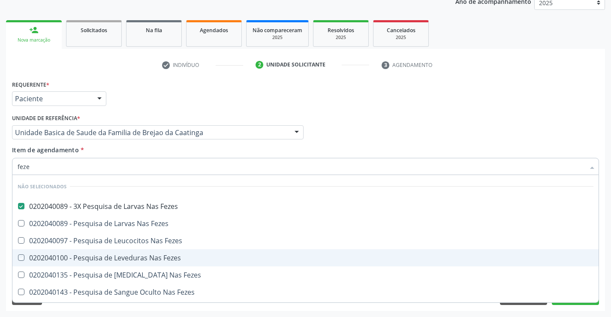
checkbox Fezes "true"
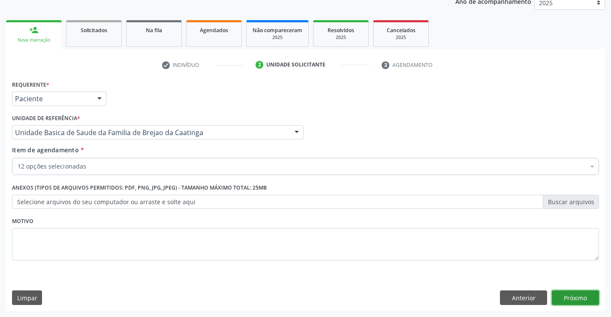
click at [562, 296] on button "Próximo" at bounding box center [575, 297] width 47 height 15
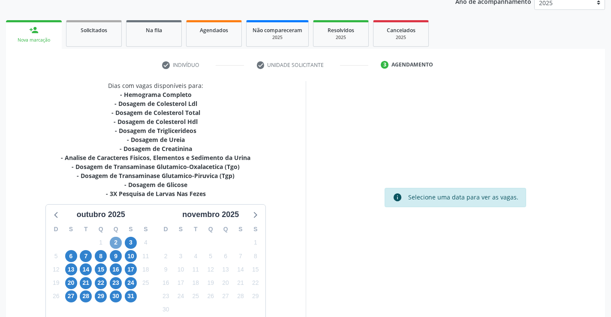
click at [114, 241] on span "2" at bounding box center [116, 243] width 12 height 12
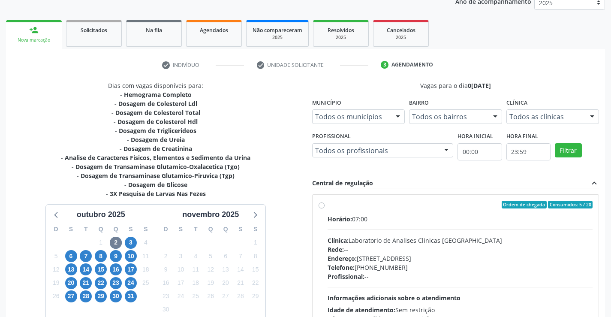
click at [327, 205] on label "Ordem de chegada Consumidos: 5 / 20 Horário: 07:00 Clínica: Laboratorio de Anal…" at bounding box center [459, 267] width 265 height 132
click at [321, 205] on input "Ordem de chegada Consumidos: 5 / 20 Horário: 07:00 Clínica: Laboratorio de Anal…" at bounding box center [321, 205] width 6 height 8
radio input "true"
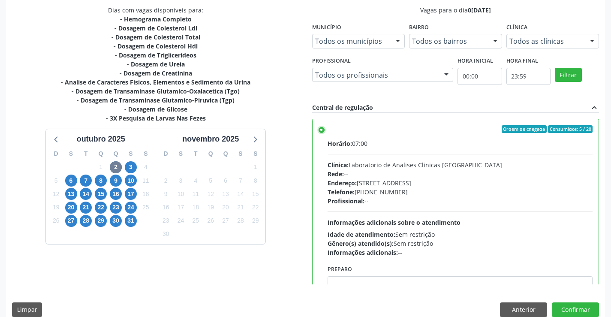
scroll to position [195, 0]
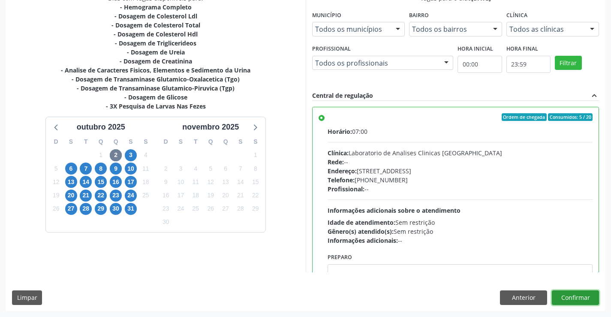
click at [571, 297] on button "Confirmar" at bounding box center [575, 297] width 47 height 15
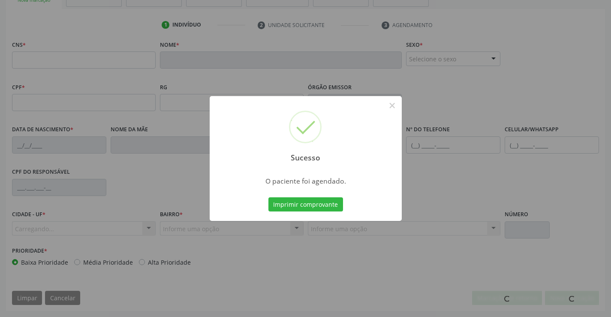
scroll to position [148, 0]
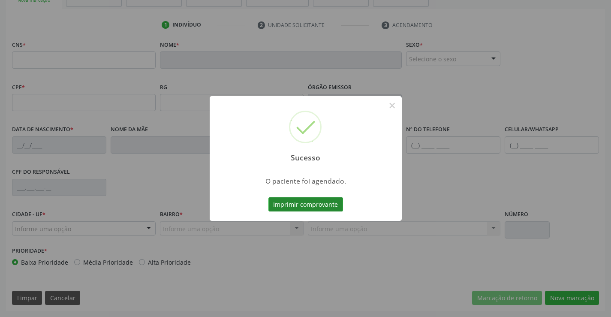
click at [332, 204] on button "Imprimir comprovante" at bounding box center [305, 204] width 75 height 15
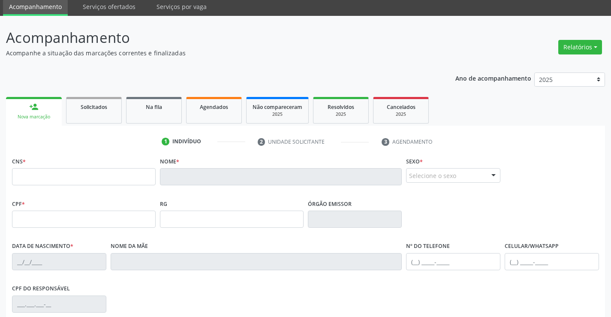
scroll to position [19, 0]
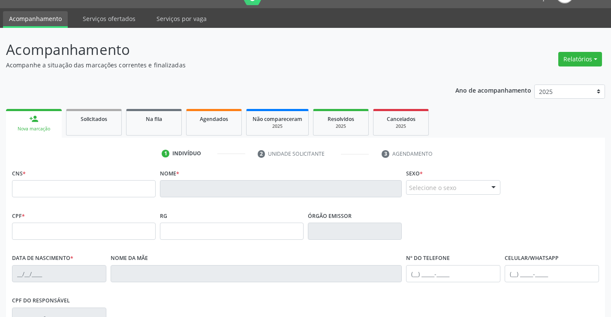
click at [38, 120] on div "person_add" at bounding box center [33, 118] width 9 height 9
click at [48, 123] on link "person_add Nova marcação" at bounding box center [34, 123] width 56 height 29
click at [90, 124] on link "Solicitados" at bounding box center [94, 122] width 56 height 27
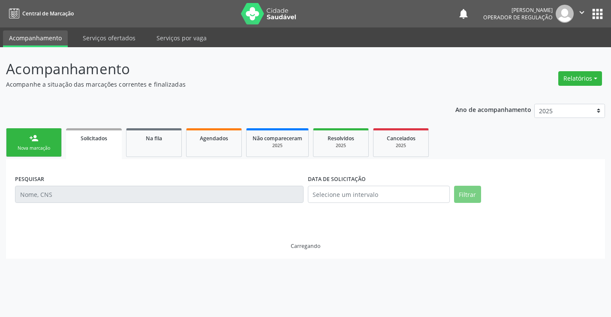
scroll to position [0, 0]
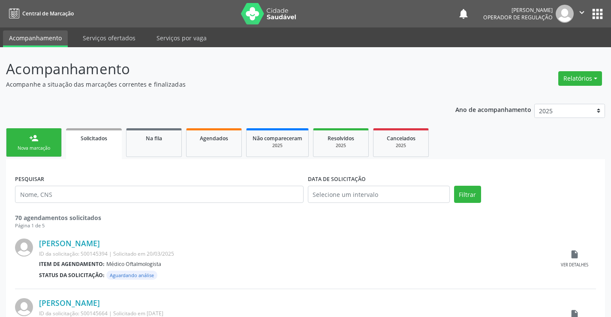
click at [49, 144] on link "person_add Nova marcação" at bounding box center [34, 142] width 56 height 29
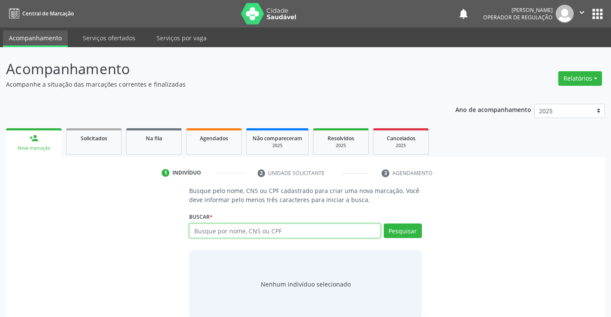
click at [228, 234] on input "text" at bounding box center [284, 230] width 191 height 15
type input "705001828034555"
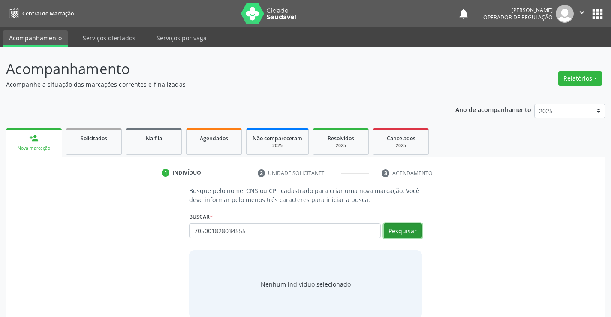
click at [397, 230] on button "Pesquisar" at bounding box center [403, 230] width 38 height 15
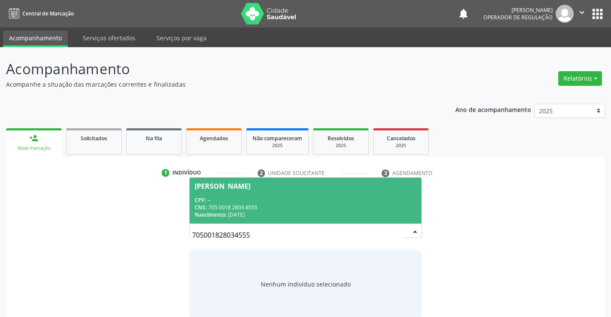
click at [303, 196] on div "CPF: --" at bounding box center [305, 199] width 221 height 7
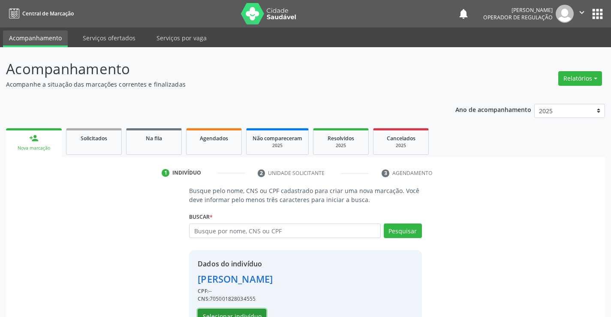
click at [246, 314] on button "Selecionar indivíduo" at bounding box center [232, 316] width 69 height 15
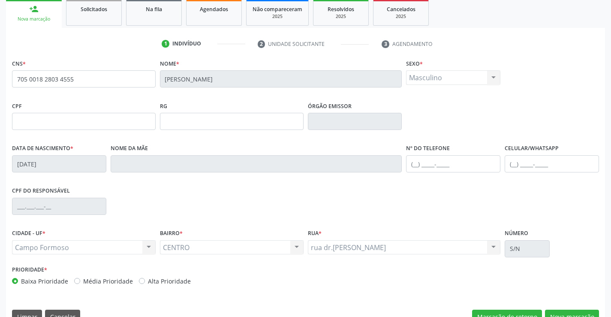
scroll to position [148, 0]
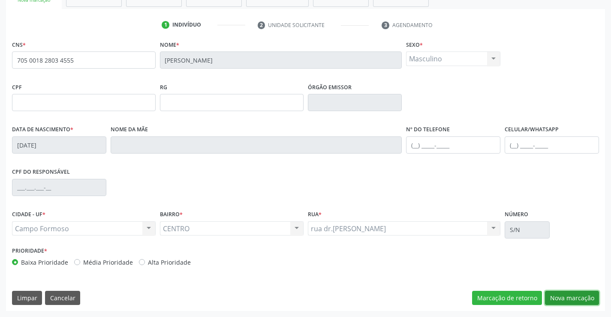
click at [583, 294] on button "Nova marcação" at bounding box center [572, 298] width 54 height 15
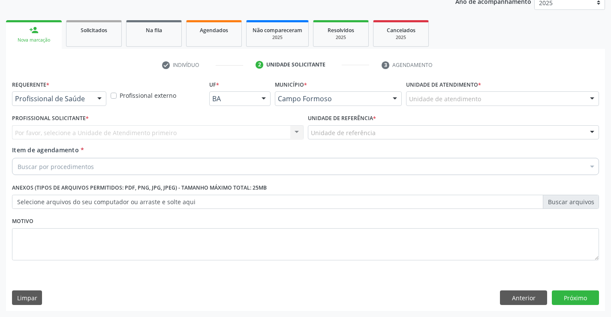
scroll to position [108, 0]
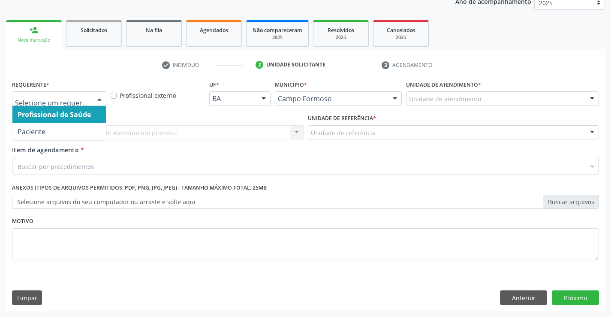
click at [100, 98] on div at bounding box center [99, 99] width 13 height 15
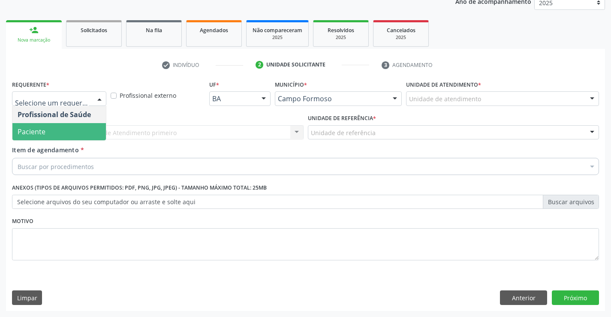
click at [86, 136] on span "Paciente" at bounding box center [58, 131] width 93 height 17
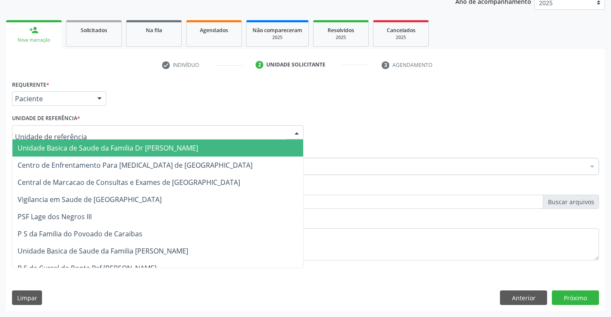
click at [117, 132] on div at bounding box center [157, 132] width 291 height 15
click at [117, 132] on input "text" at bounding box center [150, 136] width 271 height 17
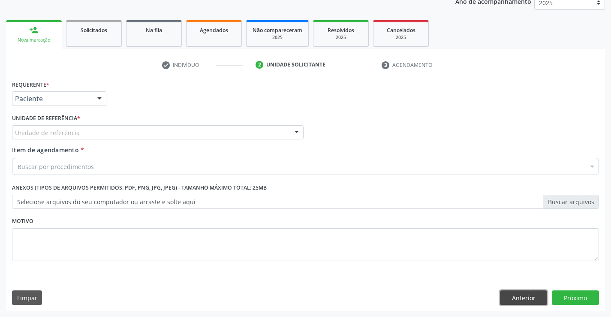
click at [508, 297] on button "Anterior" at bounding box center [523, 297] width 47 height 15
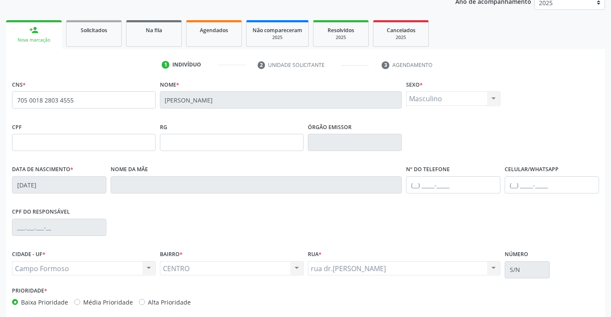
scroll to position [148, 0]
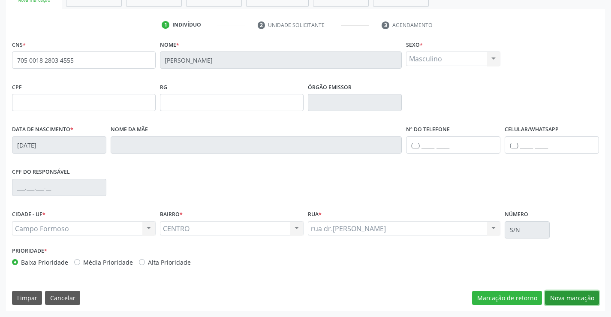
click at [572, 295] on button "Nova marcação" at bounding box center [572, 298] width 54 height 15
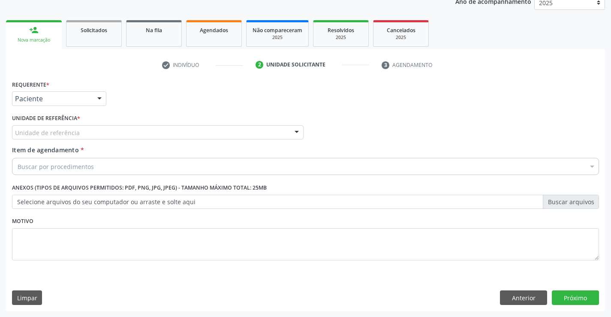
scroll to position [108, 0]
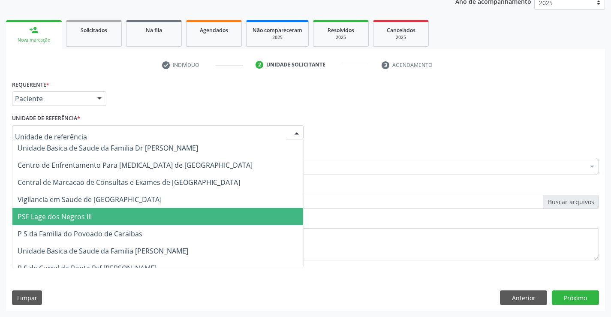
click at [117, 133] on div at bounding box center [157, 132] width 291 height 15
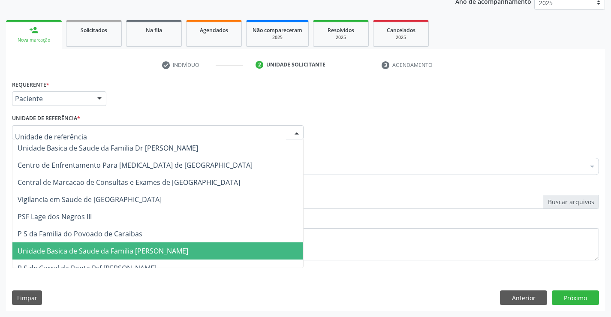
click at [145, 248] on span "Unidade Basica de Saude da Familia [PERSON_NAME]" at bounding box center [103, 250] width 171 height 9
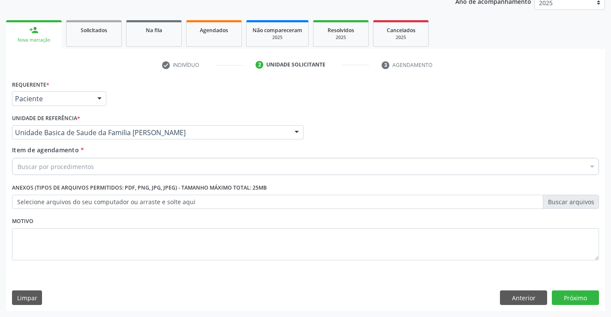
click at [127, 166] on div "Buscar por procedimentos" at bounding box center [305, 166] width 587 height 17
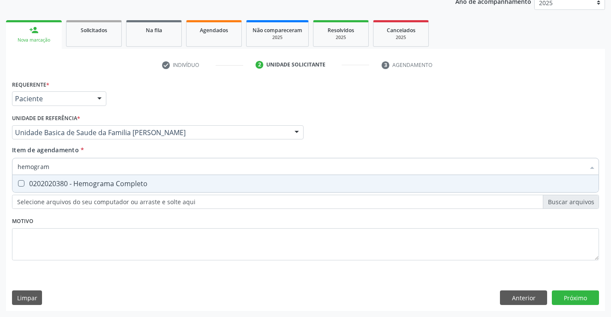
type input "hemograma"
click at [127, 184] on div "0202020380 - Hemograma Completo" at bounding box center [306, 183] width 576 height 7
checkbox Completo "true"
click at [105, 223] on div "Requerente * Paciente Profissional de Saúde Paciente Nenhum resultado encontrad…" at bounding box center [305, 175] width 587 height 194
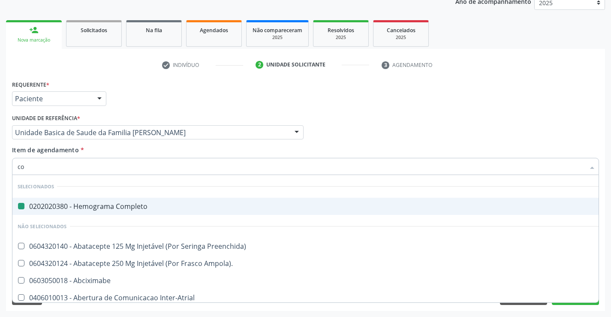
type input "col"
checkbox Completo "false"
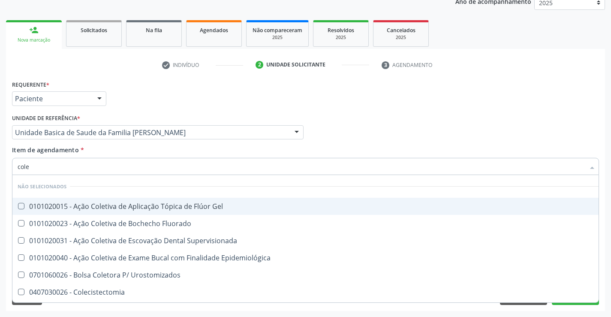
type input "coles"
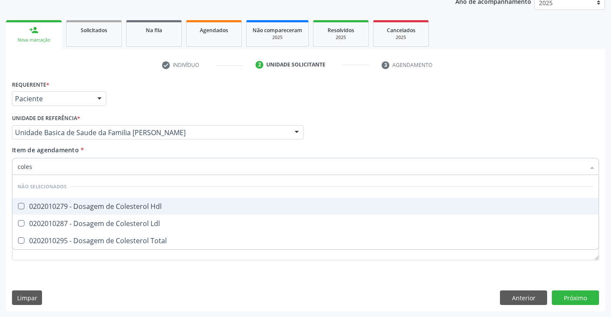
click at [131, 204] on div "0202010279 - Dosagem de Colesterol Hdl" at bounding box center [306, 206] width 576 height 7
checkbox Hdl "true"
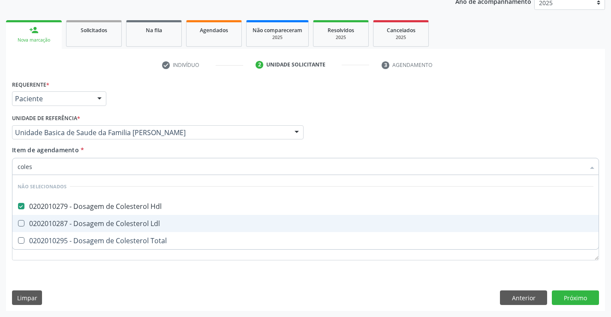
click at [126, 220] on div "0202010287 - Dosagem de Colesterol Ldl" at bounding box center [306, 223] width 576 height 7
checkbox Ldl "true"
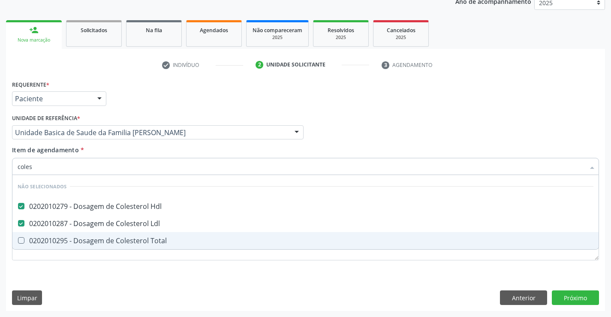
click at [125, 240] on div "0202010295 - Dosagem de Colesterol Total" at bounding box center [306, 240] width 576 height 7
checkbox Total "true"
type input "coles"
click at [117, 263] on div "Requerente * Paciente Profissional de Saúde Paciente Nenhum resultado encontrad…" at bounding box center [305, 175] width 587 height 194
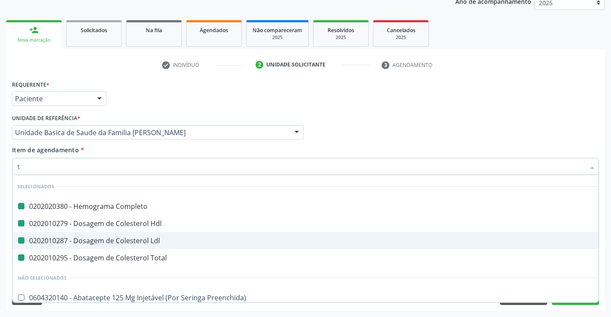
type input "tr"
checkbox Completo "false"
checkbox Ldl "false"
checkbox Hdl "false"
checkbox Total "false"
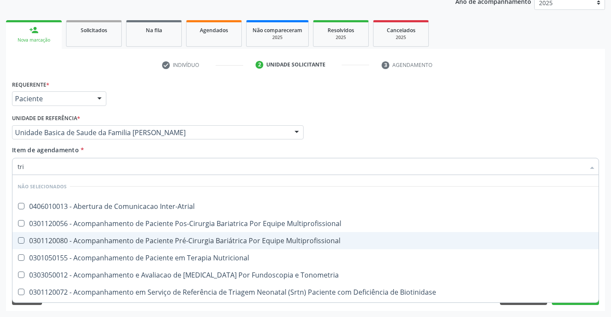
type input "trig"
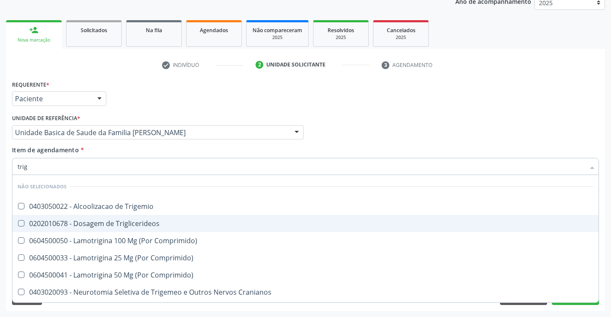
click at [122, 224] on div "0202010678 - Dosagem de Triglicerideos" at bounding box center [306, 223] width 576 height 7
checkbox Triglicerideos "true"
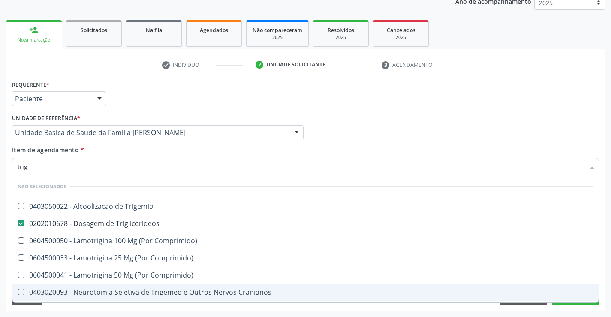
type input "trig"
click at [138, 306] on div "Requerente * Paciente Profissional de Saúde Paciente Nenhum resultado encontrad…" at bounding box center [305, 194] width 599 height 233
checkbox Trigemio "true"
checkbox Comprimido\) "true"
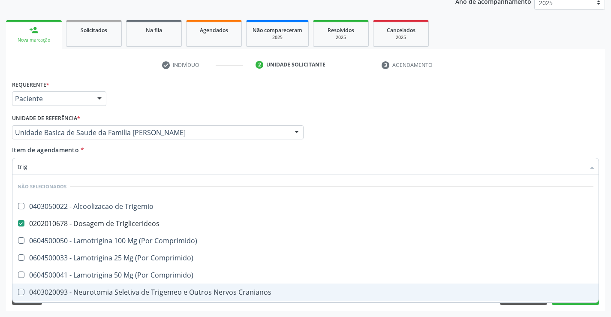
checkbox Comprimido\) "true"
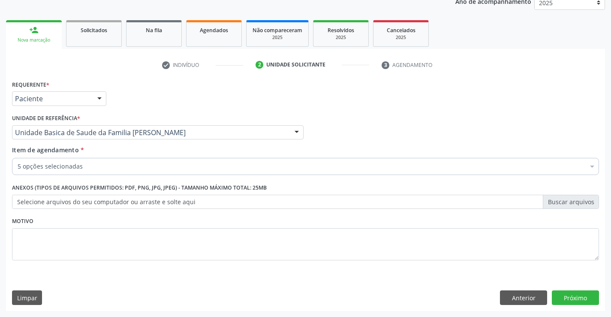
scroll to position [0, 0]
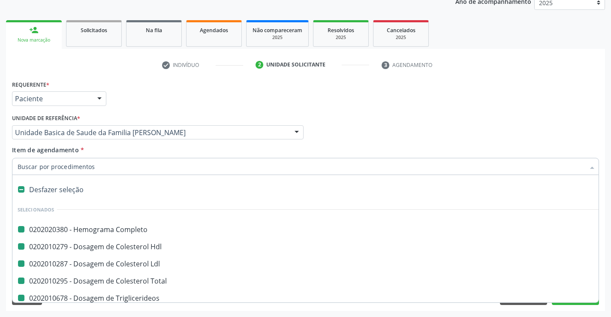
type input "u"
checkbox Completo "false"
checkbox Ldl "false"
checkbox Hdl "false"
checkbox Total "false"
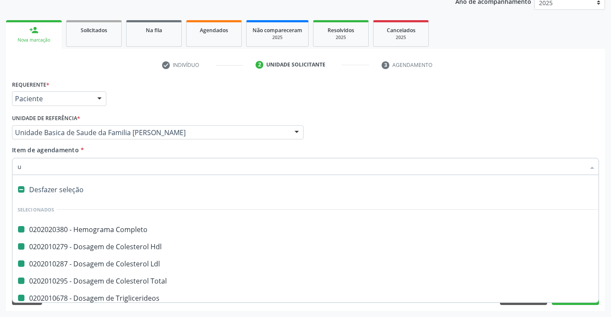
checkbox Triglicerideos "false"
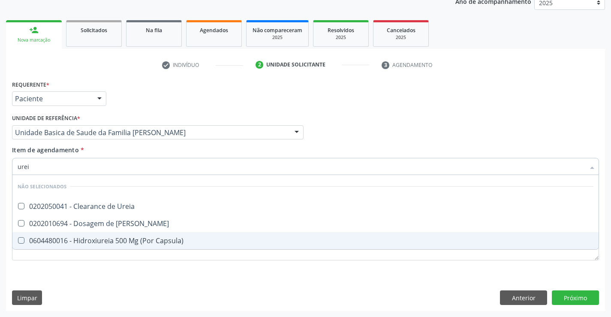
type input "ureia"
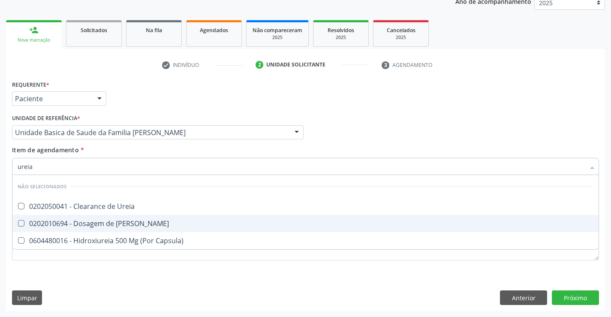
click at [95, 223] on div "0202010694 - Dosagem de [PERSON_NAME]" at bounding box center [306, 223] width 576 height 7
checkbox Ureia "true"
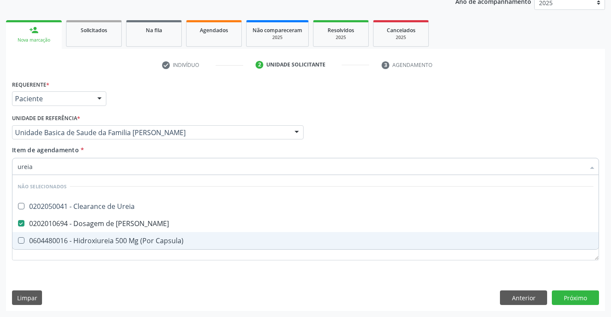
type input "ureia"
click at [95, 271] on div "Requerente * Paciente Profissional de Saúde Paciente Nenhum resultado encontrad…" at bounding box center [305, 175] width 587 height 194
checkbox Ureia "true"
checkbox Capsula\) "true"
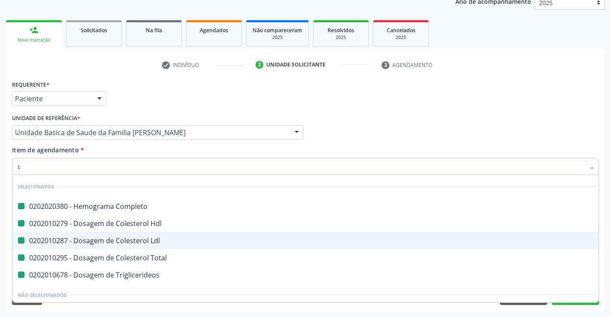
type input "cr"
checkbox Completo "false"
checkbox Ldl "false"
checkbox Hdl "false"
checkbox Total "false"
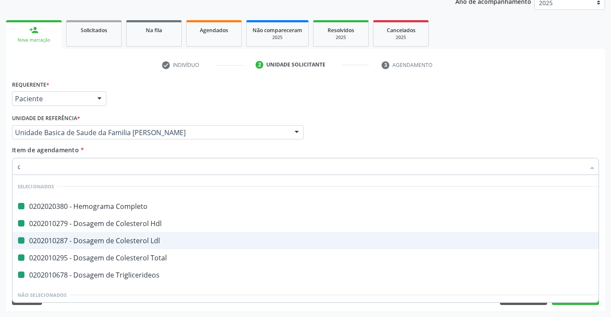
checkbox Triglicerideos "false"
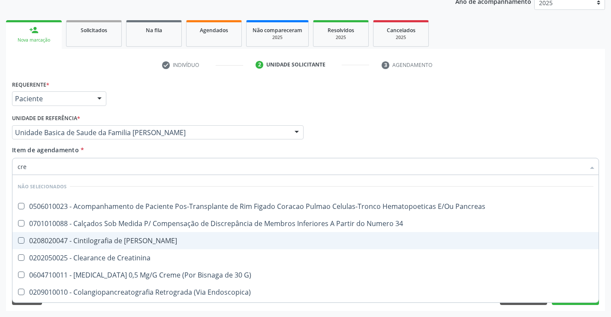
type input "crea"
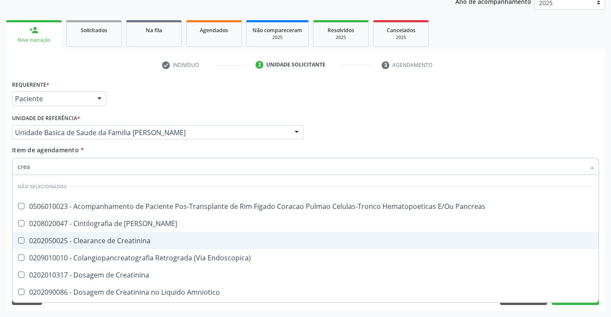
click at [105, 240] on div "0202050025 - Clearance de Creatinina" at bounding box center [306, 240] width 576 height 7
checkbox Creatinina "true"
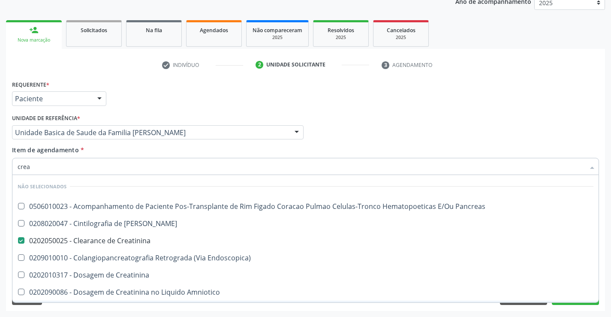
type input "crea"
click at [115, 307] on div "Requerente * Paciente Profissional de Saúde Paciente Nenhum resultado encontrad…" at bounding box center [305, 194] width 599 height 233
checkbox Pancreas "true"
checkbox Endoscopica\) "true"
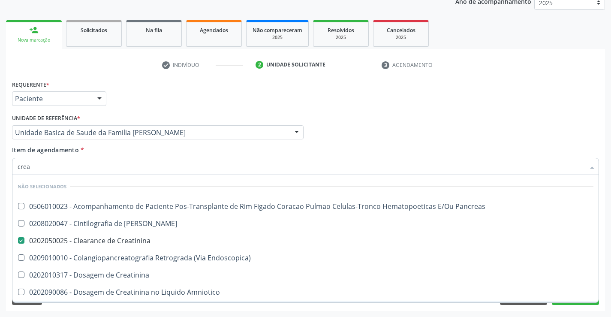
checkbox Creatinina "true"
checkbox \(Cpk\) "true"
checkbox Amniotico "true"
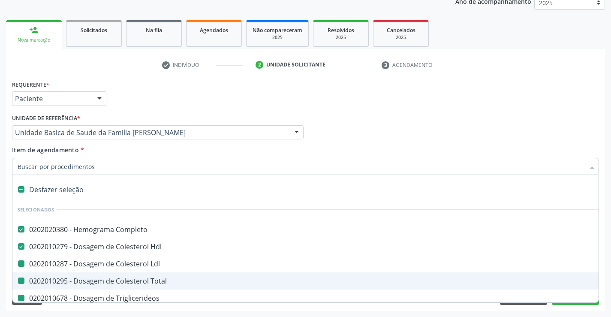
type input "u"
checkbox Ldl "false"
checkbox Total "false"
checkbox Triglicerideos "false"
checkbox Creatinina "false"
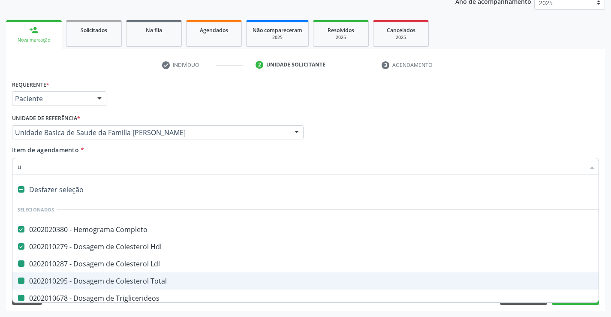
checkbox Ureia "false"
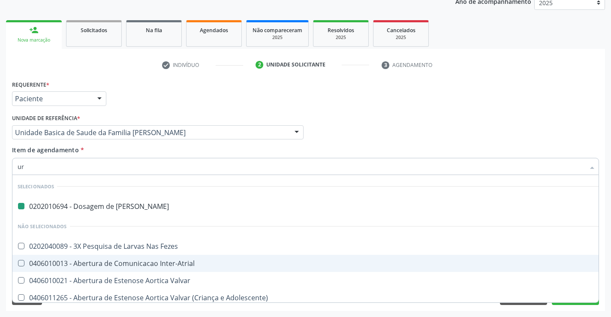
type input "uri"
checkbox Ureia "false"
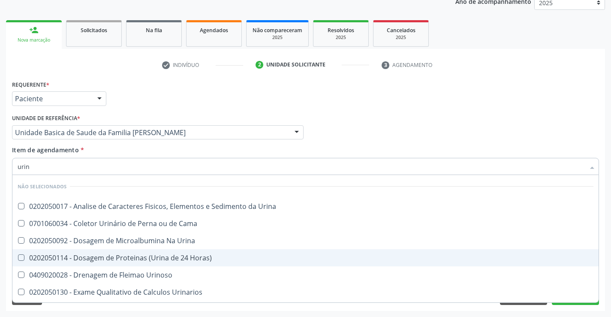
type input "urina"
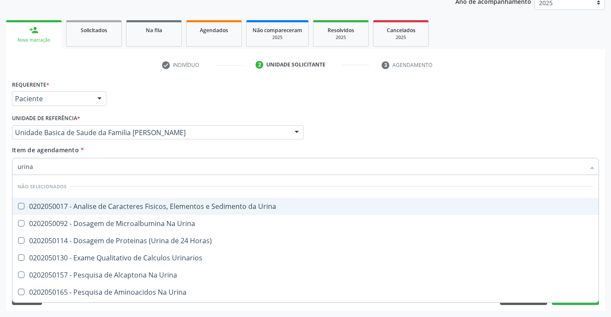
click at [147, 207] on div "0202050017 - Analise de Caracteres Fisicos, Elementos e Sedimento da Urina" at bounding box center [306, 206] width 576 height 7
checkbox Urina "true"
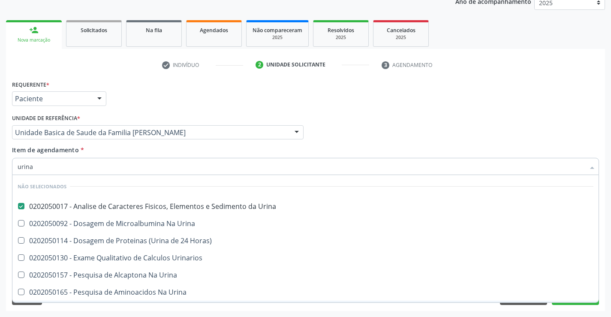
type input "urina"
click at [139, 311] on div "Acompanhamento Acompanhe a situação das marcações correntes e finalizadas Relat…" at bounding box center [305, 128] width 611 height 378
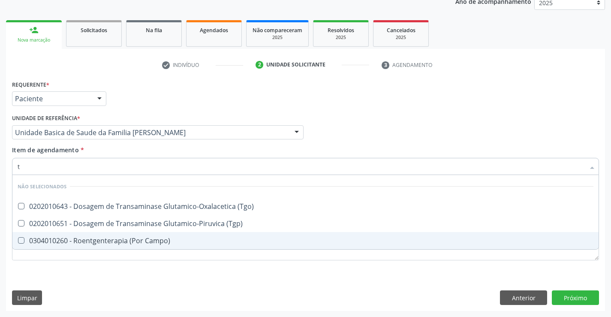
type input "tg"
checkbox \(Tgo\) "false"
checkbox Campo\) "false"
checkbox \(Tgp\) "false"
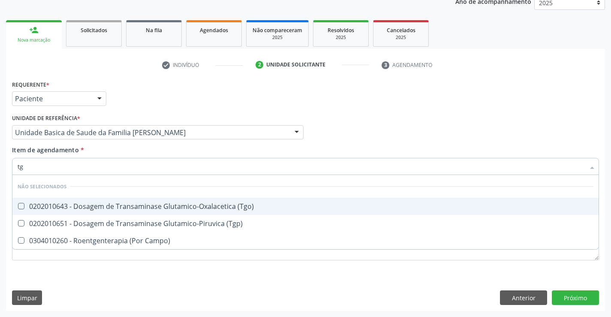
drag, startPoint x: 148, startPoint y: 207, endPoint x: 149, endPoint y: 228, distance: 21.9
click at [148, 213] on span "0202010643 - Dosagem de Transaminase Glutamico-Oxalacetica (Tgo)" at bounding box center [305, 206] width 586 height 17
checkbox \(Tgo\) "true"
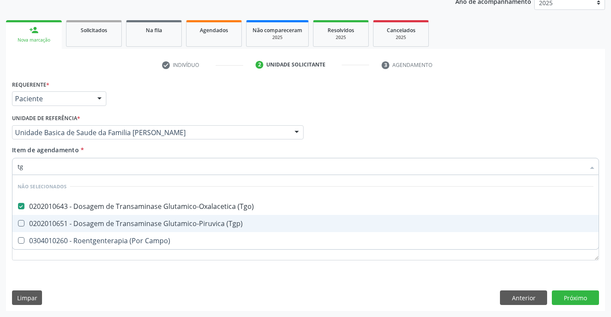
drag, startPoint x: 150, startPoint y: 221, endPoint x: 157, endPoint y: 253, distance: 32.8
click at [150, 223] on div "0202010651 - Dosagem de Transaminase Glutamico-Piruvica (Tgp)" at bounding box center [306, 223] width 576 height 7
checkbox \(Tgp\) "true"
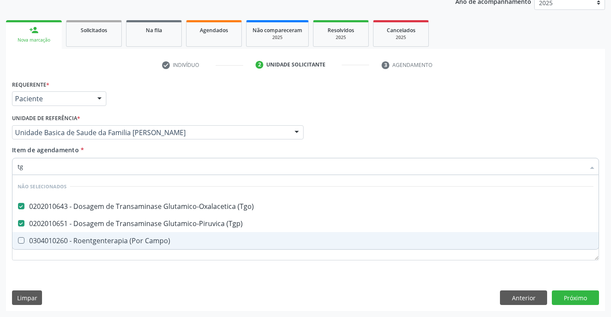
click at [173, 275] on div "Requerente * Paciente Profissional de Saúde Paciente Nenhum resultado encontrad…" at bounding box center [305, 194] width 599 height 233
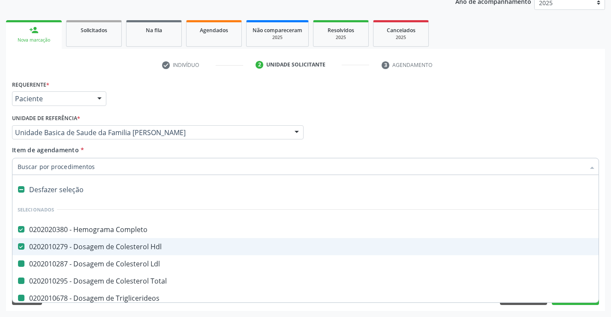
type input "f"
checkbox Ldl "false"
checkbox Total "false"
checkbox Triglicerideos "false"
checkbox Ureia "false"
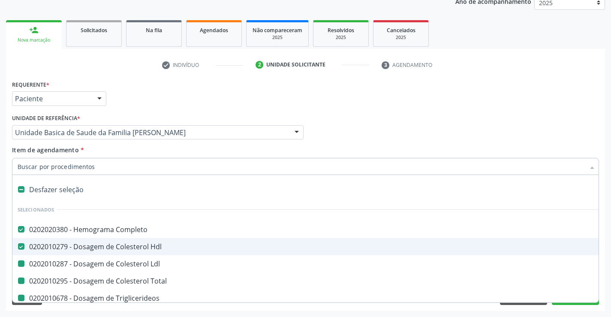
checkbox Creatinina "false"
checkbox Urina "false"
checkbox \(Tgo\) "false"
checkbox \(Tgp\) "false"
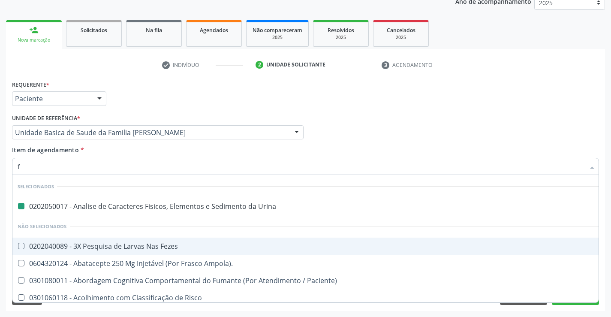
type input "fe"
checkbox Urina "false"
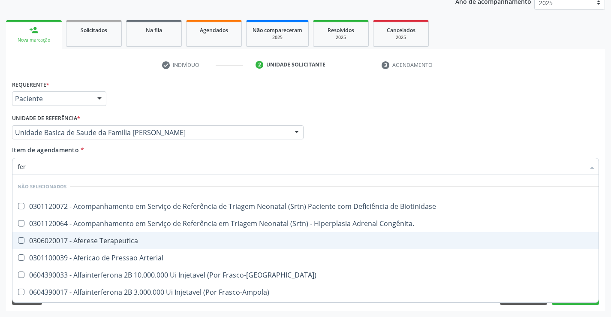
type input "ferr"
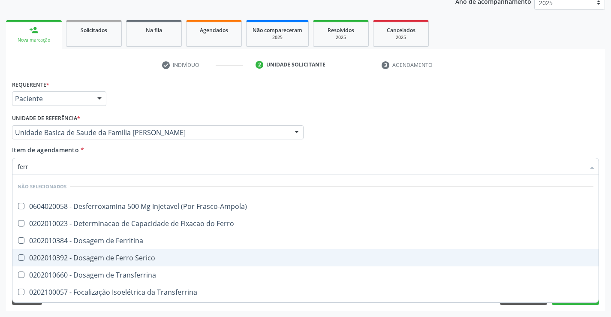
click at [133, 258] on div "0202010392 - Dosagem de Ferro Serico" at bounding box center [306, 257] width 576 height 7
checkbox Serico "true"
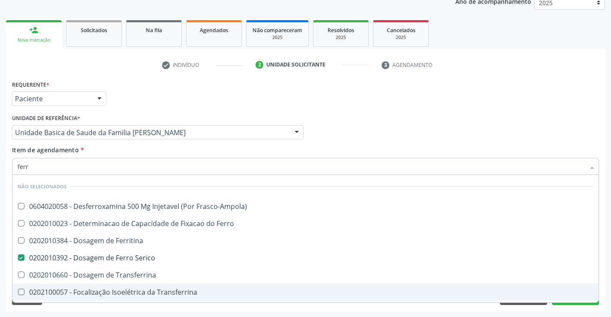
click at [135, 307] on div "Requerente * Paciente Profissional de Saúde Paciente Nenhum resultado encontrad…" at bounding box center [305, 194] width 599 height 233
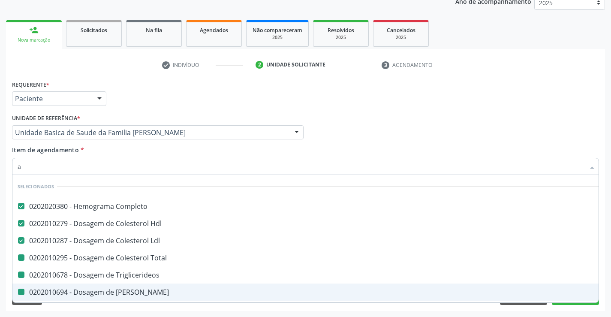
type input "ac"
checkbox Total "false"
checkbox Triglicerideos "false"
checkbox Ureia "false"
checkbox Creatinina "false"
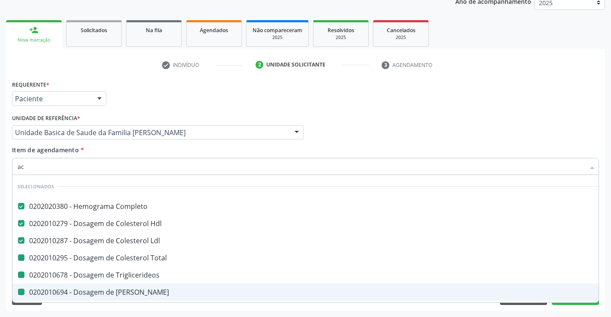
checkbox Urina "false"
checkbox \(Tgo\) "false"
checkbox \(Tgp\) "false"
checkbox Serico "false"
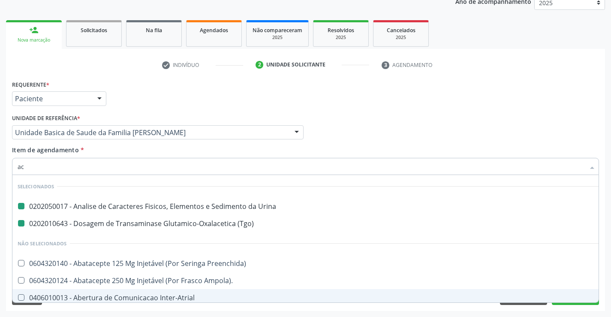
type input "aci"
checkbox Urina "false"
checkbox \(Tgo\) "false"
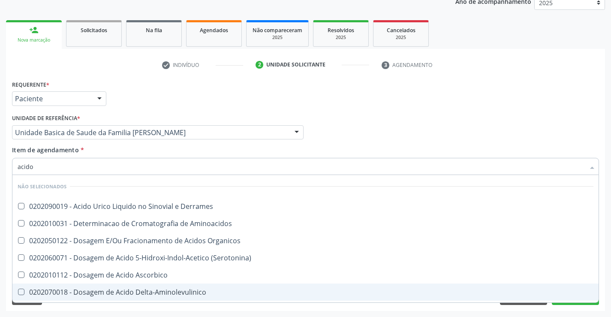
type input "acido u"
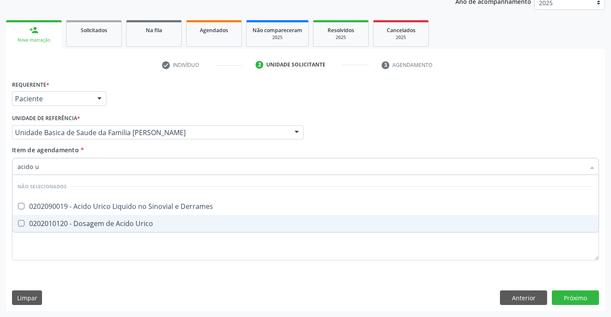
click at [123, 224] on div "0202010120 - Dosagem de Acido Urico" at bounding box center [306, 223] width 576 height 7
checkbox Urico "true"
click at [114, 241] on div "Requerente * Paciente Profissional de Saúde Paciente Nenhum resultado encontrad…" at bounding box center [305, 175] width 587 height 194
checkbox Derrames "true"
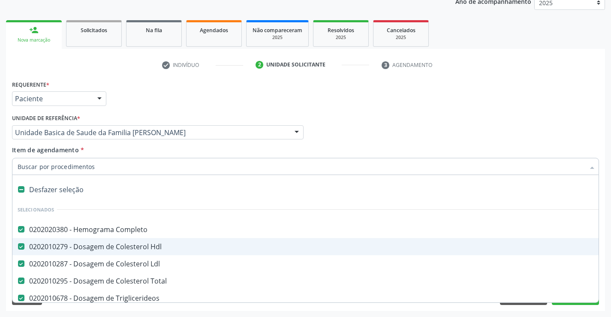
type input "g"
checkbox Urico "false"
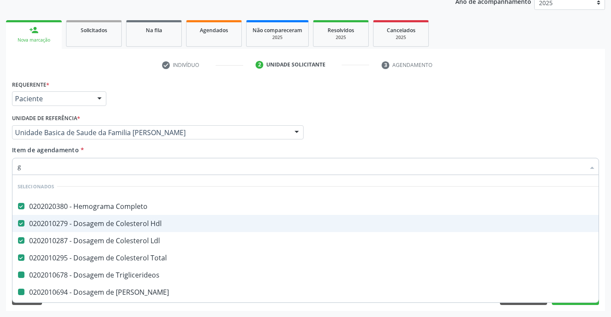
type input "gl"
checkbox Triglicerideos "false"
checkbox Ureia "false"
checkbox \(Tgo\) "false"
checkbox \(Tgp\) "false"
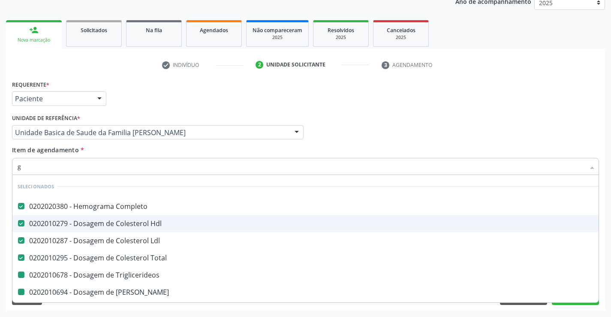
checkbox Serico "false"
checkbox Urico "false"
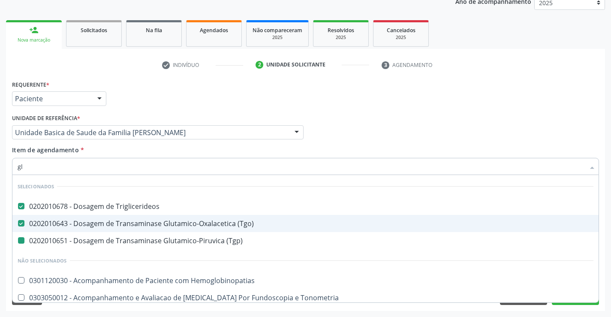
type input "gli"
checkbox \(Tgp\) "false"
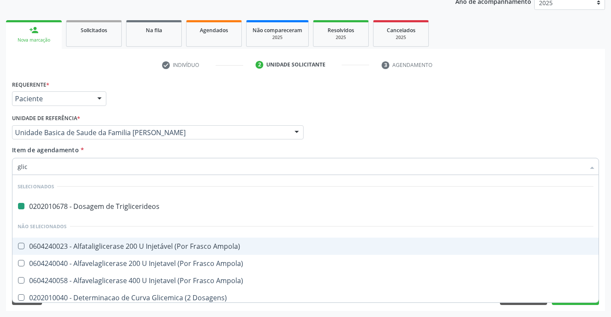
type input "glico"
checkbox Triglicerideos "false"
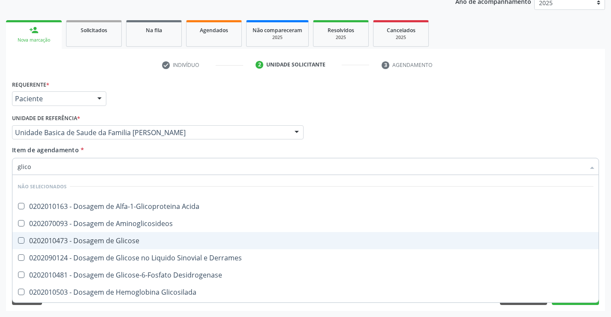
click at [95, 241] on div "0202010473 - Dosagem de Glicose" at bounding box center [306, 240] width 576 height 7
checkbox Glicose "true"
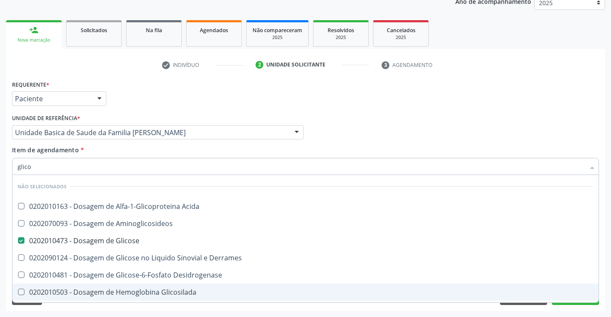
click at [114, 306] on div "Requerente * Paciente Profissional de Saúde Paciente Nenhum resultado encontrad…" at bounding box center [305, 194] width 599 height 233
checkbox Acida "true"
checkbox Desidrogenase "true"
checkbox Glicosilada "true"
checkbox Quantitativa "true"
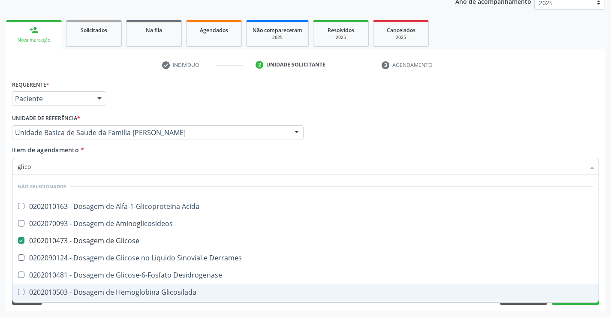
checkbox Urina "true"
checkbox Glicose "true"
checkbox Derrames "true"
checkbox Aminoglicosideos "true"
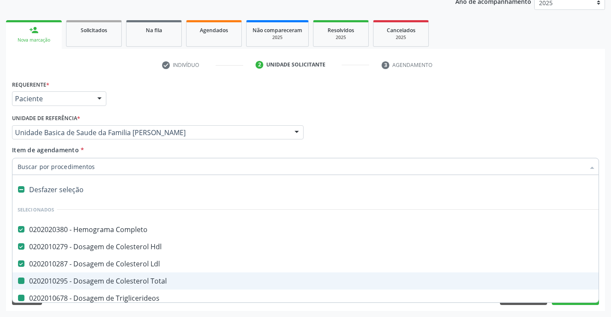
type input "f"
checkbox Triglicerideos "false"
checkbox Ureia "false"
checkbox Creatinina "false"
checkbox Urina "false"
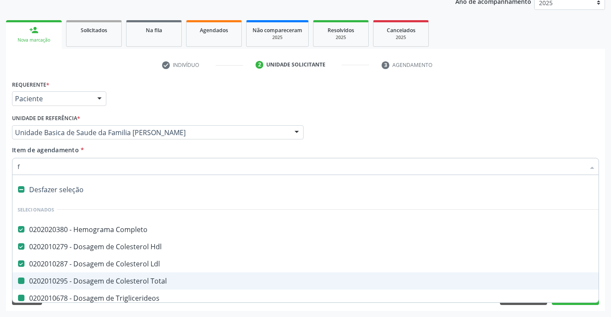
checkbox \(Tgo\) "false"
checkbox Total "false"
checkbox \(Tgp\) "false"
checkbox Serico "false"
checkbox Urico "false"
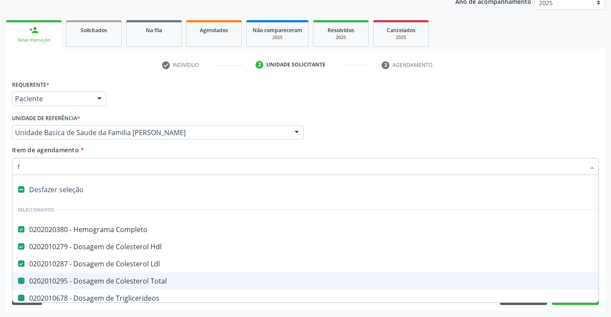
checkbox Glicose "false"
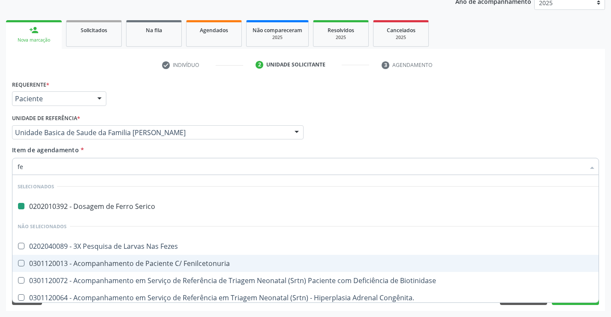
type input "fez"
checkbox Serico "false"
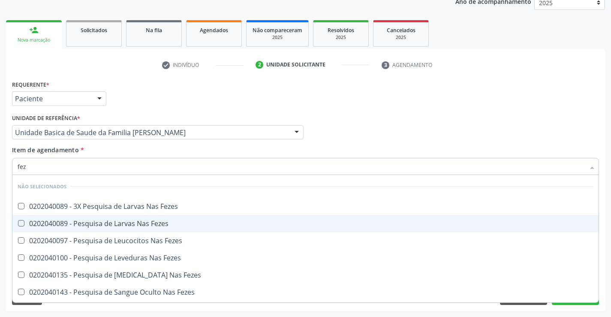
click at [108, 222] on div "0202040089 - Pesquisa de Larvas Nas Fezes" at bounding box center [306, 223] width 576 height 7
checkbox Fezes "true"
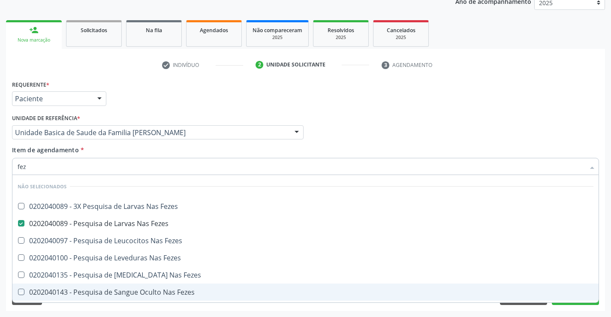
click at [95, 312] on div "Acompanhamento Acompanhe a situação das marcações correntes e finalizadas Relat…" at bounding box center [305, 128] width 611 height 378
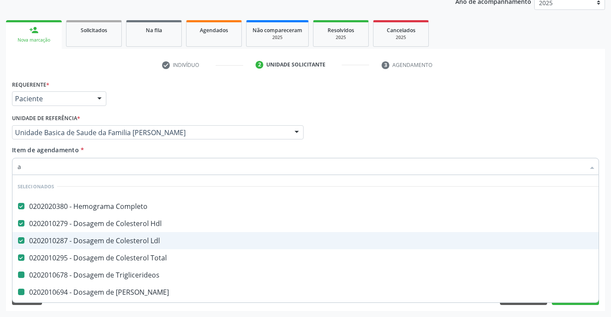
type input "al"
checkbox Triglicerideos "false"
checkbox Ureia "false"
checkbox Creatinina "false"
checkbox Urina "false"
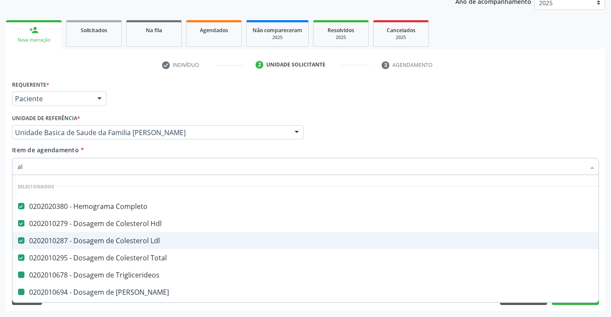
checkbox \(Tgo\) "false"
checkbox \(Tgp\) "false"
checkbox Serico "false"
checkbox Urico "false"
checkbox Glicose "false"
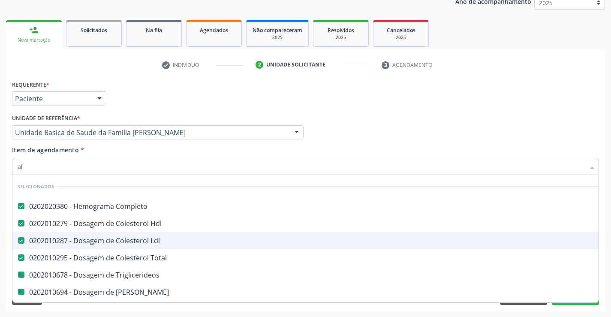
checkbox Fezes "false"
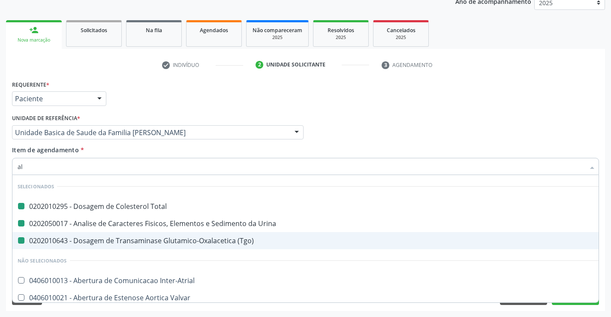
type input "alc"
checkbox Total "false"
checkbox \(Tgo\) "false"
checkbox Urina "false"
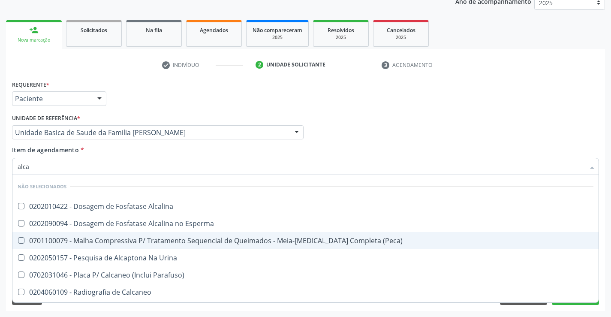
type input "alcal"
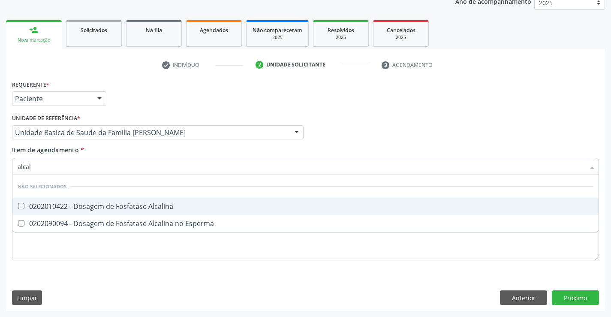
click at [112, 208] on div "0202010422 - Dosagem de Fosfatase Alcalina" at bounding box center [306, 206] width 576 height 7
checkbox Alcalina "true"
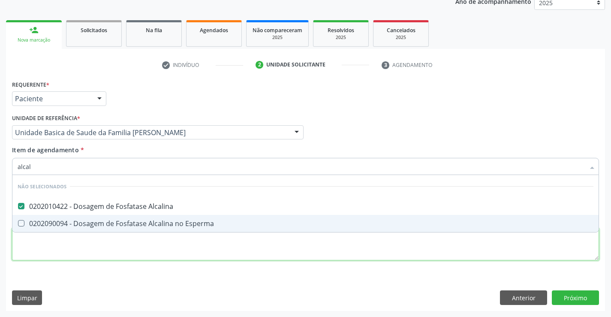
click at [105, 243] on div "Requerente * Paciente Profissional de Saúde Paciente Nenhum resultado encontrad…" at bounding box center [305, 175] width 587 height 194
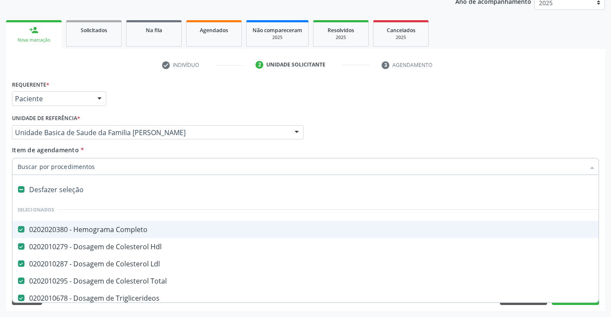
type input "g"
checkbox Fezes "false"
checkbox Alcalina "false"
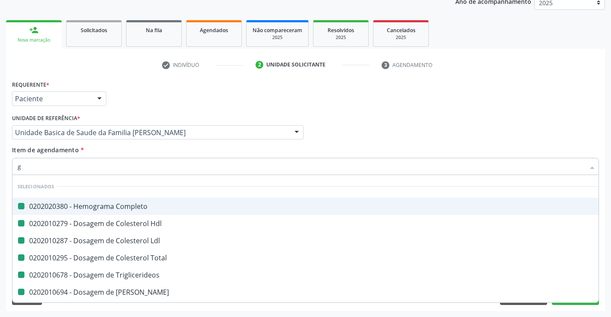
type input "ga"
checkbox Completo "false"
checkbox Hdl "false"
checkbox Ldl "false"
checkbox Total "false"
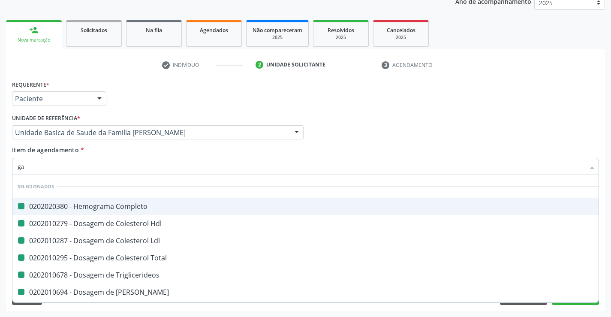
checkbox Triglicerideos "false"
checkbox Ureia "false"
checkbox \(Tgo\) "false"
checkbox \(Tgp\) "false"
checkbox Serico "false"
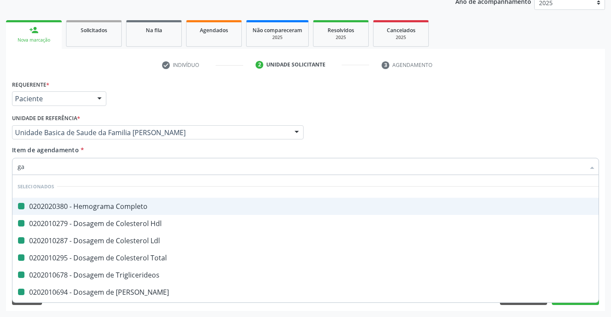
checkbox Urico "false"
checkbox Glicose "false"
checkbox Alcalina "false"
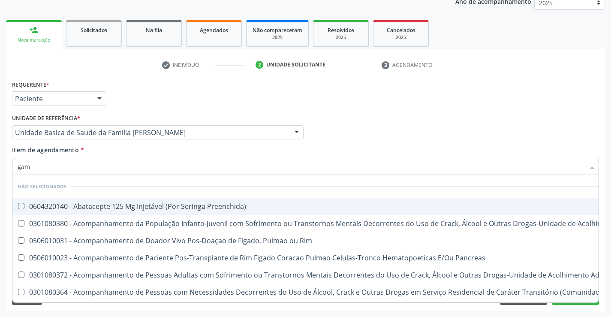
type input "gama"
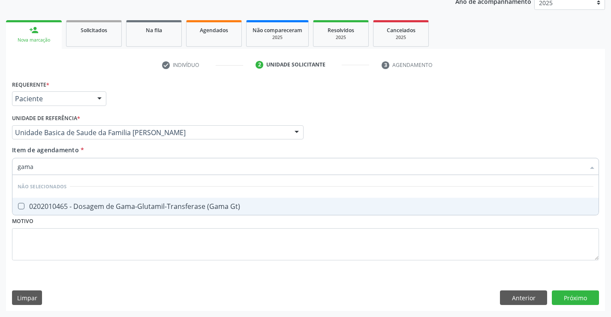
click at [111, 210] on div "0202010465 - Dosagem de Gama-Glutamil-Transferase (Gama Gt)" at bounding box center [306, 206] width 576 height 7
checkbox Gt\) "true"
click at [119, 246] on div "Requerente * Paciente Profissional de Saúde Paciente Nenhum resultado encontrad…" at bounding box center [305, 175] width 587 height 194
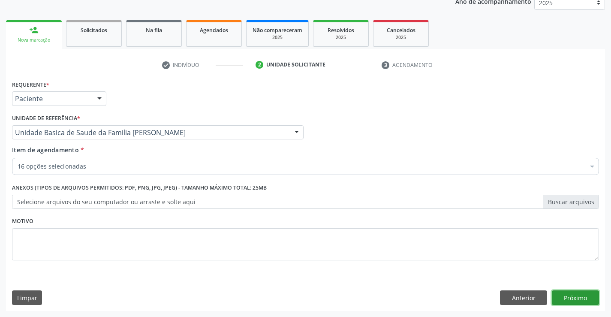
click at [573, 295] on button "Próximo" at bounding box center [575, 297] width 47 height 15
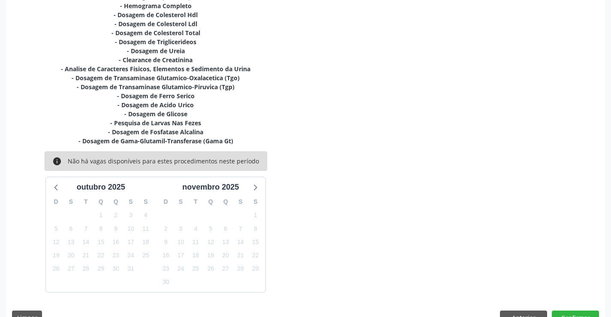
scroll to position [216, 0]
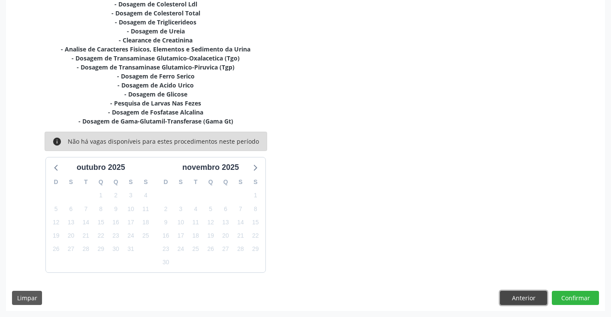
click at [508, 299] on button "Anterior" at bounding box center [523, 298] width 47 height 15
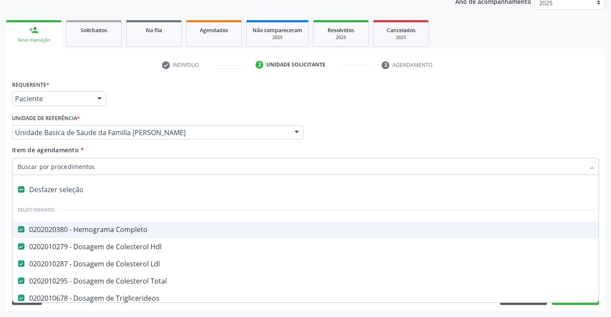
scroll to position [86, 0]
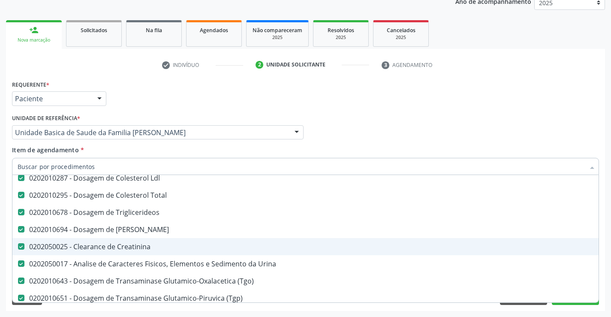
click at [135, 246] on div "0202050025 - Clearance de Creatinina" at bounding box center [351, 246] width 667 height 7
checkbox Creatinina "false"
type input "c"
checkbox Ureia "false"
checkbox Creatinina "true"
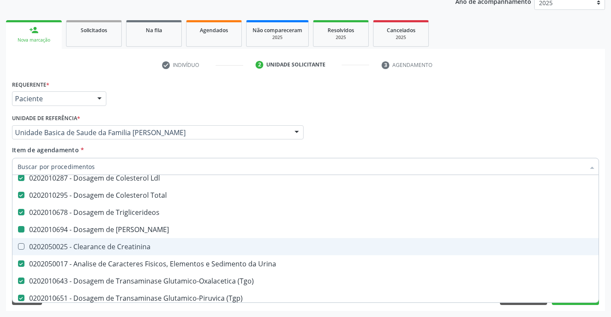
checkbox Alcalina "false"
checkbox Gt\) "false"
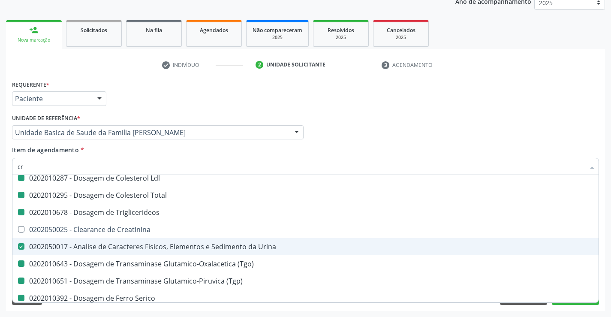
type input "cre"
checkbox Completo "false"
checkbox Ldl "false"
checkbox Total "false"
checkbox Triglicerideos "false"
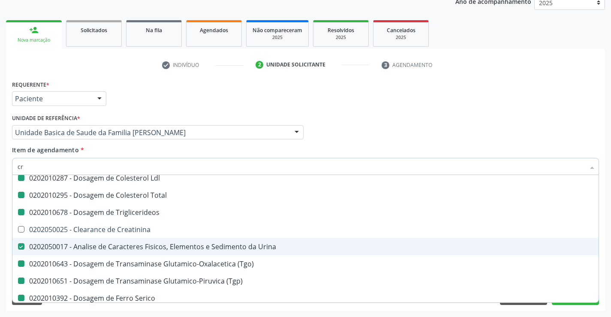
checkbox Urina "false"
checkbox \(Tgo\) "false"
checkbox \(Tgp\) "false"
checkbox Serico "false"
checkbox Urico "false"
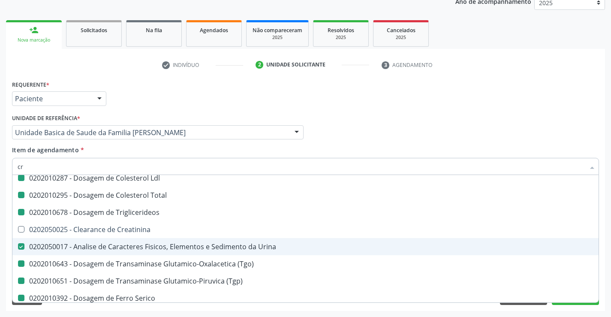
checkbox Glicose "false"
checkbox Alcalina "false"
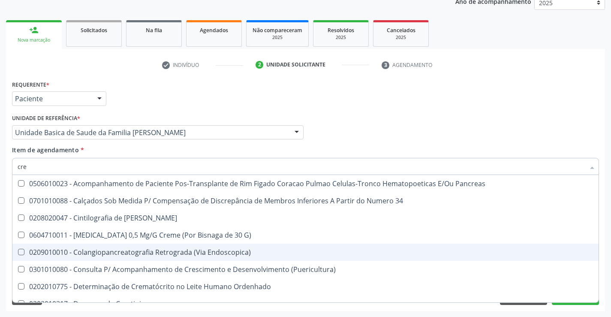
scroll to position [68, 0]
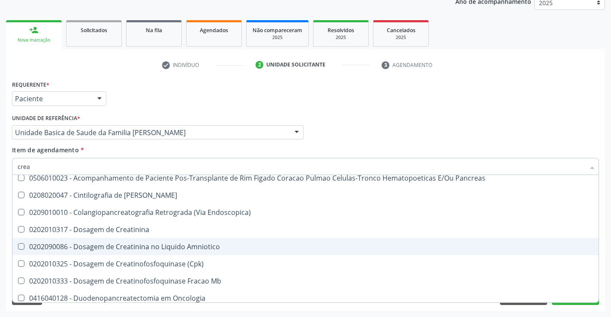
type input "creat"
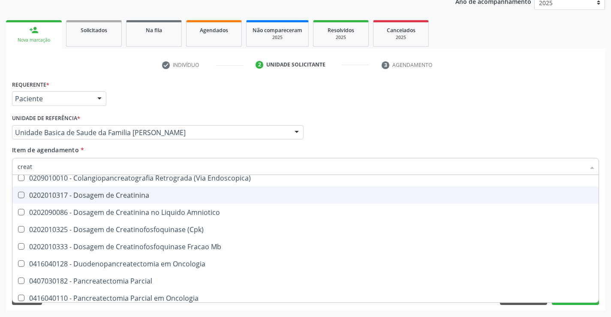
click at [138, 197] on div "0202010317 - Dosagem de Creatinina" at bounding box center [306, 195] width 576 height 7
checkbox Creatinina "true"
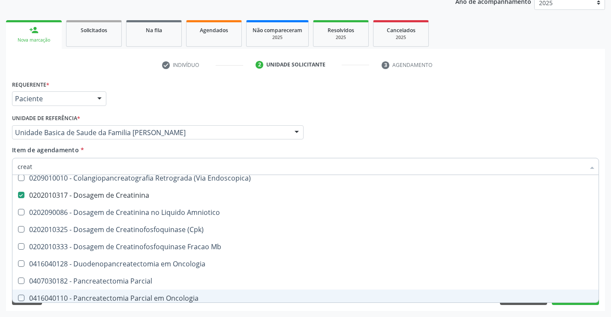
click at [208, 310] on div "Requerente * Paciente Profissional de Saúde Paciente Nenhum resultado encontrad…" at bounding box center [305, 194] width 599 height 233
checkbox Creatinina "true"
checkbox Endoscopica\) "true"
checkbox Amniotico "true"
checkbox \(Cpk\) "true"
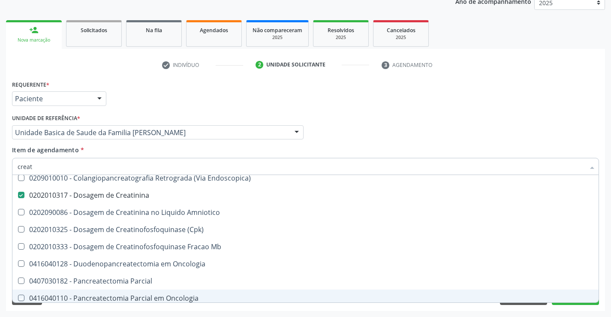
checkbox Mb "true"
checkbox Oncologia "true"
checkbox Parcial "true"
checkbox Oncologia "true"
checkbox Videolaparoscopica "true"
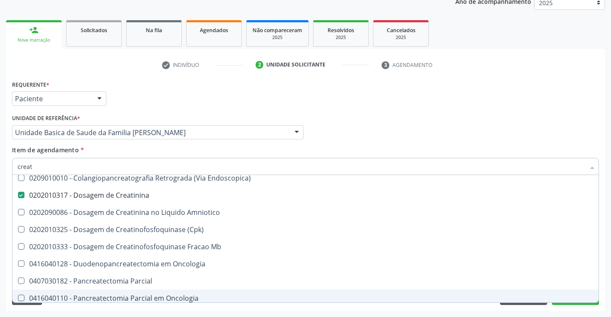
checkbox Capsula\) "true"
checkbox Pancreato-Enterostomia "true"
checkbox Drenagem "true"
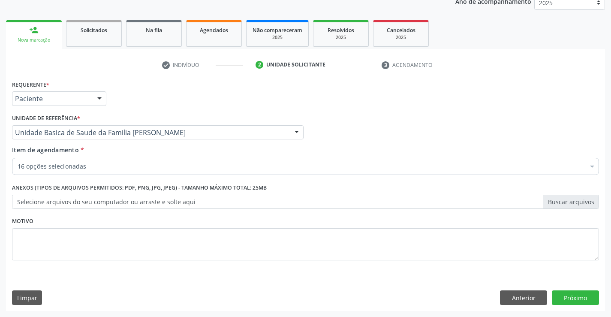
scroll to position [0, 0]
click at [574, 297] on button "Próximo" at bounding box center [575, 297] width 47 height 15
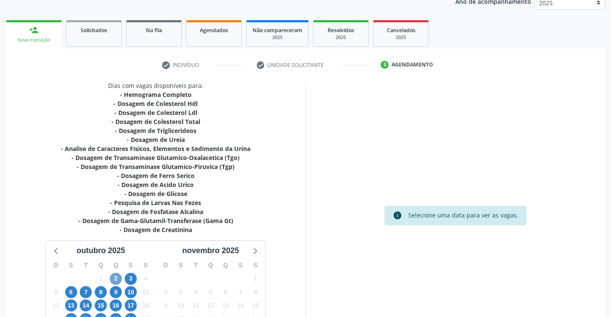
click at [113, 276] on span "2" at bounding box center [116, 279] width 12 height 12
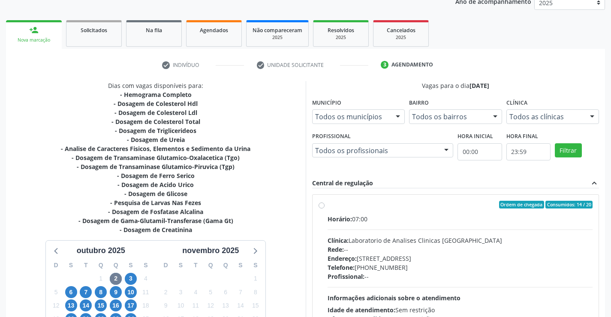
drag, startPoint x: 321, startPoint y: 202, endPoint x: 396, endPoint y: 247, distance: 86.9
click at [327, 203] on label "Ordem de chegada Consumidos: 14 / 20 Horário: 07:00 Clínica: Laboratorio de Ana…" at bounding box center [459, 267] width 265 height 132
click at [321, 203] on input "Ordem de chegada Consumidos: 14 / 20 Horário: 07:00 Clínica: Laboratorio de Ana…" at bounding box center [321, 205] width 6 height 8
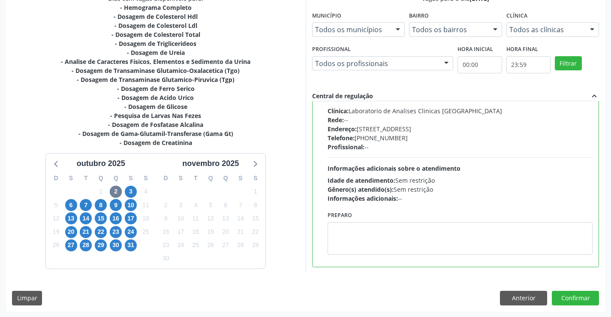
scroll to position [195, 0]
click at [577, 297] on button "Confirmar" at bounding box center [575, 297] width 47 height 15
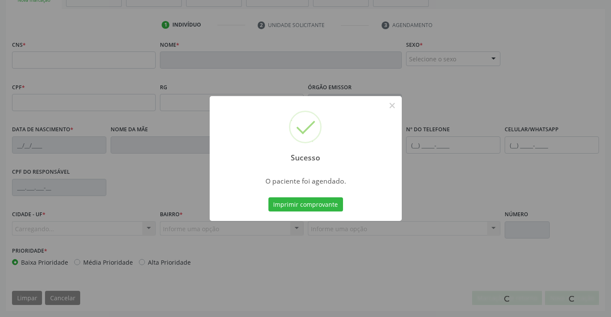
scroll to position [148, 0]
click at [324, 204] on button "Imprimir comprovante" at bounding box center [305, 204] width 75 height 15
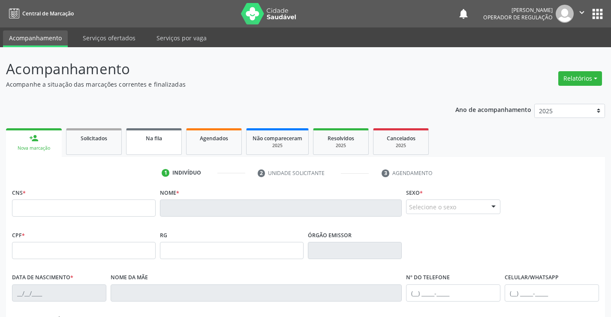
click at [147, 140] on span "Na fila" at bounding box center [154, 138] width 16 height 7
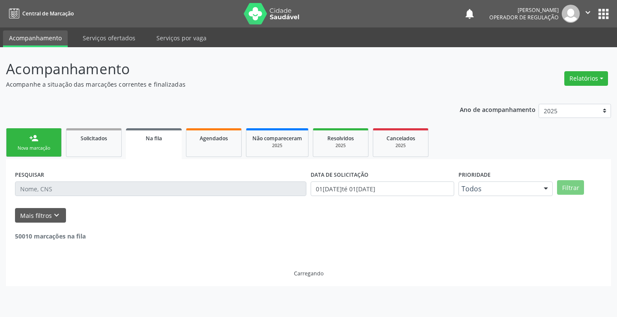
click at [53, 146] on div "Nova marcação" at bounding box center [33, 148] width 43 height 6
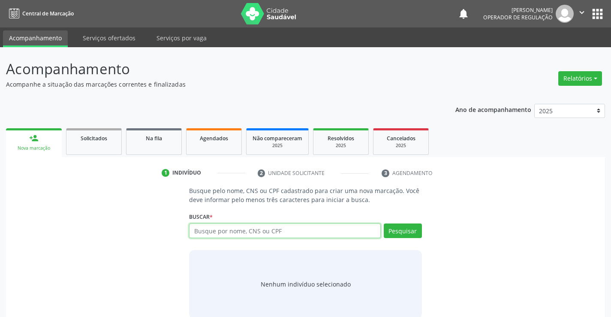
click at [245, 229] on input "text" at bounding box center [284, 230] width 191 height 15
type input "708007814637929"
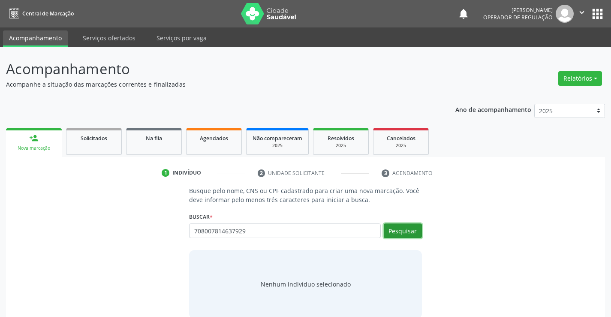
click at [399, 228] on button "Pesquisar" at bounding box center [403, 230] width 38 height 15
type input "708007814637929"
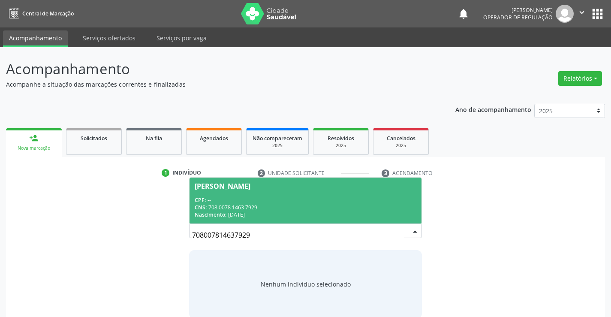
click at [357, 213] on div "Nascimento: [DATE]" at bounding box center [305, 214] width 221 height 7
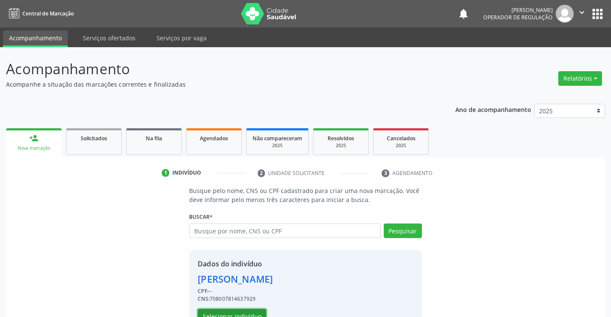
click at [248, 315] on button "Selecionar indivíduo" at bounding box center [232, 316] width 69 height 15
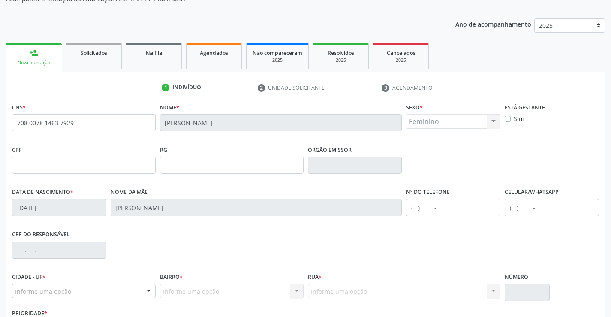
scroll to position [86, 0]
click at [413, 207] on input "text" at bounding box center [453, 206] width 94 height 17
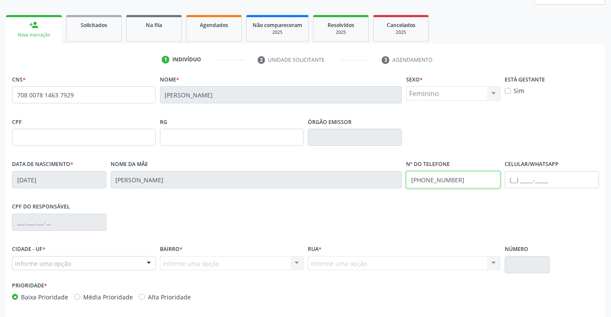
scroll to position [148, 0]
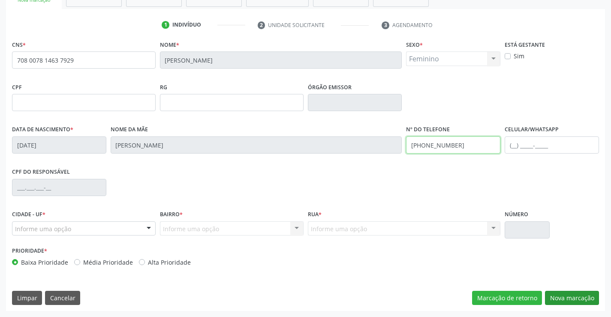
type input "[PHONE_NUMBER]"
click at [563, 297] on button "Nova marcação" at bounding box center [572, 298] width 54 height 15
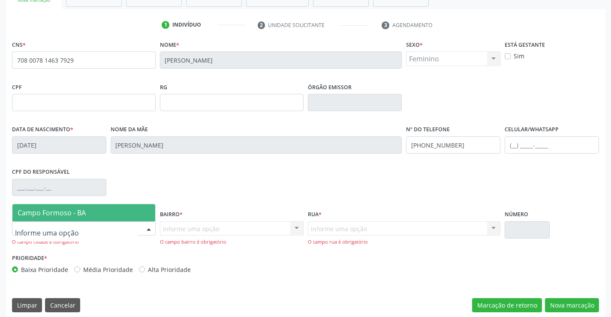
click at [151, 228] on div at bounding box center [148, 229] width 13 height 15
click at [99, 209] on span "Campo Formoso - BA" at bounding box center [83, 212] width 143 height 17
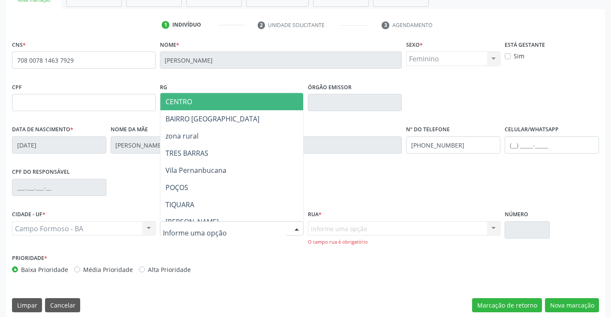
click at [291, 230] on div at bounding box center [296, 229] width 13 height 15
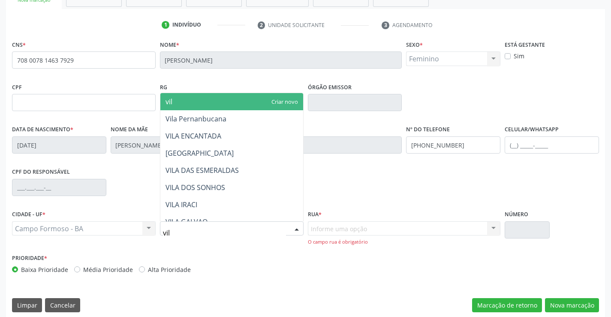
type input "vila"
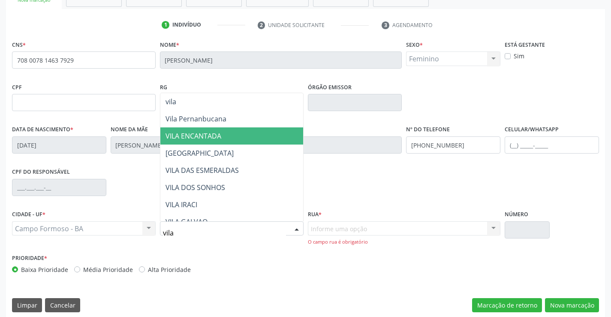
click at [236, 135] on span "VILA ENCANTADA" at bounding box center [231, 135] width 143 height 17
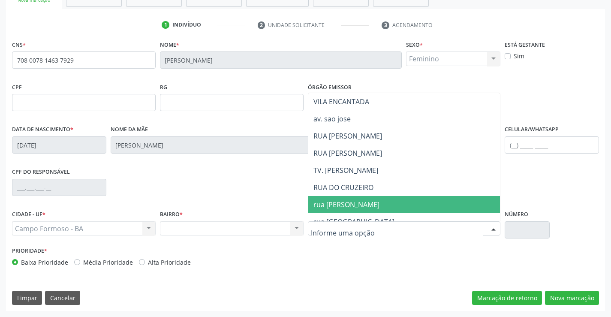
drag, startPoint x: 353, startPoint y: 201, endPoint x: 410, endPoint y: 252, distance: 76.5
click at [353, 207] on span "rua [PERSON_NAME]" at bounding box center [346, 204] width 66 height 9
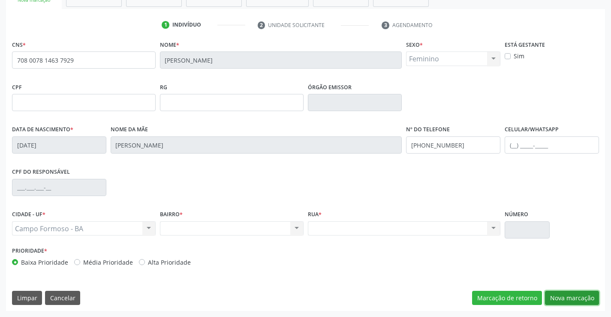
click at [565, 293] on button "Nova marcação" at bounding box center [572, 298] width 54 height 15
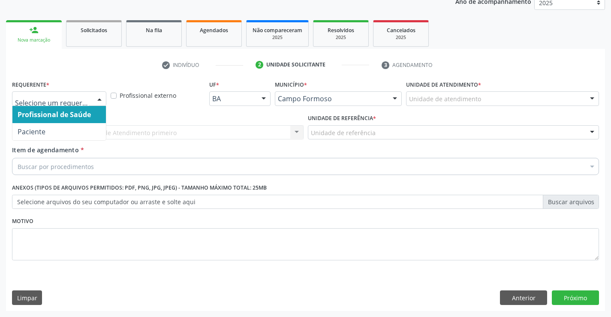
drag, startPoint x: 102, startPoint y: 97, endPoint x: 90, endPoint y: 115, distance: 21.2
click at [102, 98] on div at bounding box center [99, 99] width 13 height 15
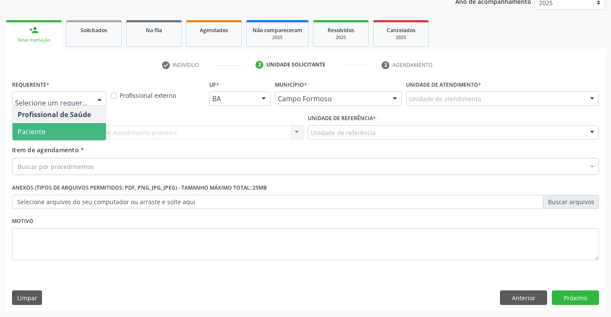
click at [84, 133] on span "Paciente" at bounding box center [58, 131] width 93 height 17
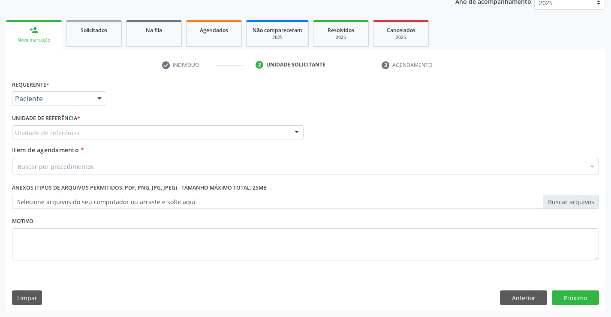
click at [106, 133] on div "Unidade de referência" at bounding box center [157, 132] width 291 height 15
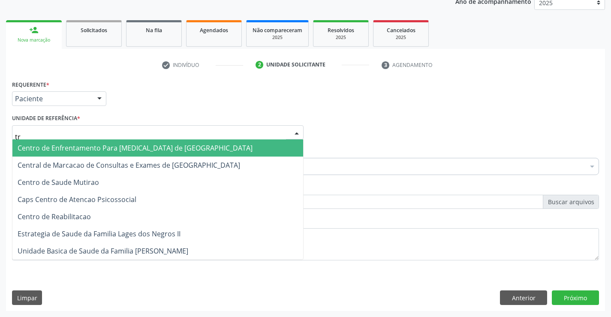
type input "t"
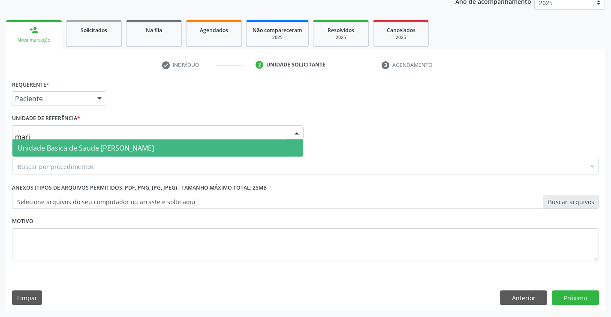
type input "maria"
click at [107, 144] on span "Unidade Basica de Saude [PERSON_NAME]" at bounding box center [86, 147] width 136 height 9
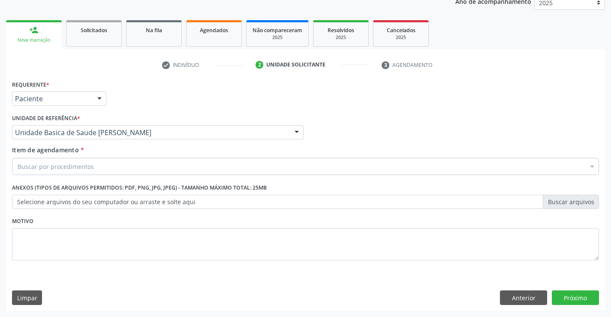
click at [118, 169] on div "Buscar por procedimentos" at bounding box center [305, 166] width 587 height 17
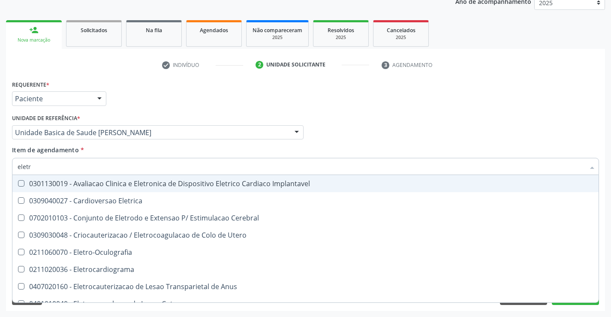
type input "eletro"
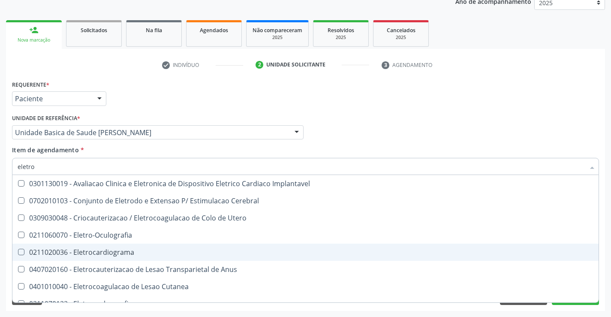
click at [106, 252] on div "0211020036 - Eletrocardiograma" at bounding box center [306, 252] width 576 height 7
checkbox Eletrocardiograma "true"
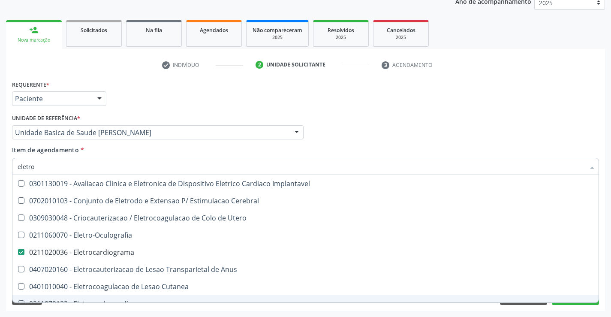
click at [114, 308] on div "Requerente * Paciente Profissional de Saúde Paciente Nenhum resultado encontrad…" at bounding box center [305, 194] width 599 height 233
checkbox Cerebral "true"
checkbox Eletrocardiograma "false"
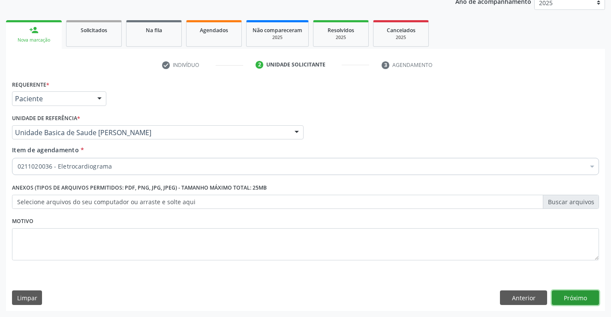
click at [564, 292] on button "Próximo" at bounding box center [575, 297] width 47 height 15
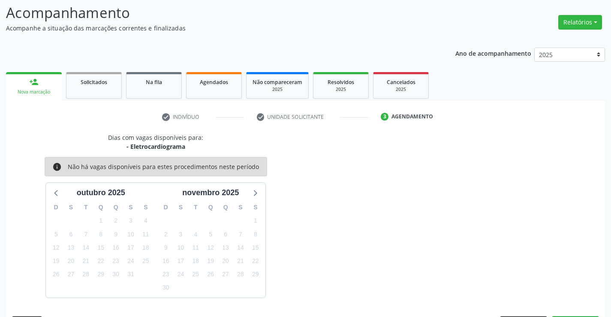
scroll to position [81, 0]
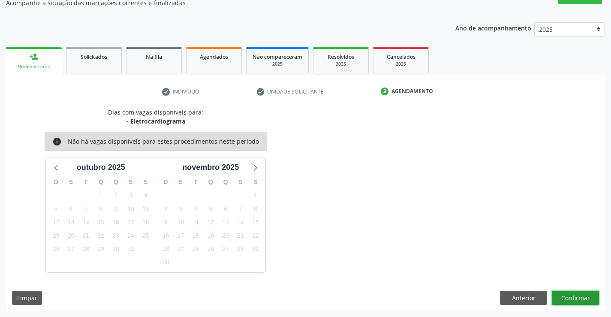
click at [564, 292] on button "Confirmar" at bounding box center [575, 298] width 47 height 15
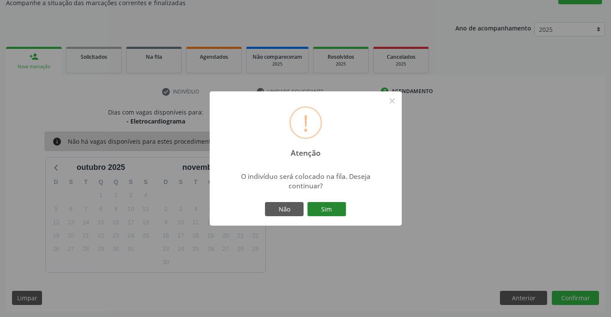
click at [339, 210] on button "Sim" at bounding box center [326, 209] width 39 height 15
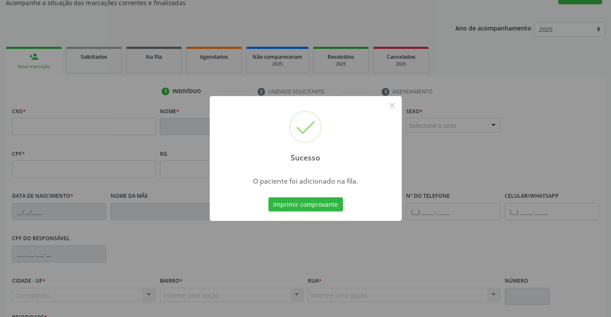
click at [339, 210] on button "Imprimir comprovante" at bounding box center [305, 204] width 75 height 15
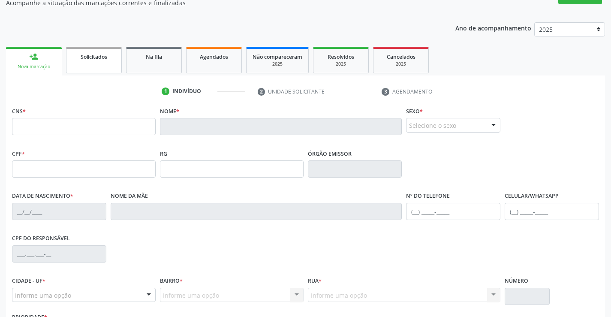
click at [91, 63] on link "Solicitados" at bounding box center [94, 60] width 56 height 27
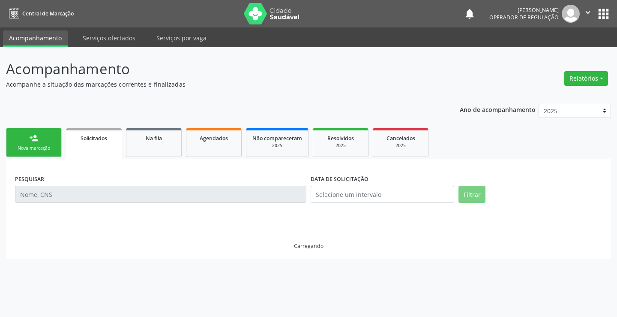
click at [54, 154] on link "person_add Nova marcação" at bounding box center [34, 142] width 56 height 29
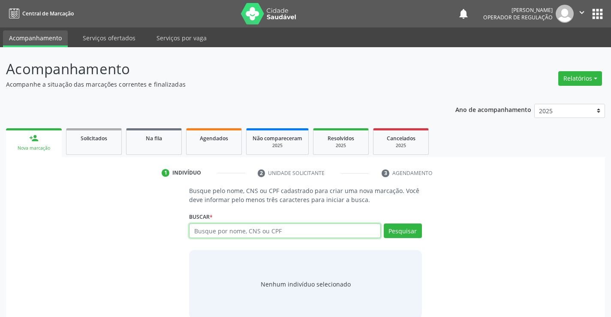
click at [234, 228] on input "text" at bounding box center [284, 230] width 191 height 15
type input "702403566897628"
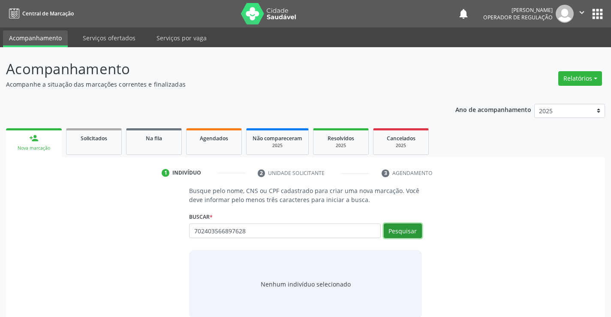
click at [408, 229] on button "Pesquisar" at bounding box center [403, 230] width 38 height 15
type input "702403566897628"
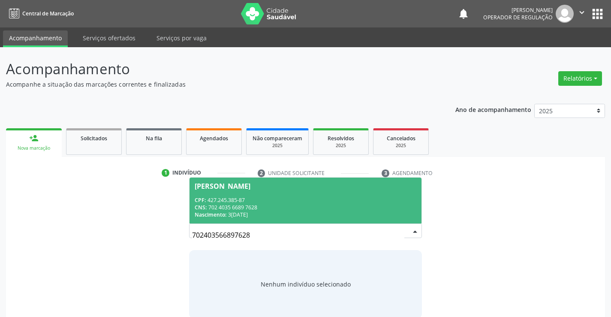
click at [347, 209] on div "CNS: 702 4035 6689 7628" at bounding box center [305, 207] width 221 height 7
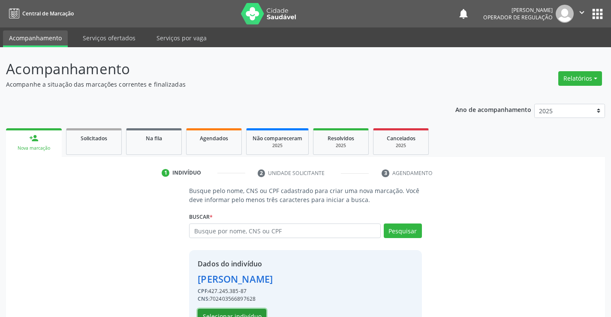
click at [254, 312] on button "Selecionar indivíduo" at bounding box center [232, 316] width 69 height 15
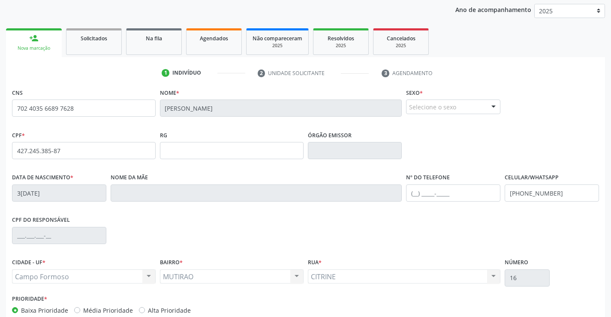
scroll to position [148, 0]
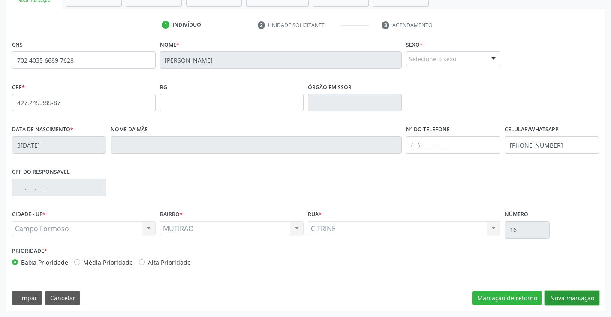
click at [560, 294] on button "Nova marcação" at bounding box center [572, 298] width 54 height 15
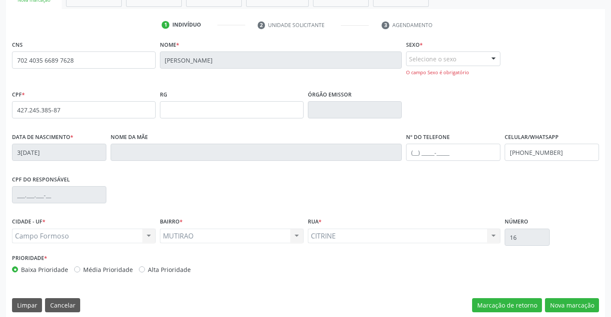
click at [492, 59] on div at bounding box center [493, 59] width 13 height 15
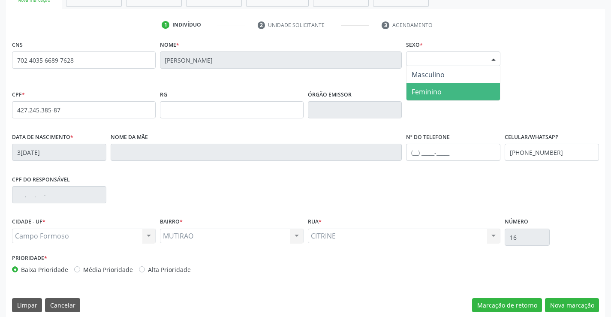
click at [443, 92] on span "Feminino" at bounding box center [452, 91] width 93 height 17
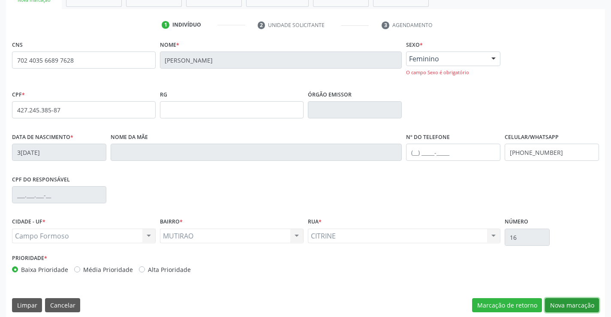
click at [575, 306] on button "Nova marcação" at bounding box center [572, 305] width 54 height 15
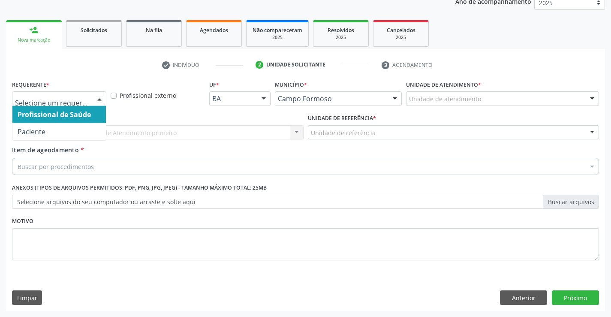
drag, startPoint x: 99, startPoint y: 96, endPoint x: 86, endPoint y: 113, distance: 21.1
click at [99, 98] on div at bounding box center [99, 99] width 13 height 15
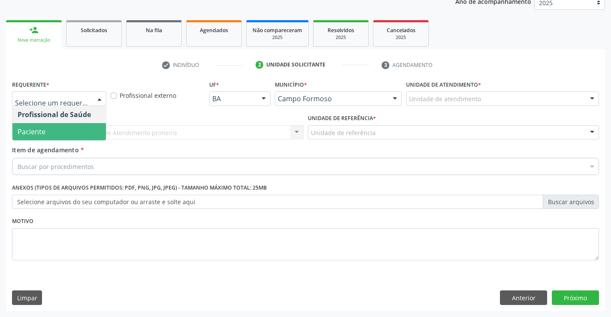
click at [74, 133] on span "Paciente" at bounding box center [58, 131] width 93 height 17
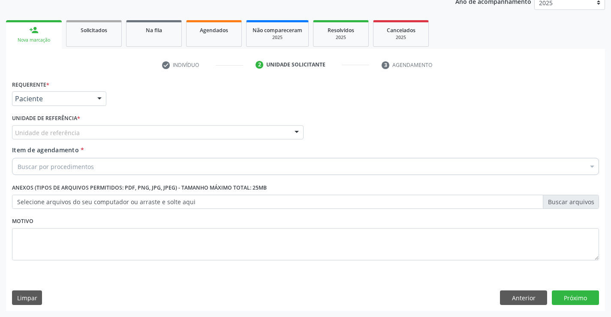
click at [83, 134] on div "Unidade de referência" at bounding box center [157, 132] width 291 height 15
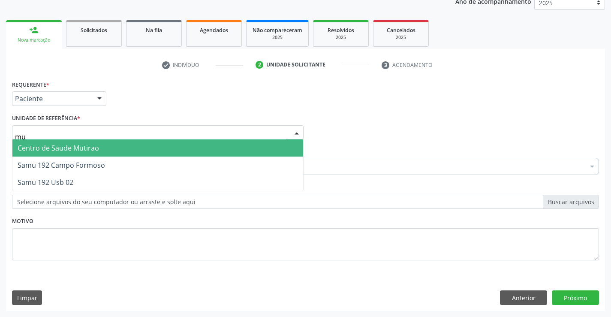
type input "mut"
click at [83, 145] on span "Centro de Saude Mutirao" at bounding box center [58, 147] width 81 height 9
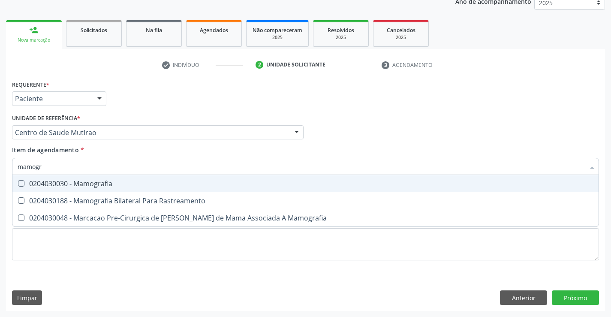
type input "mamogra"
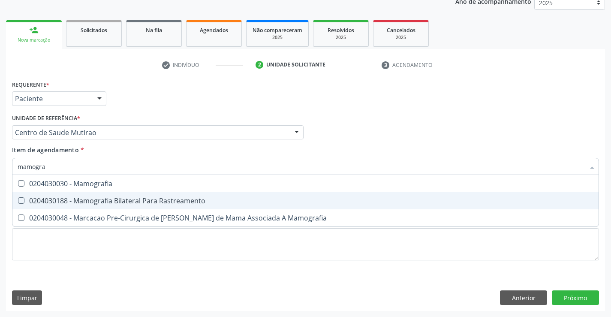
click at [105, 198] on div "0204030188 - Mamografia Bilateral Para Rastreamento" at bounding box center [306, 200] width 576 height 7
checkbox Rastreamento "true"
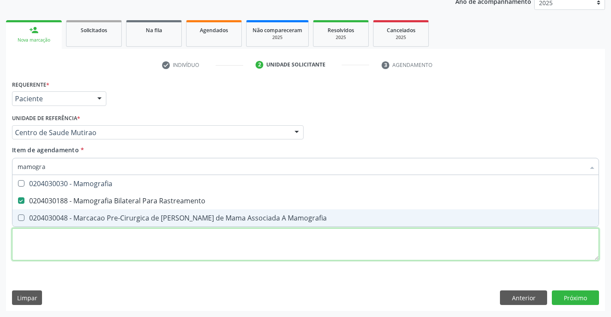
click at [91, 248] on div "Requerente * Paciente Profissional de Saúde Paciente Nenhum resultado encontrad…" at bounding box center [305, 175] width 587 height 194
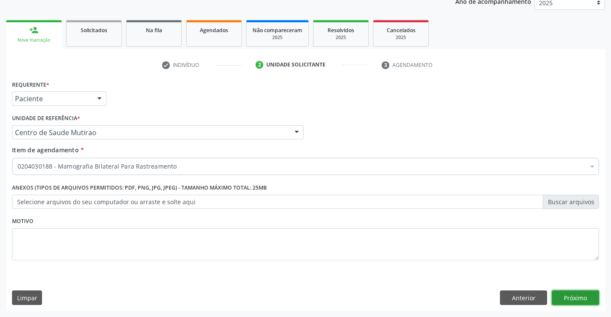
click at [583, 296] on button "Próximo" at bounding box center [575, 297] width 47 height 15
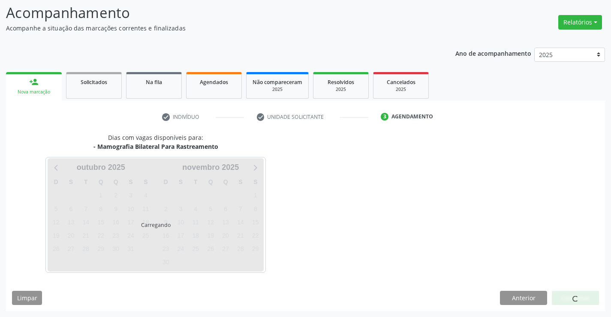
scroll to position [56, 0]
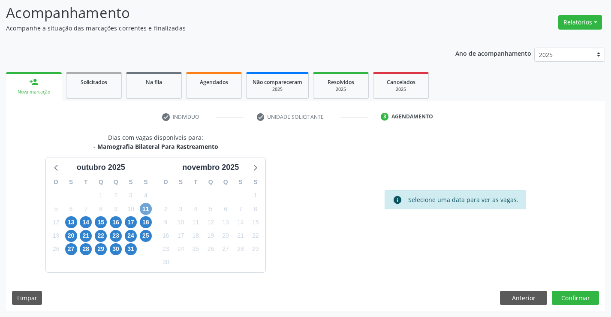
click at [144, 207] on span "11" at bounding box center [146, 209] width 12 height 12
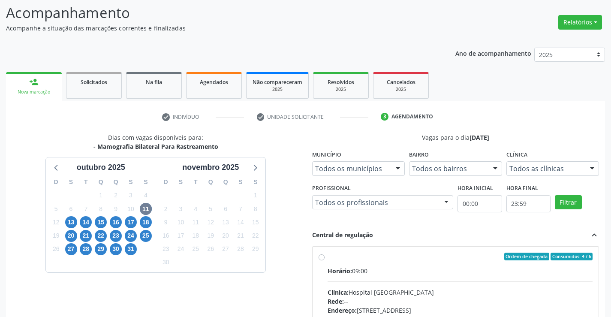
click at [327, 257] on label "Ordem de chegada Consumidos: 4 / 6 Horário: 09:00 Clínica: Hospital Sao Francis…" at bounding box center [459, 318] width 265 height 132
click at [321, 257] on input "Ordem de chegada Consumidos: 4 / 6 Horário: 09:00 Clínica: Hospital Sao Francis…" at bounding box center [321, 256] width 6 height 8
radio input "true"
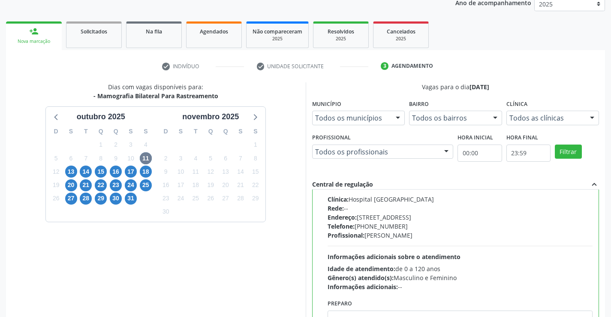
scroll to position [185, 0]
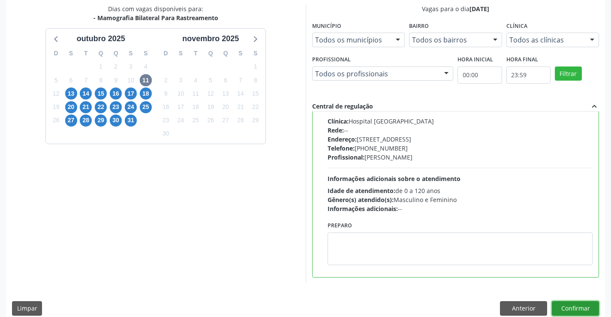
click at [578, 306] on button "Confirmar" at bounding box center [575, 308] width 47 height 15
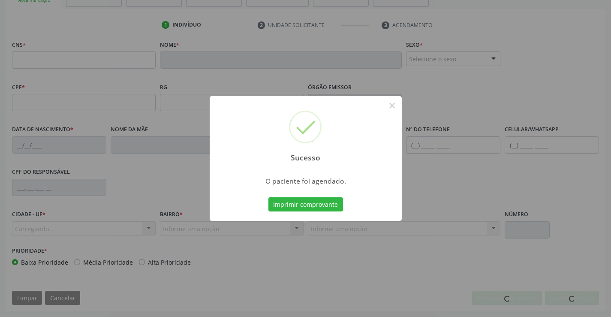
scroll to position [148, 0]
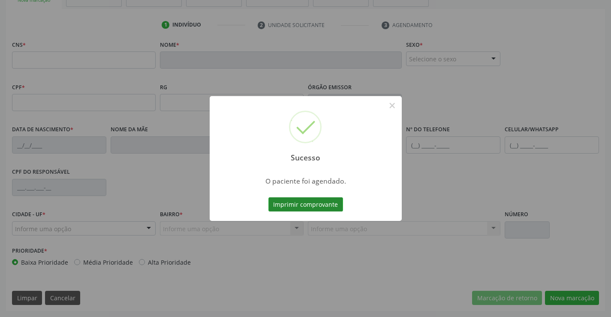
click at [324, 206] on button "Imprimir comprovante" at bounding box center [305, 204] width 75 height 15
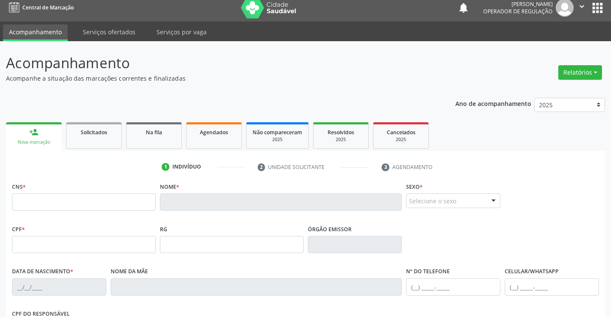
scroll to position [0, 0]
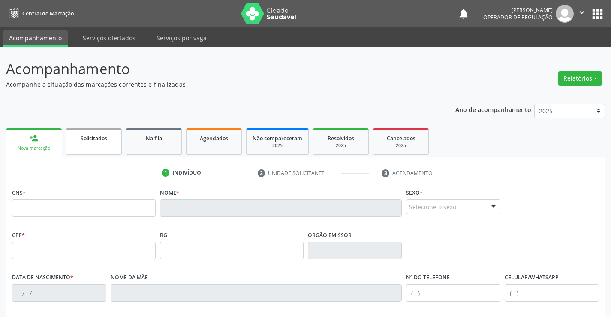
click at [100, 147] on link "Solicitados" at bounding box center [94, 141] width 56 height 27
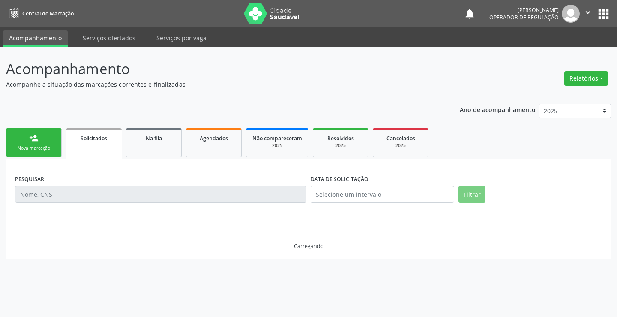
click at [38, 147] on div "Nova marcação" at bounding box center [33, 148] width 43 height 6
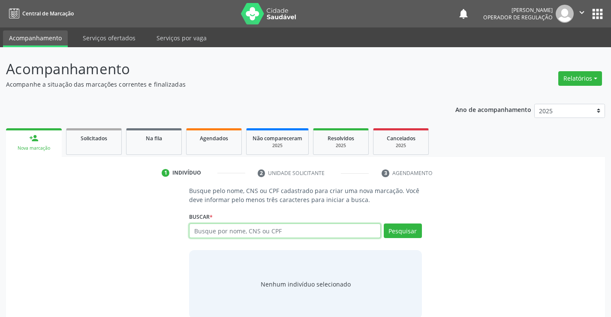
click at [246, 228] on input "text" at bounding box center [284, 230] width 191 height 15
type input "703002834263379"
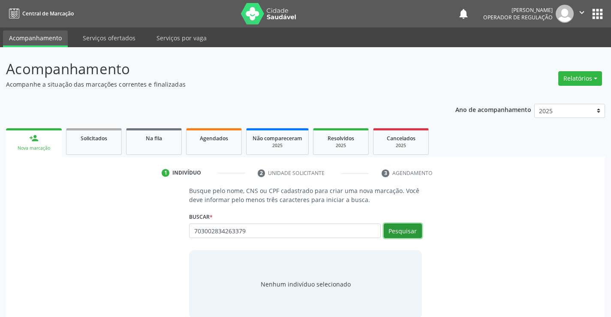
click at [386, 231] on button "Pesquisar" at bounding box center [403, 230] width 38 height 15
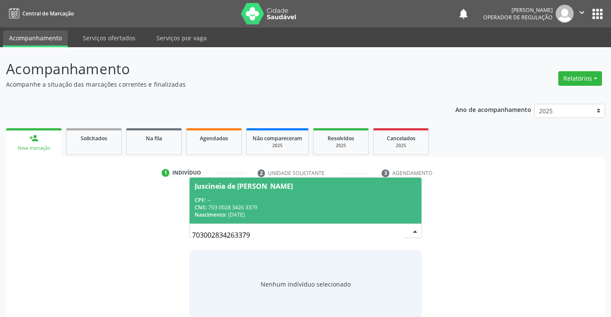
click at [345, 202] on div "CPF: --" at bounding box center [305, 199] width 221 height 7
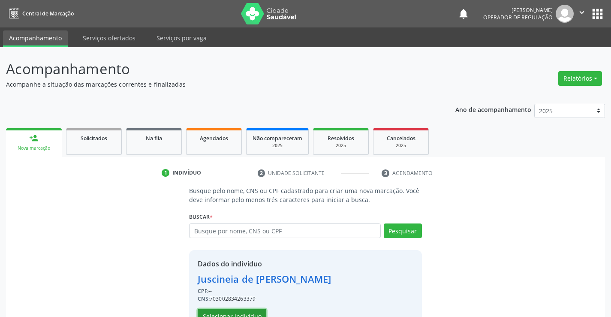
click at [251, 314] on button "Selecionar indivíduo" at bounding box center [232, 316] width 69 height 15
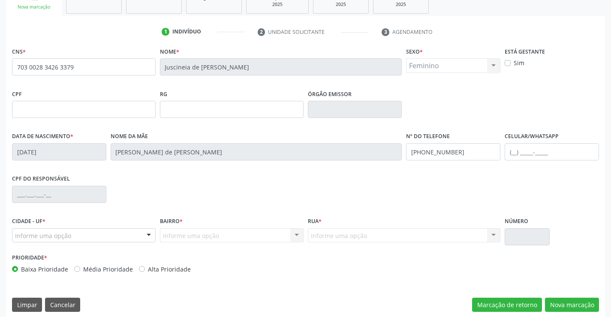
scroll to position [148, 0]
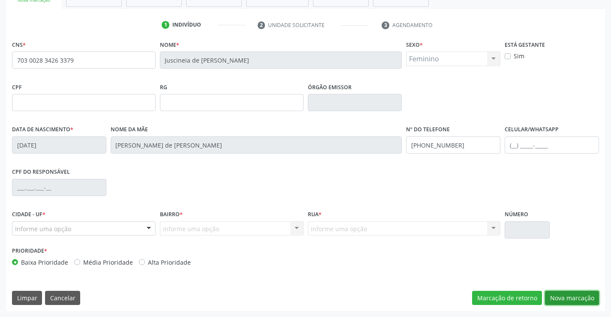
click at [572, 297] on button "Nova marcação" at bounding box center [572, 298] width 54 height 15
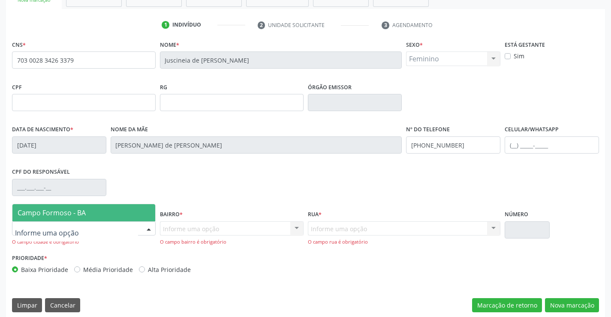
click at [148, 229] on div at bounding box center [148, 229] width 13 height 15
click at [114, 210] on span "Campo Formoso - BA" at bounding box center [83, 212] width 143 height 17
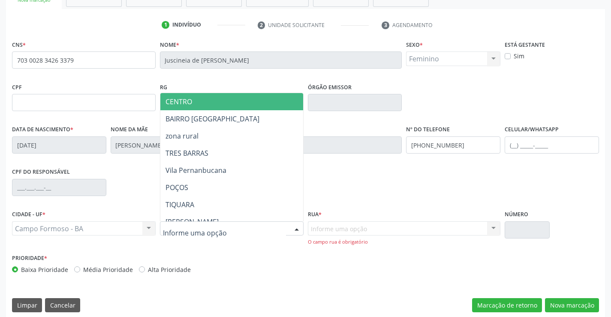
click at [257, 230] on div at bounding box center [232, 228] width 144 height 15
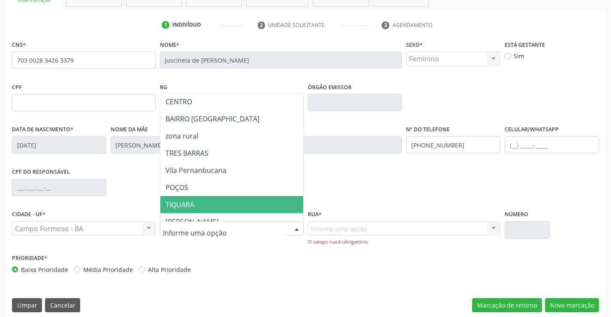
click at [205, 205] on span "TIQUARA" at bounding box center [252, 204] width 185 height 17
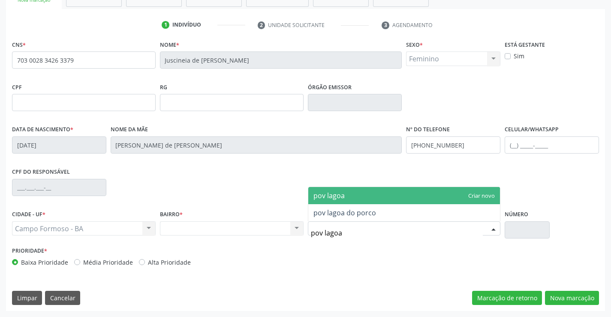
type input "pov lagoa"
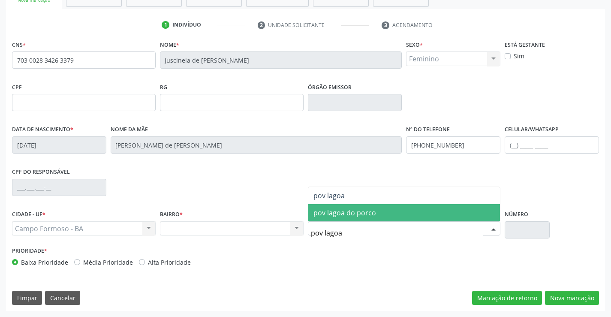
click at [361, 215] on span "pov lagoa do porco" at bounding box center [344, 212] width 63 height 9
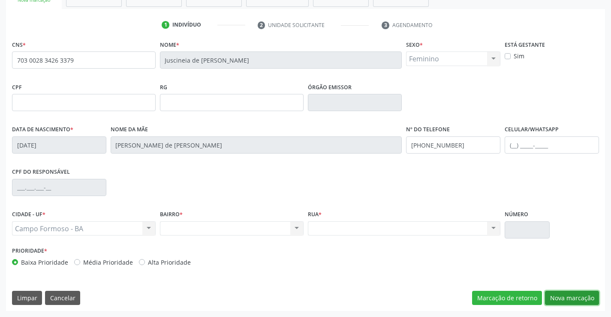
click at [572, 297] on button "Nova marcação" at bounding box center [572, 298] width 54 height 15
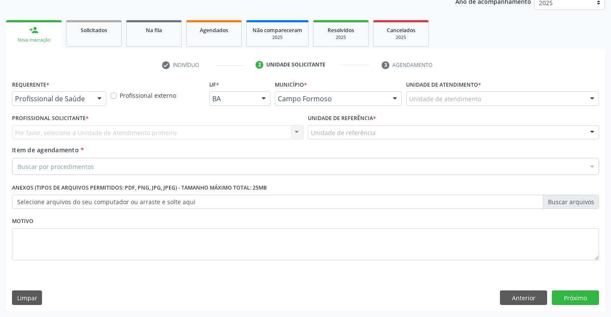
scroll to position [108, 0]
drag, startPoint x: 99, startPoint y: 98, endPoint x: 88, endPoint y: 107, distance: 14.3
click at [99, 99] on div at bounding box center [99, 99] width 13 height 15
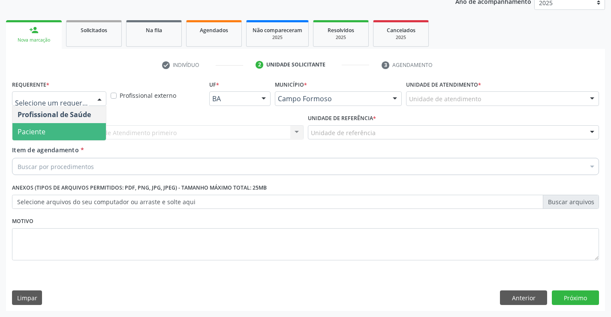
click at [75, 129] on span "Paciente" at bounding box center [58, 131] width 93 height 17
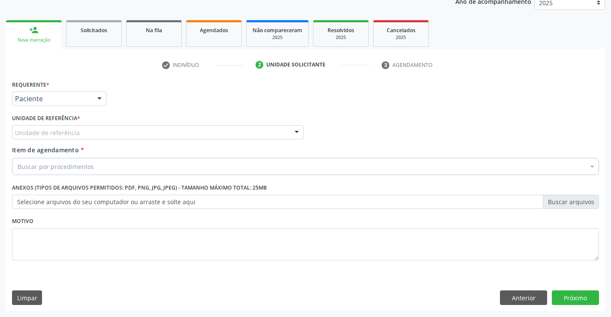
click at [90, 132] on div "Unidade de referência" at bounding box center [157, 132] width 291 height 15
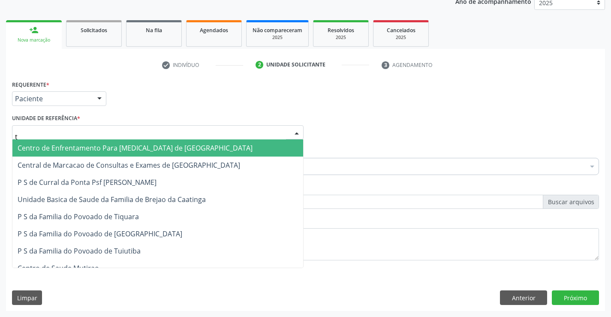
type input "ti"
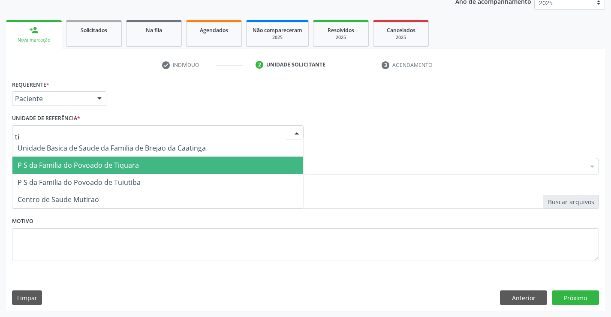
click at [96, 166] on span "P S da Familia do Povoado de Tiquara" at bounding box center [78, 164] width 121 height 9
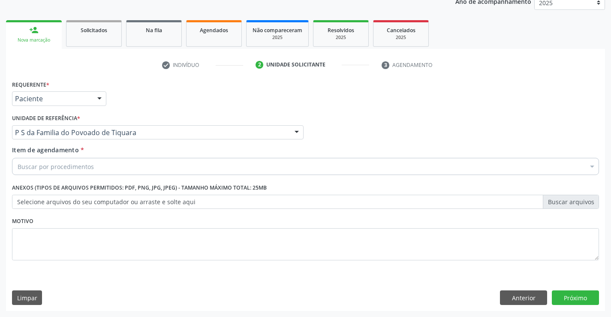
drag, startPoint x: 102, startPoint y: 168, endPoint x: 107, endPoint y: 169, distance: 5.7
click at [103, 168] on div "Buscar por procedimentos" at bounding box center [305, 166] width 587 height 17
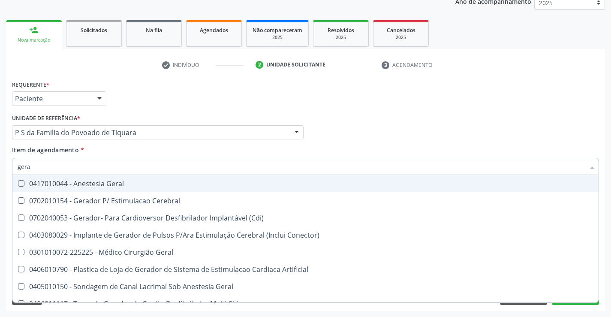
type input "geral"
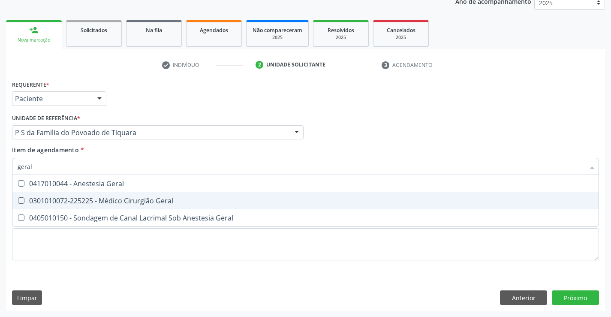
drag, startPoint x: 132, startPoint y: 198, endPoint x: 135, endPoint y: 226, distance: 28.0
click at [132, 200] on div "0301010072-225225 - Médico Cirurgião Geral" at bounding box center [306, 200] width 576 height 7
checkbox Geral "true"
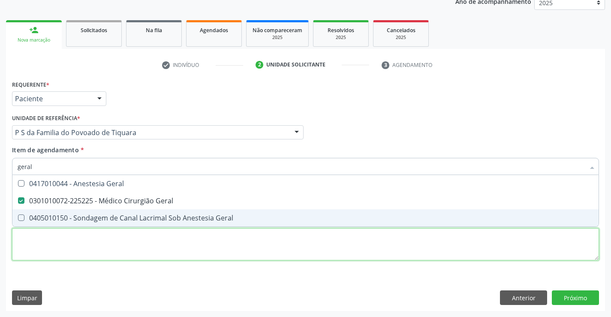
click at [140, 245] on div "Requerente * Paciente Profissional de Saúde Paciente Nenhum resultado encontrad…" at bounding box center [305, 175] width 587 height 194
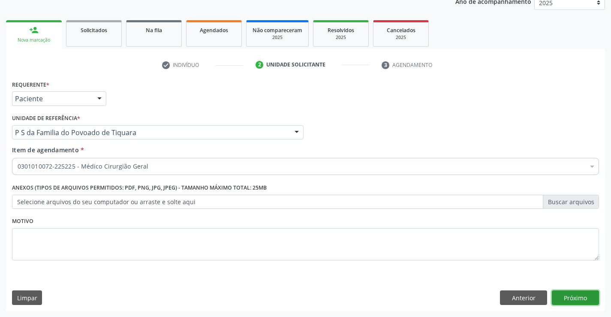
click at [571, 297] on button "Próximo" at bounding box center [575, 297] width 47 height 15
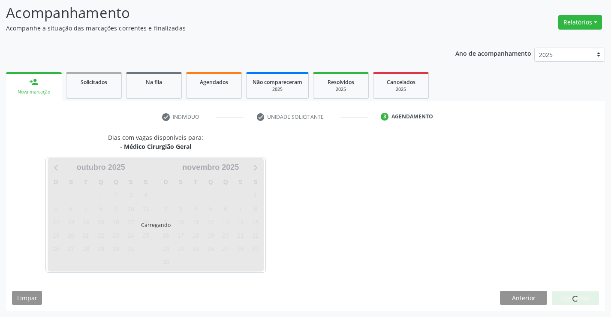
scroll to position [56, 0]
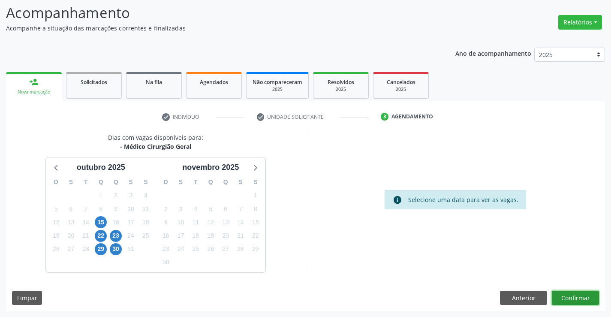
click at [577, 299] on button "Confirmar" at bounding box center [575, 298] width 47 height 15
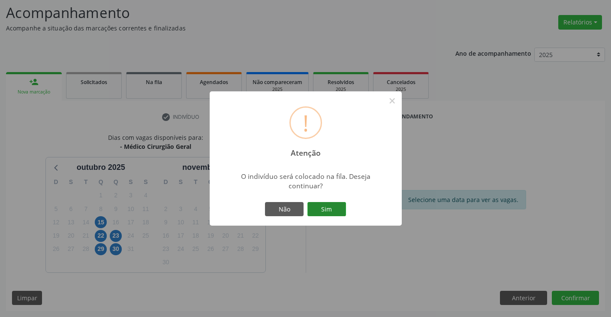
click at [334, 209] on button "Sim" at bounding box center [326, 209] width 39 height 15
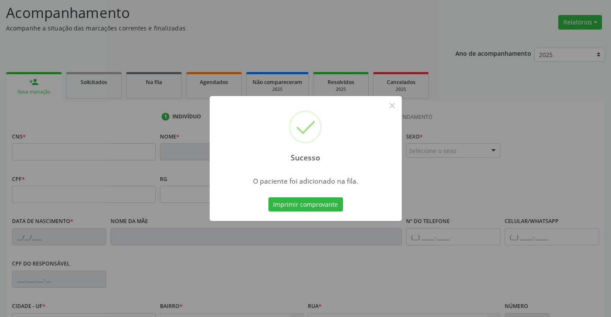
click at [268, 197] on button "Imprimir comprovante" at bounding box center [305, 204] width 75 height 15
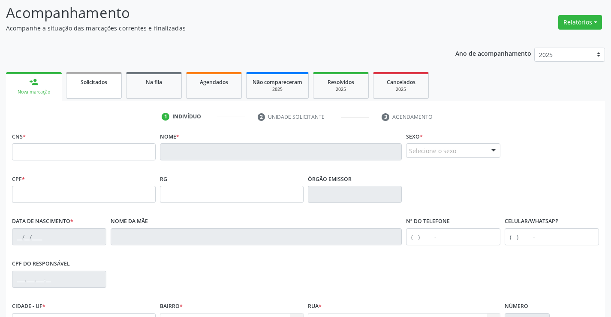
click at [93, 90] on link "Solicitados" at bounding box center [94, 85] width 56 height 27
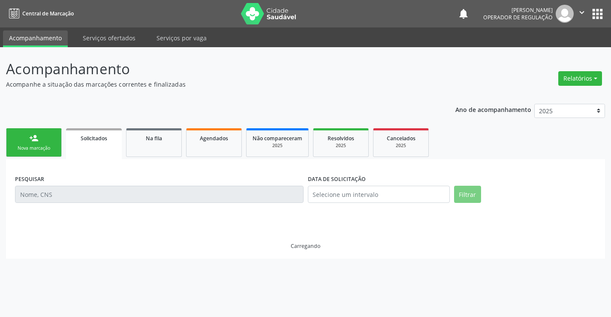
scroll to position [0, 0]
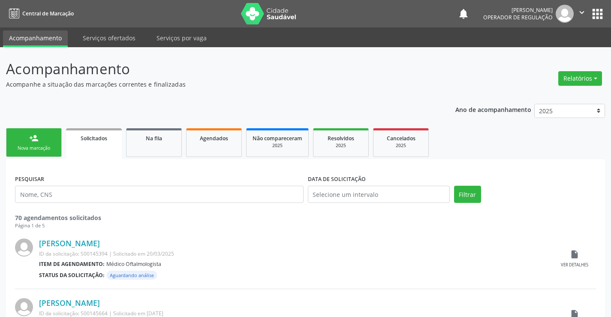
click at [54, 144] on link "person_add Nova marcação" at bounding box center [34, 142] width 56 height 29
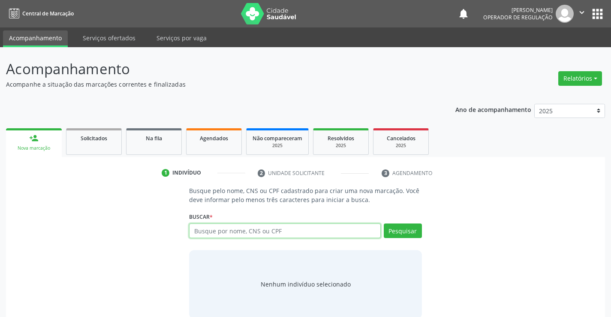
click at [247, 232] on input "text" at bounding box center [284, 230] width 191 height 15
type input "703205683785496"
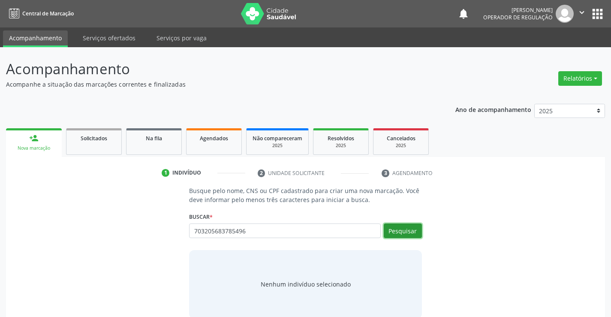
click at [409, 228] on button "Pesquisar" at bounding box center [403, 230] width 38 height 15
type input "703205683785496"
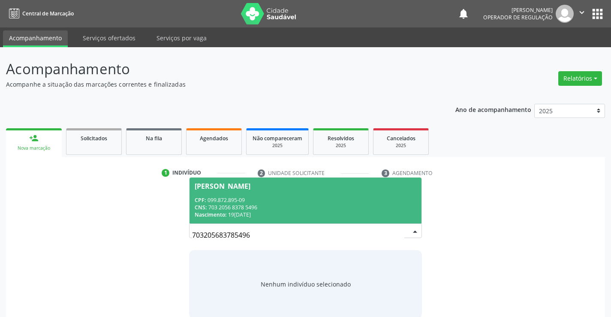
click at [350, 203] on div "CPF: 099.872.895-09" at bounding box center [305, 199] width 221 height 7
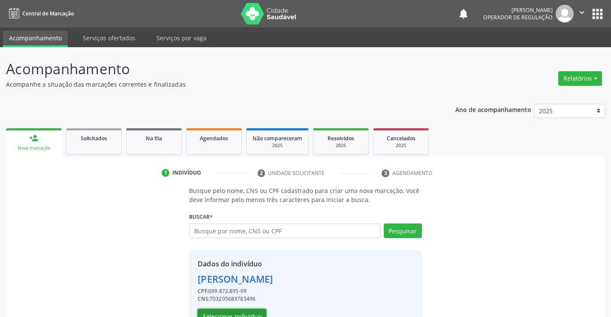
click at [247, 311] on button "Selecionar indivíduo" at bounding box center [232, 316] width 69 height 15
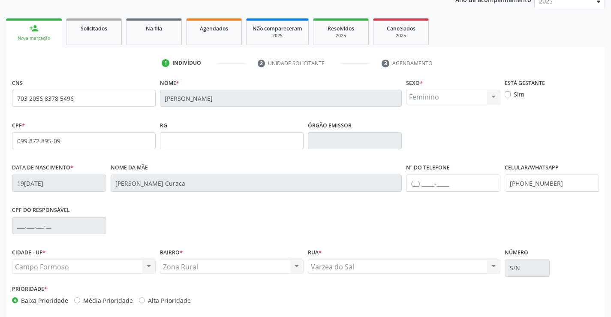
scroll to position [129, 0]
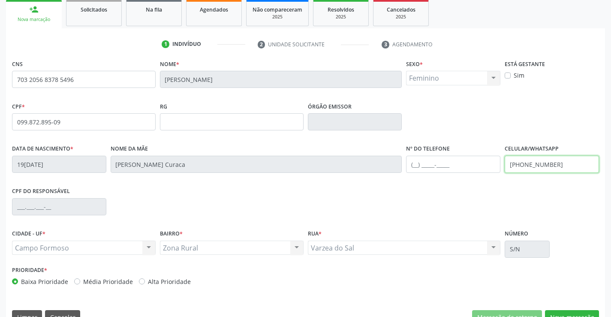
click at [558, 165] on input "(74) 3645-2232" at bounding box center [552, 164] width 94 height 17
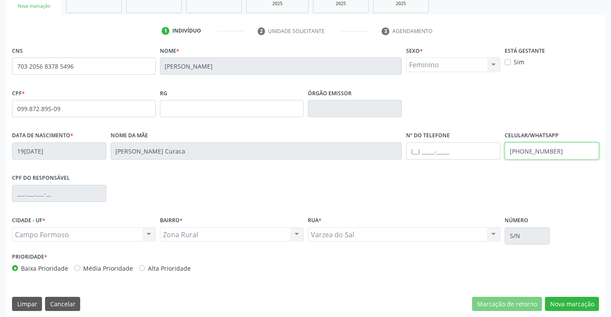
scroll to position [148, 0]
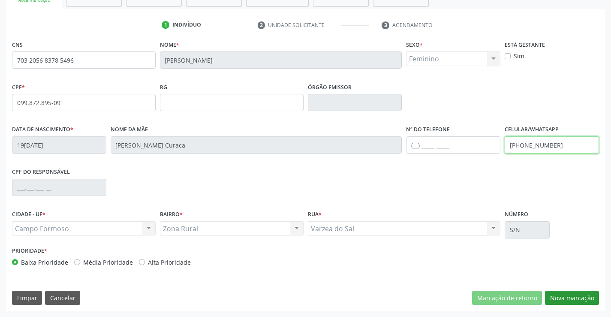
type input "(74) 99807-5592"
click at [568, 296] on button "Nova marcação" at bounding box center [572, 298] width 54 height 15
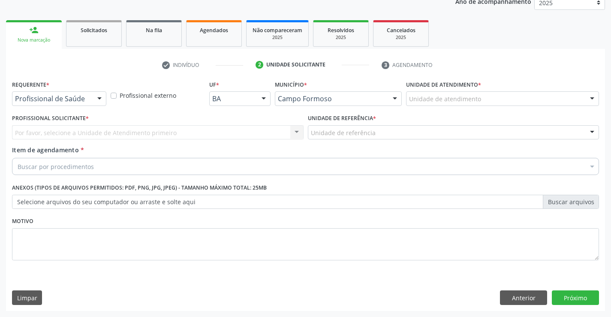
scroll to position [108, 0]
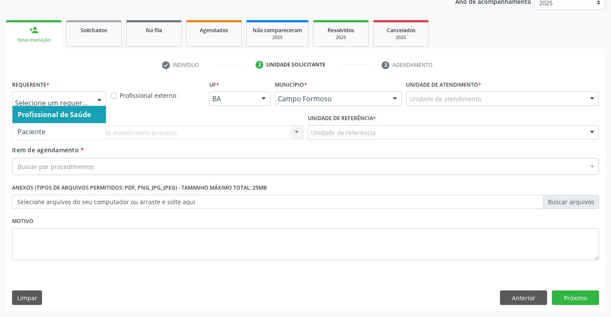
click at [100, 98] on div at bounding box center [99, 99] width 13 height 15
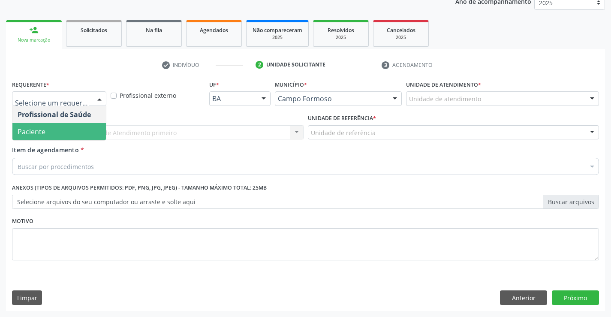
click at [64, 132] on span "Paciente" at bounding box center [58, 131] width 93 height 17
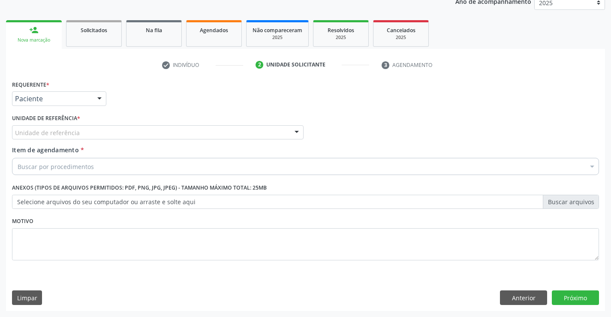
click at [99, 132] on div "Unidade de referência" at bounding box center [157, 132] width 291 height 15
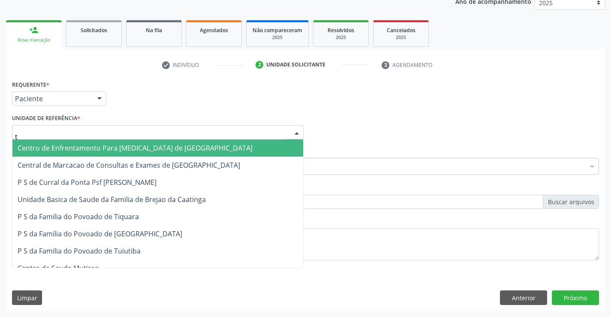
type input "ti"
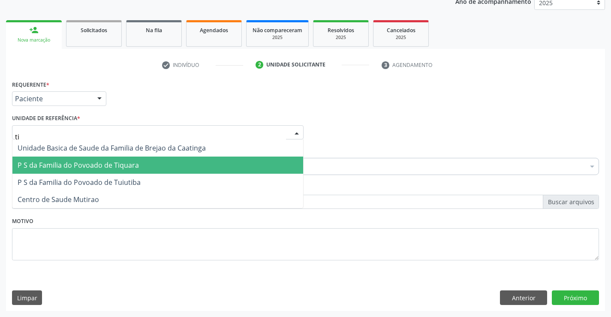
click at [104, 163] on span "P S da Familia do Povoado de Tiquara" at bounding box center [78, 164] width 121 height 9
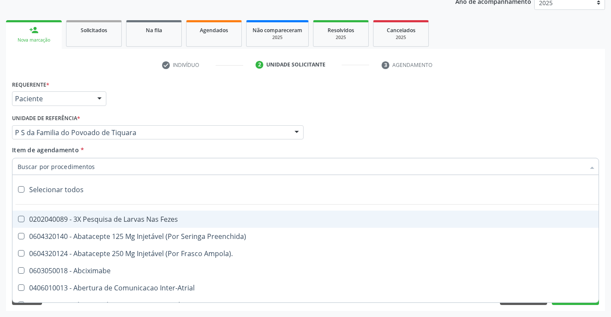
click at [104, 169] on div at bounding box center [305, 166] width 587 height 17
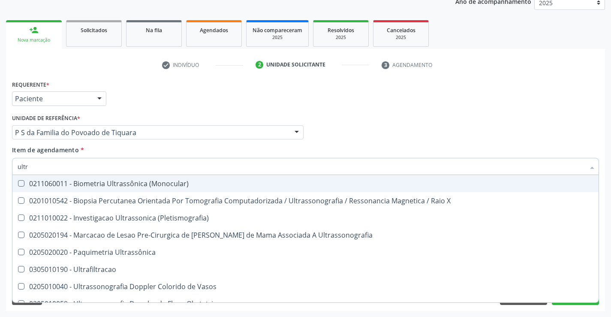
type input "ultra"
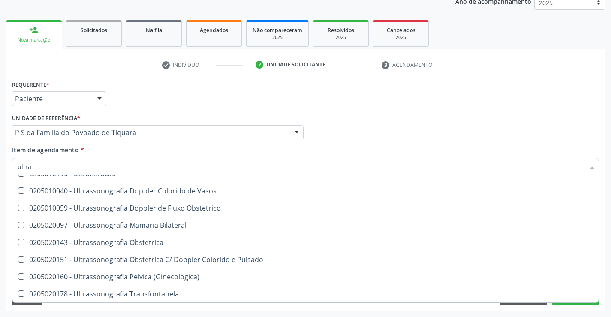
scroll to position [86, 0]
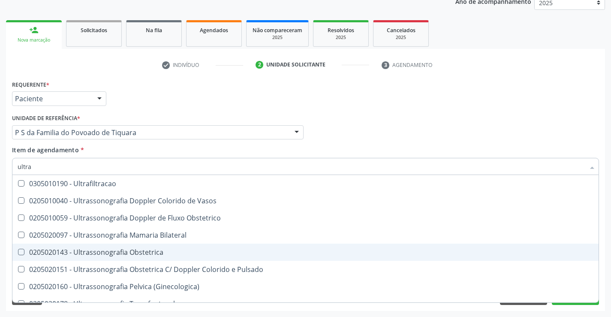
drag, startPoint x: 154, startPoint y: 251, endPoint x: 159, endPoint y: 282, distance: 32.0
click at [154, 252] on div "0205020143 - Ultrassonografia Obstetrica" at bounding box center [306, 252] width 576 height 7
checkbox Obstetrica "true"
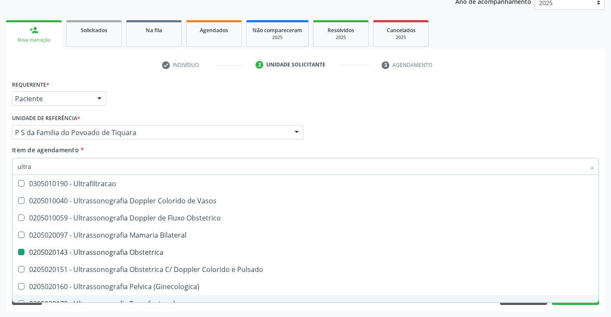
click at [184, 313] on div "Acompanhamento Acompanhe a situação das marcações correntes e finalizadas Relat…" at bounding box center [305, 128] width 611 height 378
checkbox X "true"
checkbox Obstetrica "false"
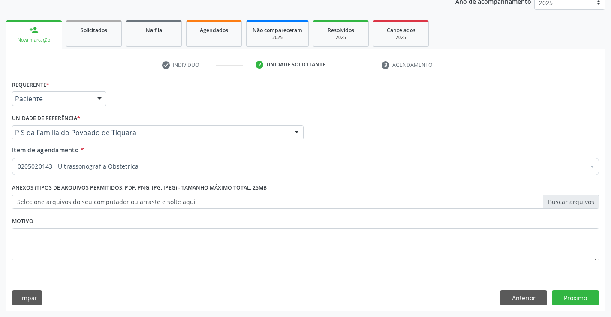
scroll to position [0, 0]
click at [568, 292] on button "Próximo" at bounding box center [575, 297] width 47 height 15
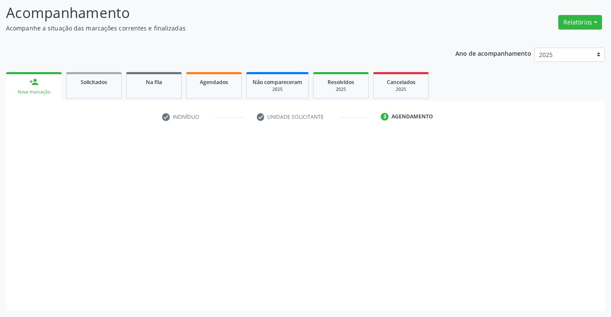
scroll to position [56, 0]
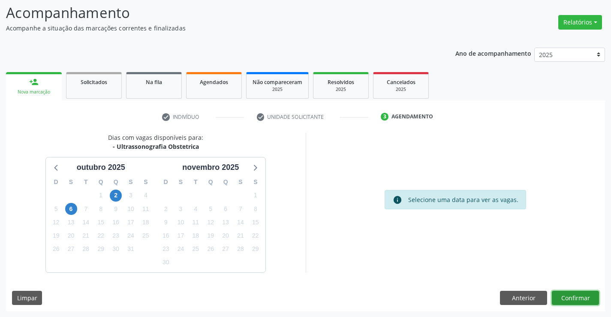
click at [568, 292] on button "Confirmar" at bounding box center [575, 298] width 47 height 15
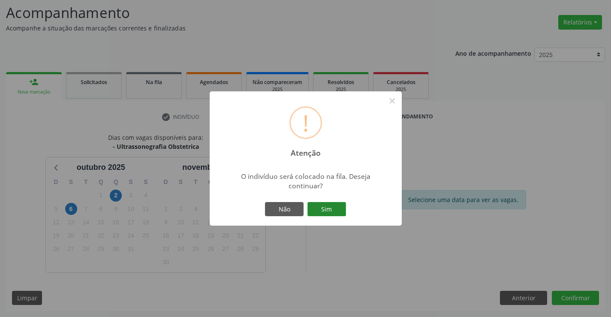
click at [342, 209] on button "Sim" at bounding box center [326, 209] width 39 height 15
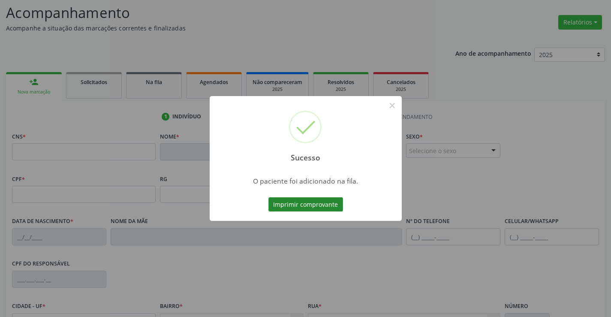
click at [339, 201] on button "Imprimir comprovante" at bounding box center [305, 204] width 75 height 15
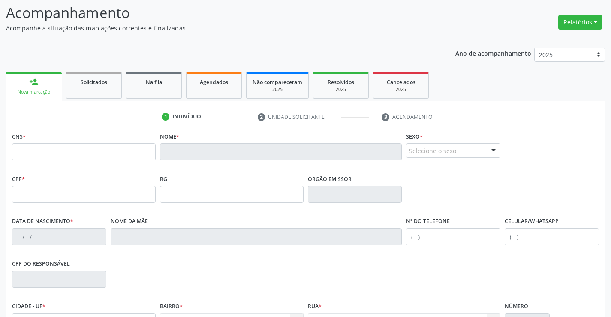
click at [53, 87] on link "person_add Nova marcação" at bounding box center [34, 86] width 56 height 29
click at [157, 92] on link "Na fila" at bounding box center [154, 85] width 56 height 27
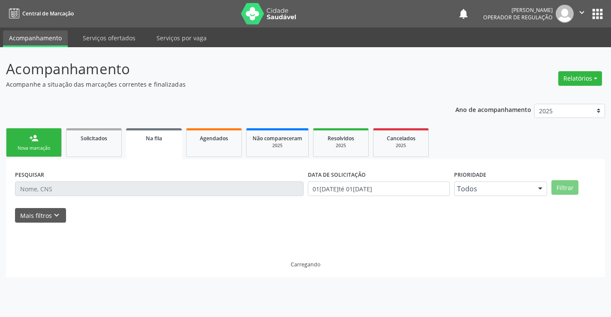
scroll to position [0, 0]
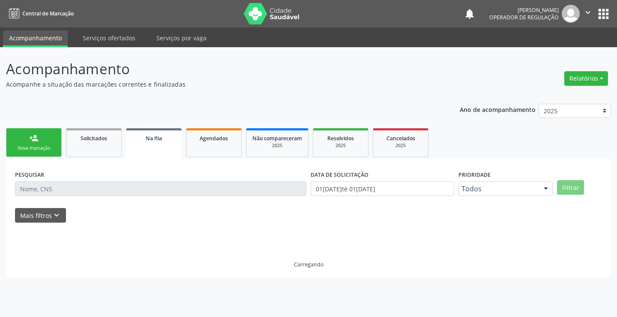
click at [46, 144] on link "person_add Nova marcação" at bounding box center [34, 142] width 56 height 29
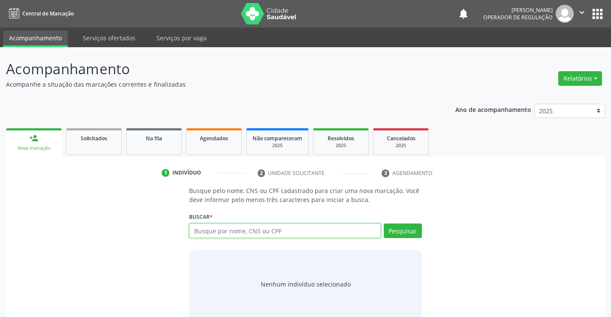
click at [262, 231] on input "text" at bounding box center [284, 230] width 191 height 15
type input "7"
type input "13474473506"
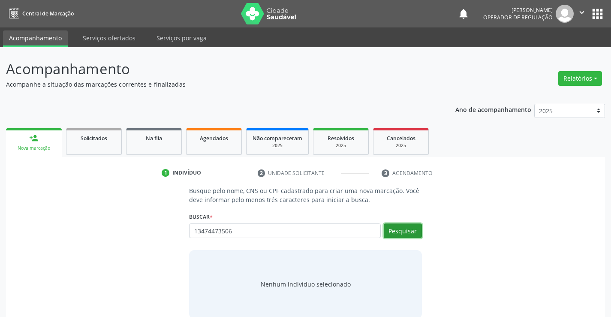
click at [406, 230] on button "Pesquisar" at bounding box center [403, 230] width 38 height 15
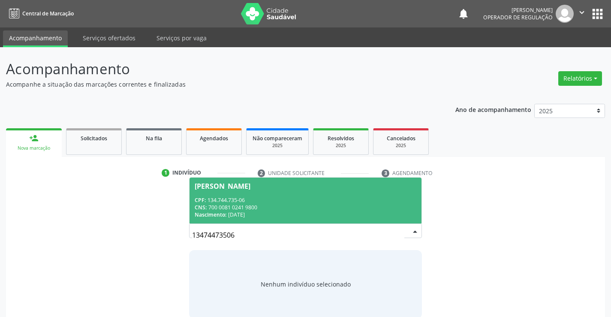
click at [316, 208] on div "CNS: 700 0081 0241 9800" at bounding box center [305, 207] width 221 height 7
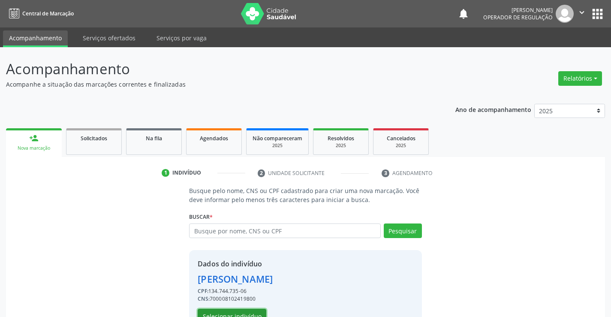
click at [246, 311] on button "Selecionar indivíduo" at bounding box center [232, 316] width 69 height 15
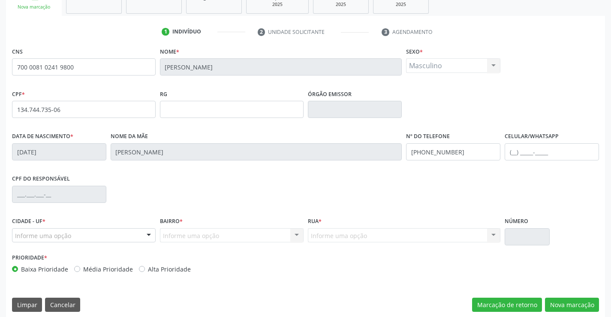
scroll to position [148, 0]
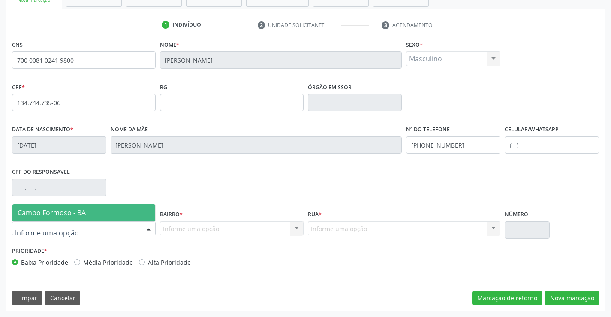
click at [148, 228] on div at bounding box center [148, 229] width 13 height 15
click at [115, 213] on span "Campo Formoso - BA" at bounding box center [83, 212] width 143 height 17
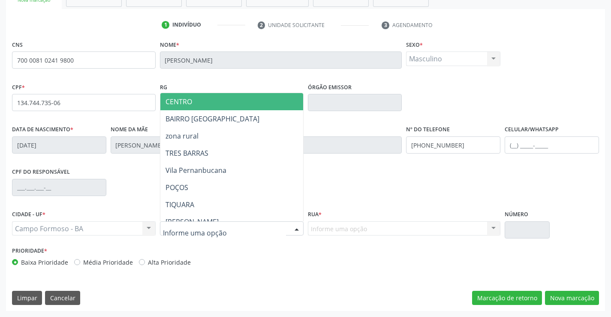
click at [282, 227] on div at bounding box center [232, 228] width 144 height 15
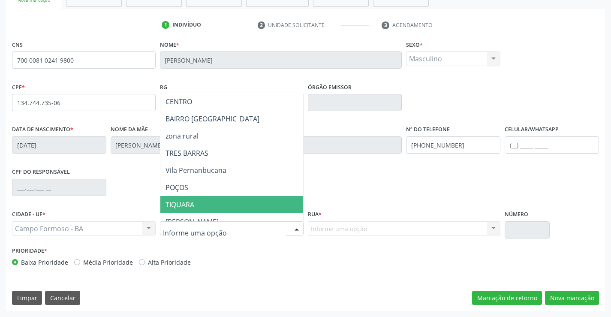
click at [253, 205] on span "TIQUARA" at bounding box center [252, 204] width 185 height 17
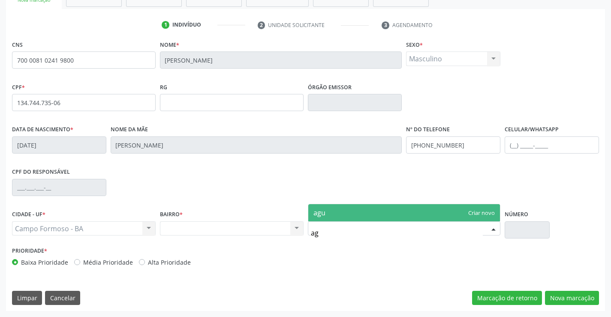
type input "a"
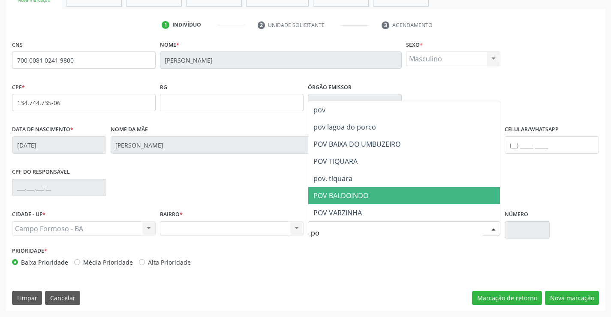
type input "p"
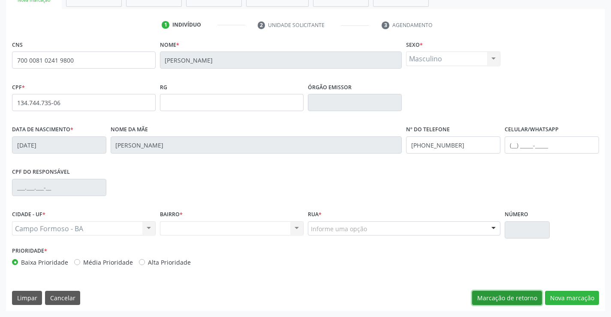
click at [472, 291] on button "Marcação de retorno" at bounding box center [507, 298] width 70 height 15
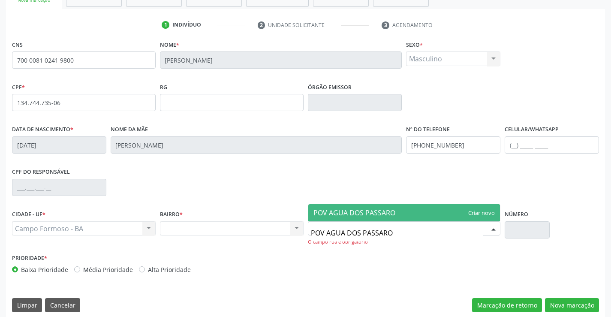
type input "POV AGUA DOS PASSAROS"
click at [395, 212] on span "POV AGUA DOS PASSAROS" at bounding box center [356, 212] width 86 height 9
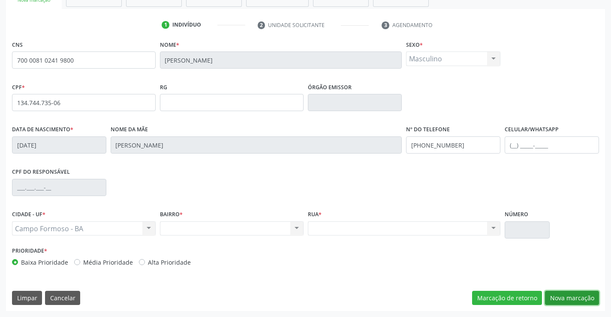
click at [569, 296] on button "Nova marcação" at bounding box center [572, 298] width 54 height 15
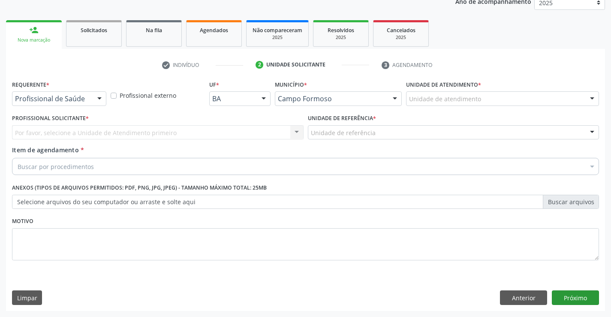
scroll to position [108, 0]
click at [510, 294] on button "Anterior" at bounding box center [523, 297] width 47 height 15
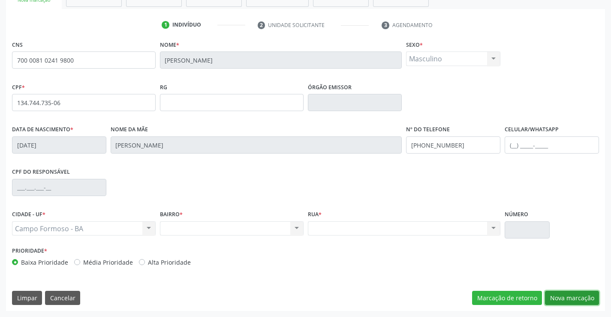
click at [563, 295] on button "Nova marcação" at bounding box center [572, 298] width 54 height 15
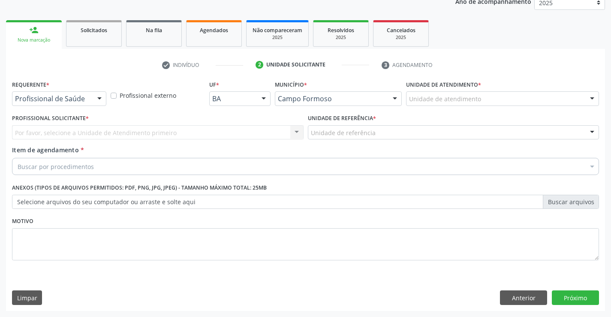
click at [102, 99] on div at bounding box center [99, 99] width 13 height 15
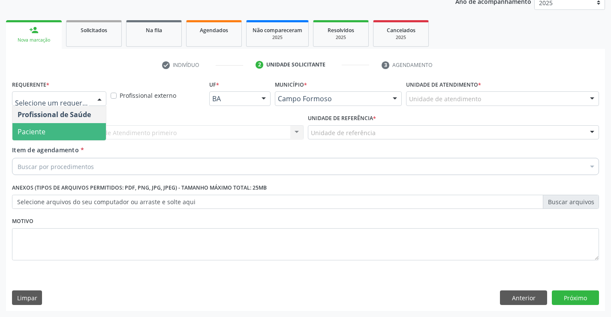
click at [69, 134] on span "Paciente" at bounding box center [58, 131] width 93 height 17
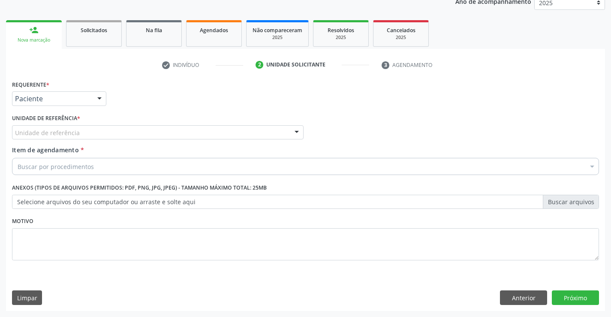
click at [107, 136] on div "Unidade de referência" at bounding box center [157, 132] width 291 height 15
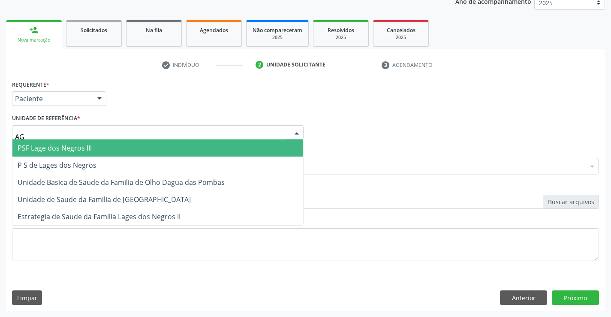
type input "AGU"
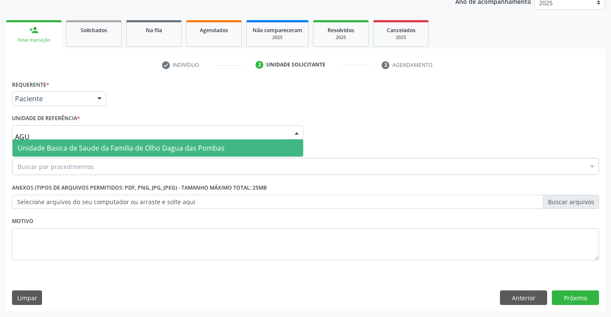
click at [111, 142] on span "Unidade Basica de Saude da Familia de Olho Dagua das Pombas" at bounding box center [157, 147] width 291 height 17
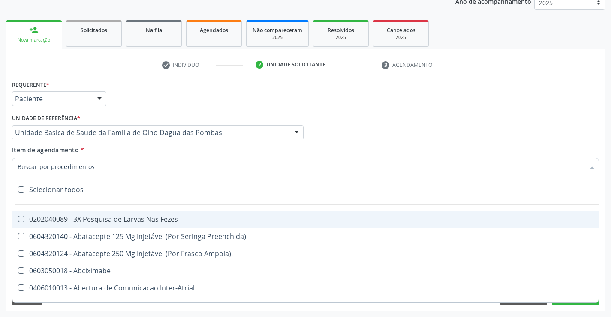
click at [97, 167] on div at bounding box center [305, 166] width 587 height 17
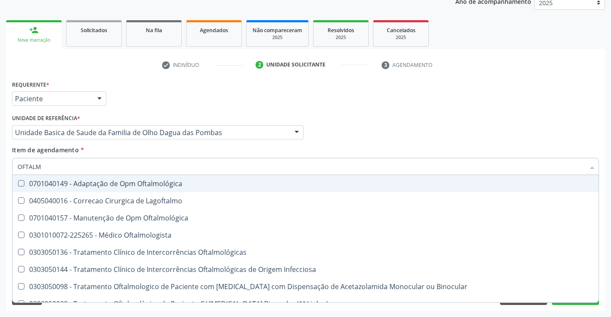
type input "OFTALMO"
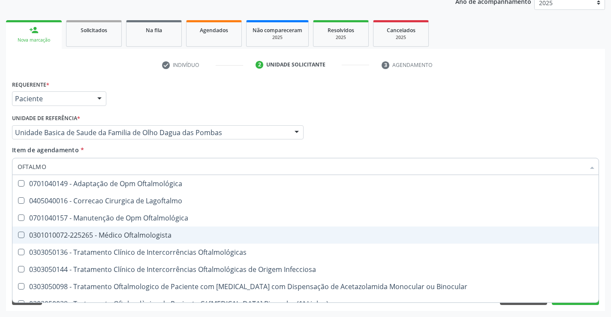
click at [118, 235] on div "0301010072-225265 - Médico Oftalmologista" at bounding box center [306, 234] width 576 height 7
checkbox Oftalmologista "true"
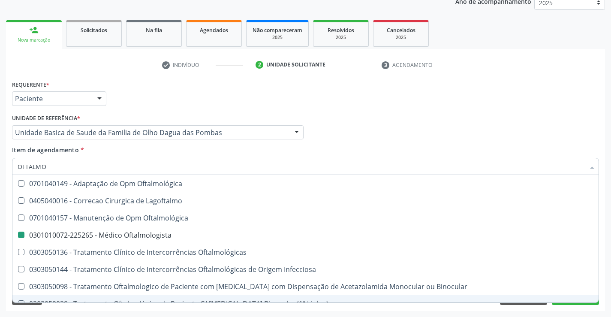
click at [146, 307] on div "Requerente * Paciente Profissional de Saúde Paciente Nenhum resultado encontrad…" at bounding box center [305, 194] width 599 height 233
checkbox Lagoftalmo "true"
checkbox Oftalmologista "false"
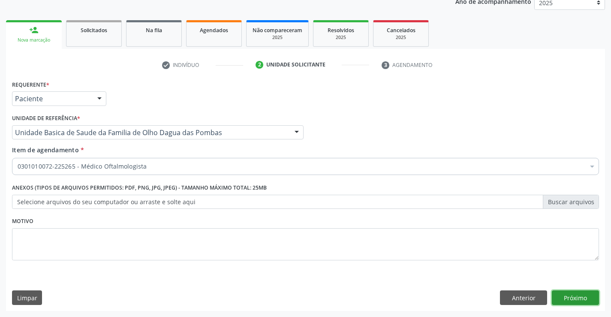
click at [579, 292] on button "Próximo" at bounding box center [575, 297] width 47 height 15
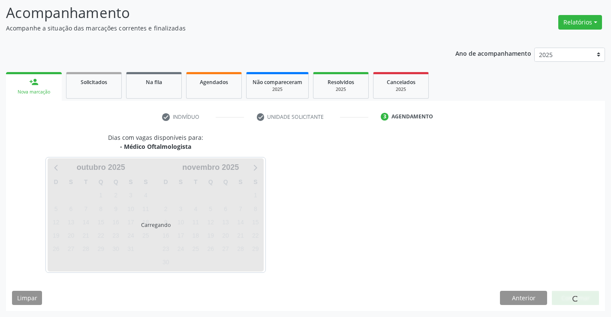
scroll to position [81, 0]
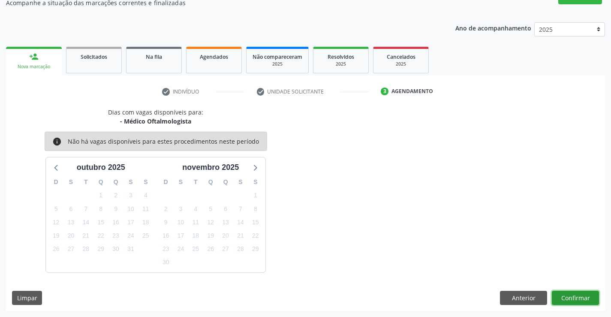
click at [579, 292] on button "Confirmar" at bounding box center [575, 298] width 47 height 15
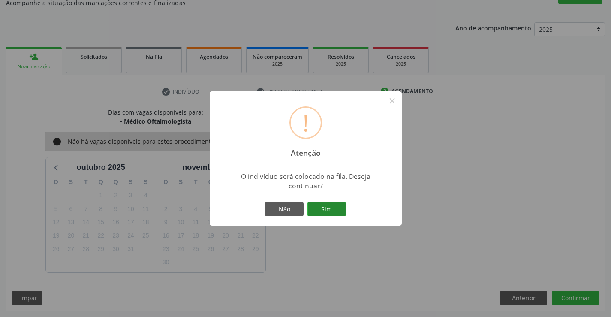
click at [330, 208] on button "Sim" at bounding box center [326, 209] width 39 height 15
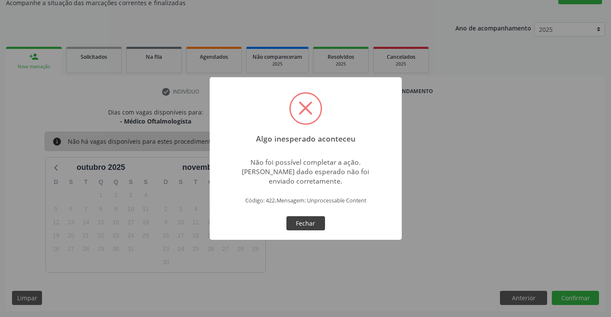
click at [310, 222] on button "Fechar" at bounding box center [305, 223] width 39 height 15
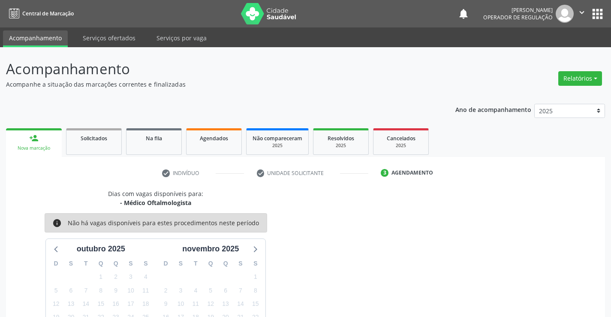
scroll to position [81, 0]
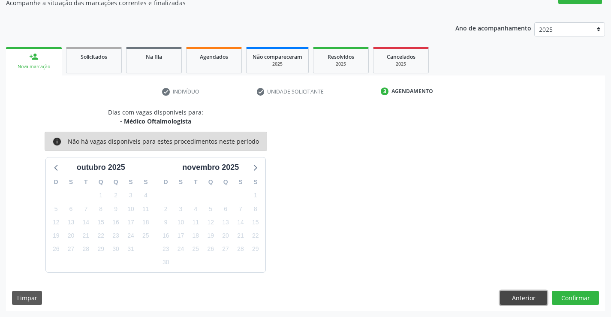
click at [523, 297] on button "Anterior" at bounding box center [523, 298] width 47 height 15
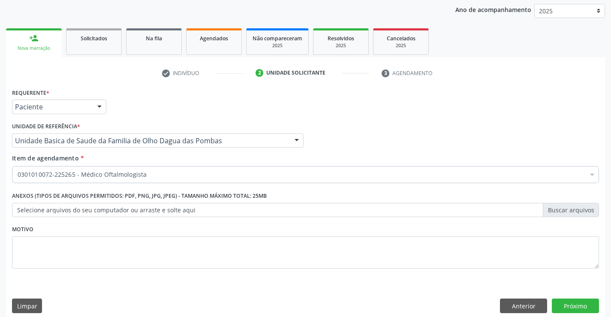
scroll to position [108, 0]
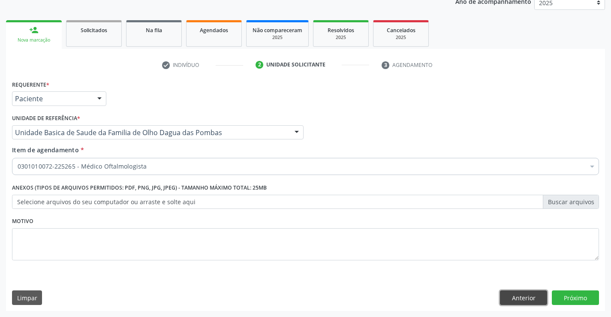
click at [511, 297] on button "Anterior" at bounding box center [523, 297] width 47 height 15
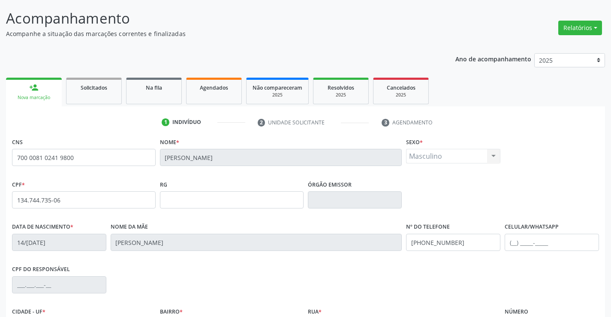
scroll to position [0, 0]
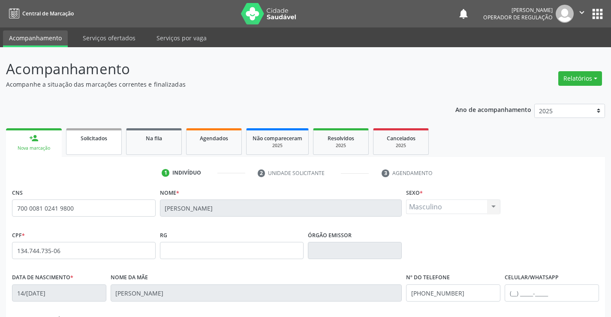
click at [87, 141] on span "Solicitados" at bounding box center [94, 138] width 27 height 7
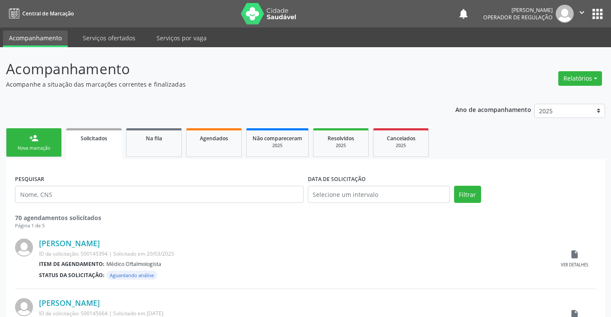
drag, startPoint x: 42, startPoint y: 138, endPoint x: 74, endPoint y: 152, distance: 35.0
click at [42, 138] on link "person_add Nova marcação" at bounding box center [34, 142] width 56 height 29
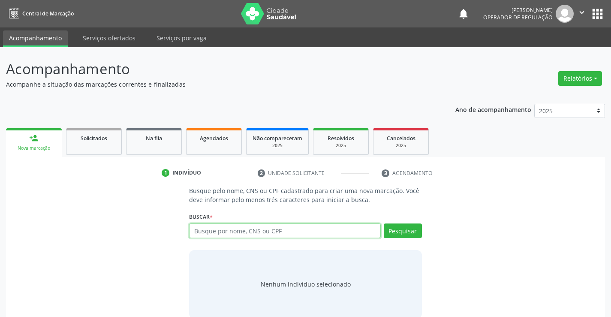
click at [250, 231] on input "text" at bounding box center [284, 230] width 191 height 15
type input "700008102419800"
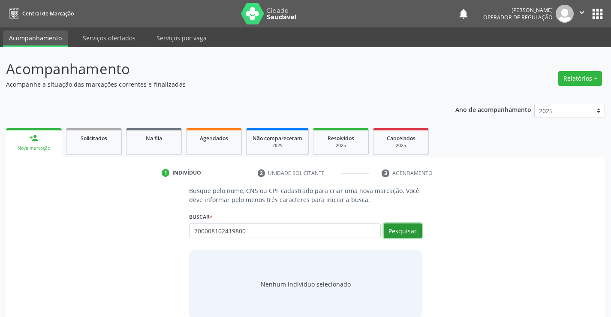
click at [402, 229] on button "Pesquisar" at bounding box center [403, 230] width 38 height 15
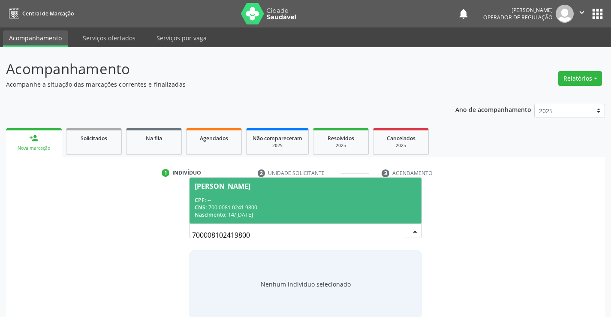
click at [325, 203] on div "CPF: --" at bounding box center [305, 199] width 221 height 7
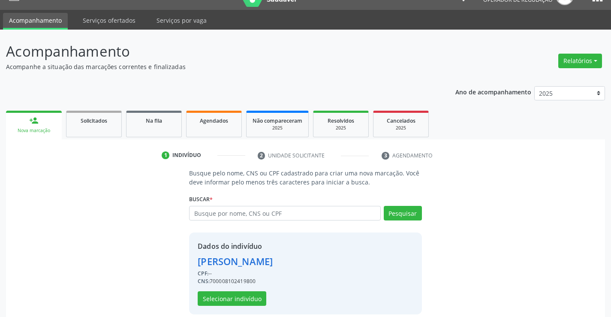
scroll to position [27, 0]
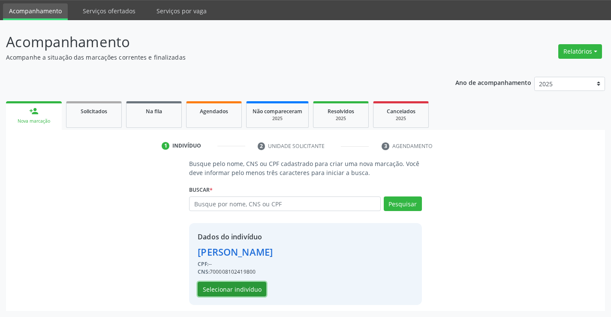
click at [243, 285] on button "Selecionar indivíduo" at bounding box center [232, 289] width 69 height 15
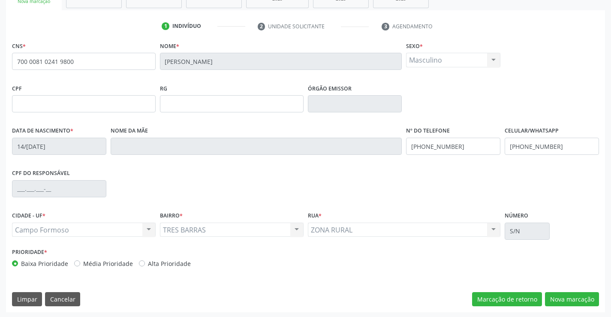
scroll to position [148, 0]
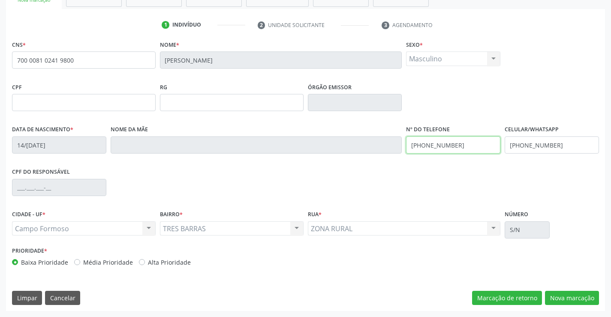
click at [461, 147] on input "[PHONE_NUMBER]" at bounding box center [453, 144] width 94 height 17
type input "[PHONE_NUMBER]"
click at [570, 146] on input "[PHONE_NUMBER]" at bounding box center [552, 144] width 94 height 17
type input "[PHONE_NUMBER]"
click at [297, 228] on div "TRES BARRAS TRES BARRAS Nenhum resultado encontrado para: " " Não há nenhuma op…" at bounding box center [232, 228] width 144 height 15
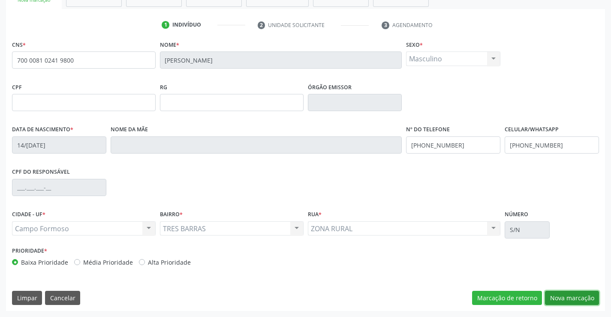
click at [567, 300] on button "Nova marcação" at bounding box center [572, 298] width 54 height 15
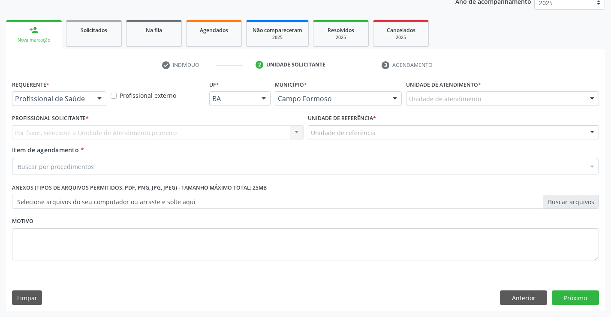
scroll to position [108, 0]
click at [100, 99] on div at bounding box center [99, 99] width 13 height 15
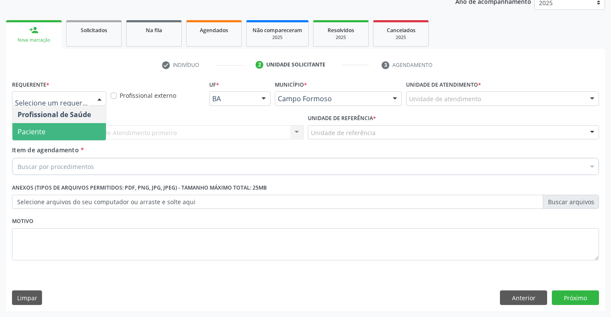
click at [57, 128] on span "Paciente" at bounding box center [58, 131] width 93 height 17
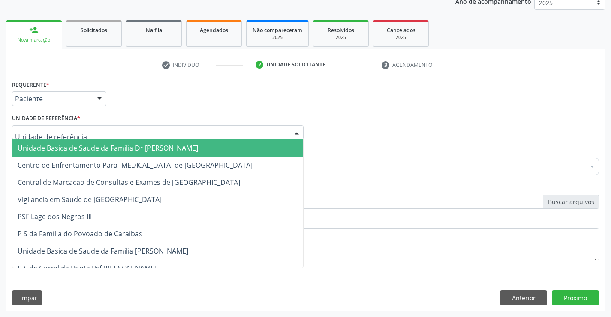
click at [98, 133] on div at bounding box center [157, 132] width 291 height 15
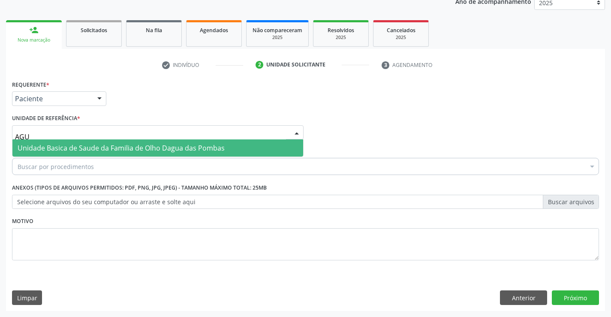
type input "AGUA"
click at [131, 145] on span "Unidade Basica de Saude da Familia de Olho Dagua das Pombas" at bounding box center [121, 147] width 207 height 9
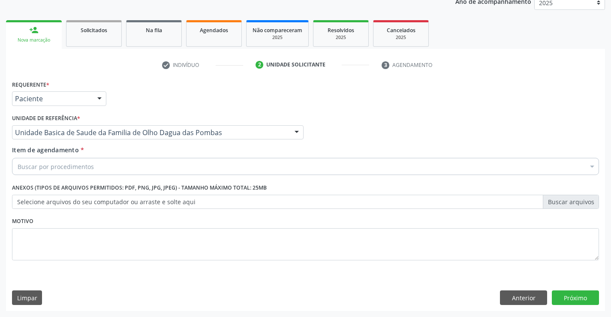
click at [104, 166] on div "Buscar por procedimentos" at bounding box center [305, 166] width 587 height 17
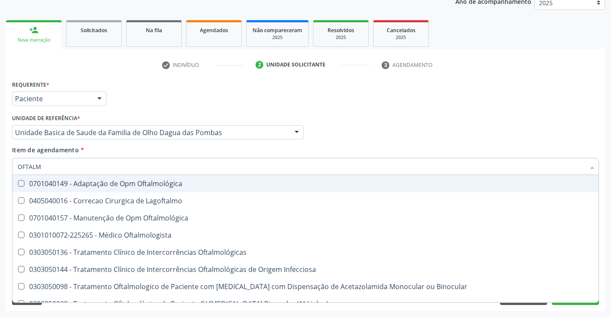
type input "OFTALMO"
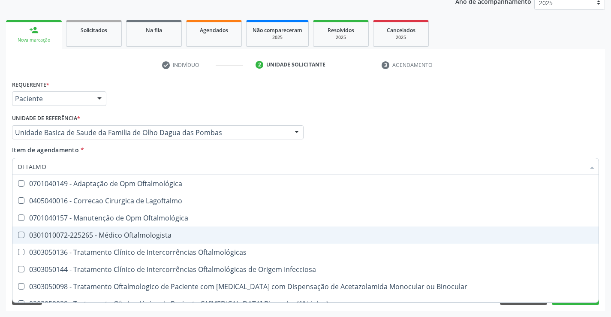
click at [115, 236] on div "0301010072-225265 - Médico Oftalmologista" at bounding box center [306, 234] width 576 height 7
checkbox Oftalmologista "true"
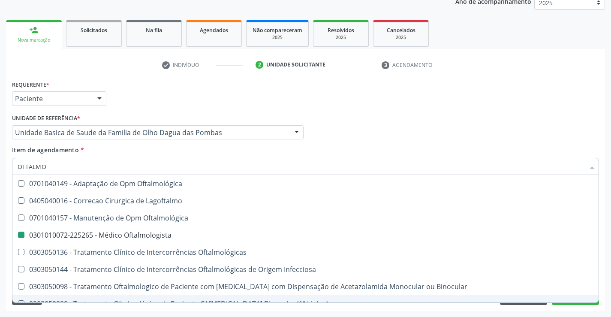
click at [134, 311] on div "Acompanhamento Acompanhe a situação das marcações correntes e finalizadas Relat…" at bounding box center [305, 128] width 611 height 378
checkbox Lagoftalmo "true"
checkbox Oftalmologista "false"
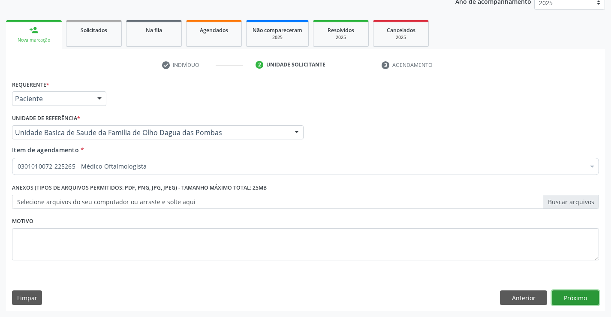
click at [569, 296] on button "Próximo" at bounding box center [575, 297] width 47 height 15
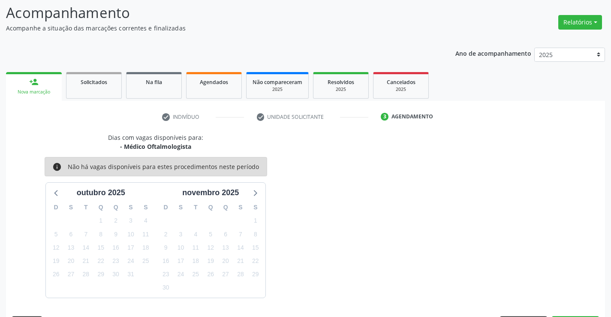
scroll to position [81, 0]
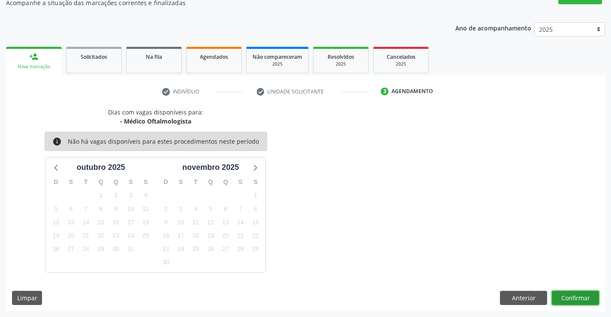
click at [567, 296] on button "Confirmar" at bounding box center [575, 298] width 47 height 15
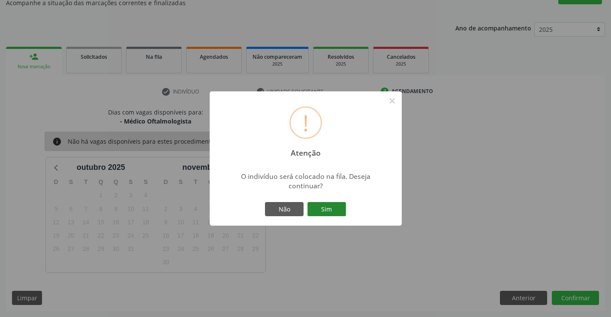
click at [333, 209] on button "Sim" at bounding box center [326, 209] width 39 height 15
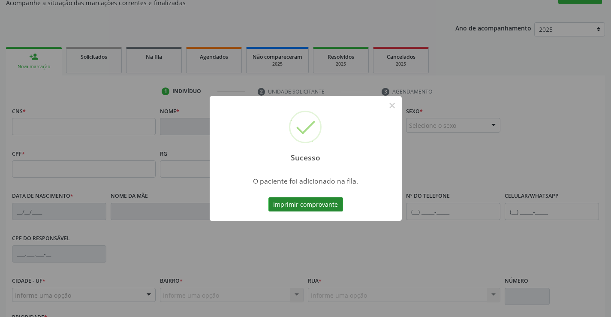
click at [299, 201] on button "Imprimir comprovante" at bounding box center [305, 204] width 75 height 15
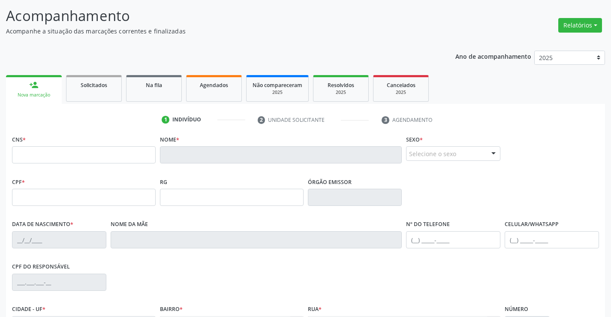
scroll to position [39, 0]
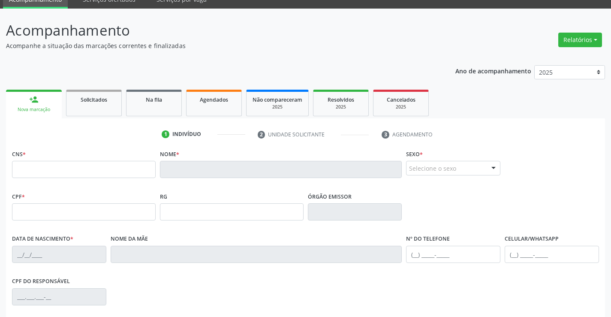
click at [53, 103] on link "person_add Nova marcação" at bounding box center [34, 104] width 56 height 29
click at [104, 106] on link "Solicitados" at bounding box center [94, 103] width 56 height 27
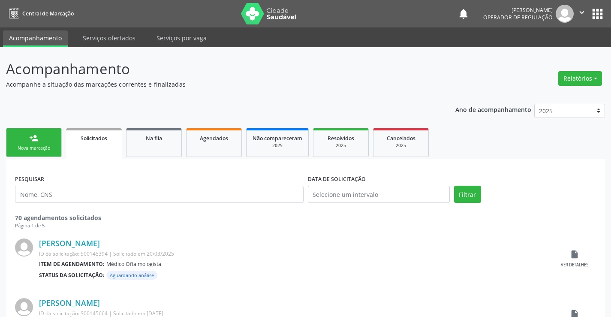
click at [48, 145] on div "Nova marcação" at bounding box center [33, 148] width 43 height 6
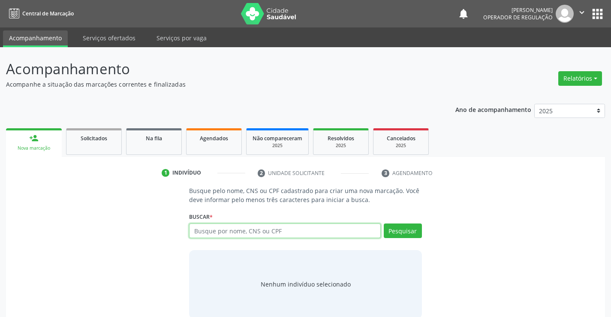
click at [240, 230] on input "text" at bounding box center [284, 230] width 191 height 15
type input "701402696654637"
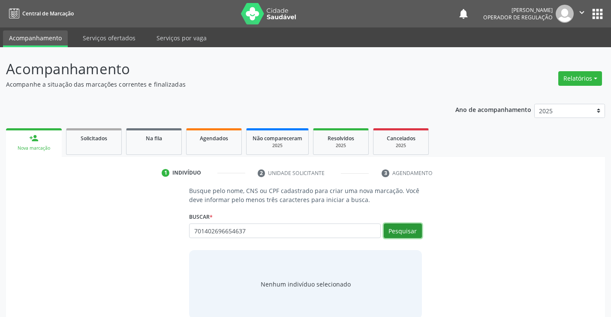
click at [399, 230] on button "Pesquisar" at bounding box center [403, 230] width 38 height 15
type input "701402696654637"
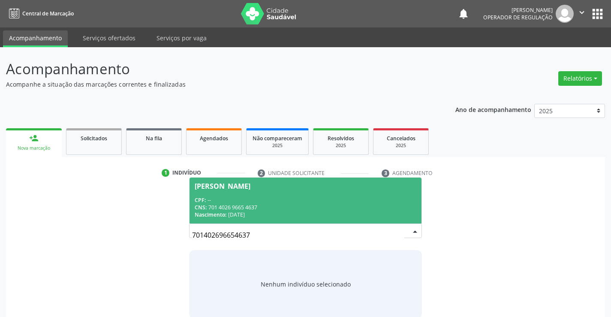
click at [316, 196] on div "CPF: --" at bounding box center [305, 199] width 221 height 7
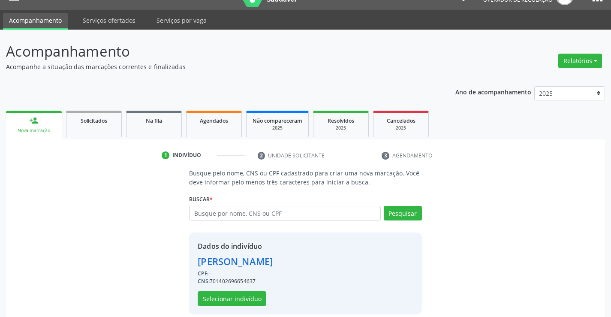
scroll to position [27, 0]
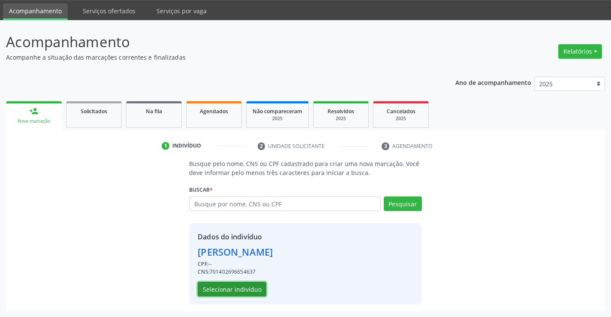
click at [242, 288] on button "Selecionar indivíduo" at bounding box center [232, 289] width 69 height 15
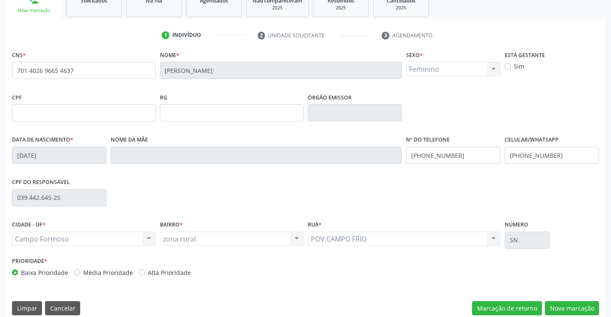
scroll to position [148, 0]
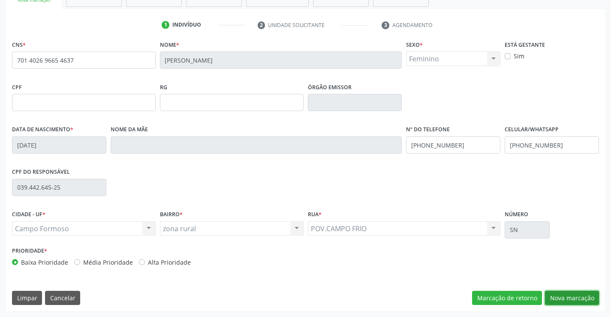
click at [565, 296] on button "Nova marcação" at bounding box center [572, 298] width 54 height 15
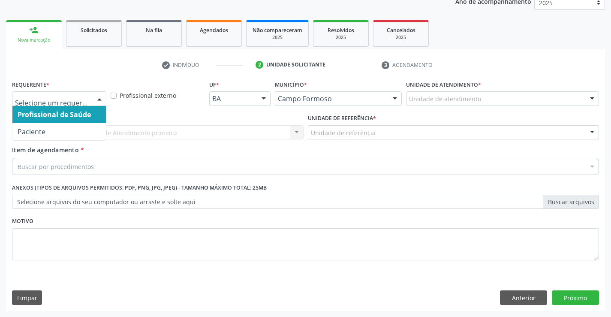
click at [97, 99] on div at bounding box center [99, 99] width 13 height 15
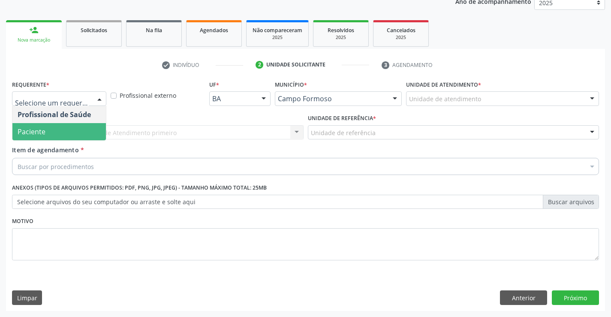
click at [60, 132] on span "Paciente" at bounding box center [58, 131] width 93 height 17
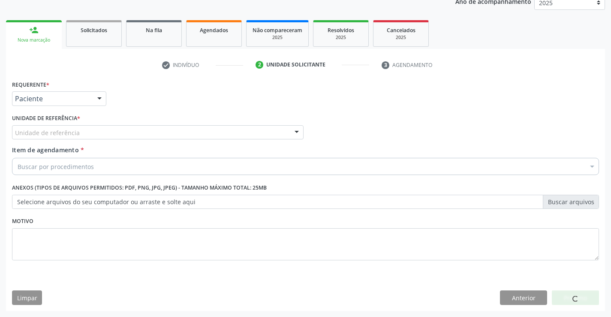
click at [84, 133] on div "Unidade de referência" at bounding box center [157, 132] width 291 height 15
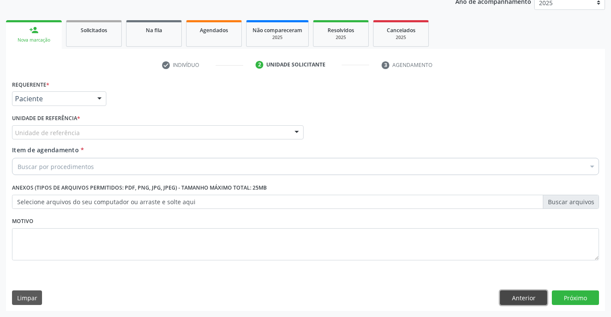
click at [511, 298] on button "Anterior" at bounding box center [523, 297] width 47 height 15
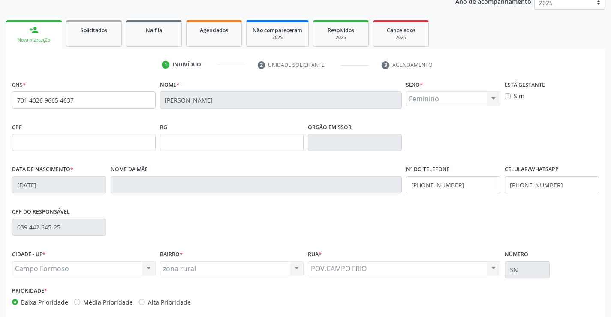
scroll to position [148, 0]
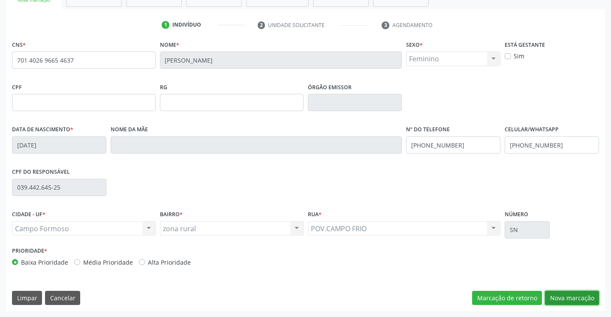
click at [562, 297] on button "Nova marcação" at bounding box center [572, 298] width 54 height 15
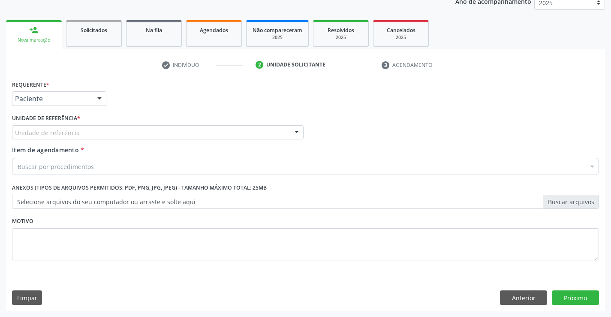
scroll to position [108, 0]
click at [99, 99] on div at bounding box center [99, 99] width 13 height 15
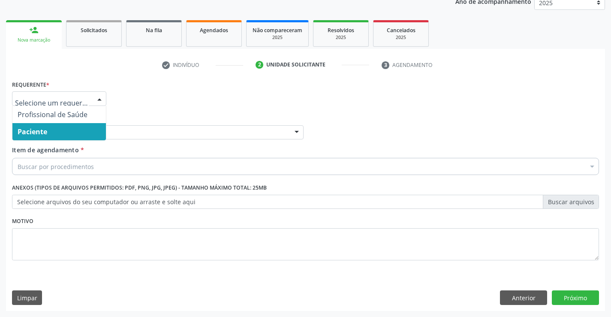
click at [82, 136] on span "Paciente" at bounding box center [58, 131] width 93 height 17
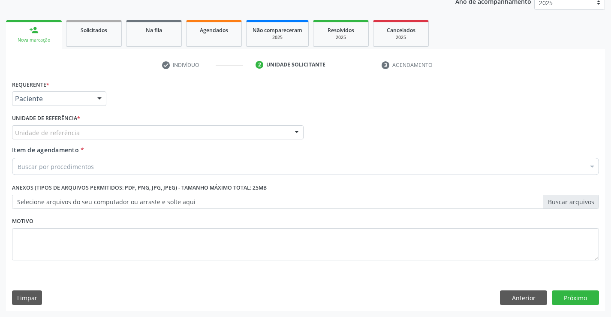
click at [93, 131] on div "Unidade de referência" at bounding box center [157, 132] width 291 height 15
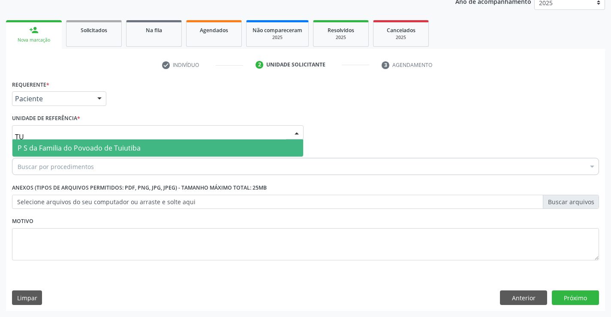
type input "TUI"
click at [98, 144] on span "P S da Familia do Povoado de Tuiutiba" at bounding box center [79, 147] width 123 height 9
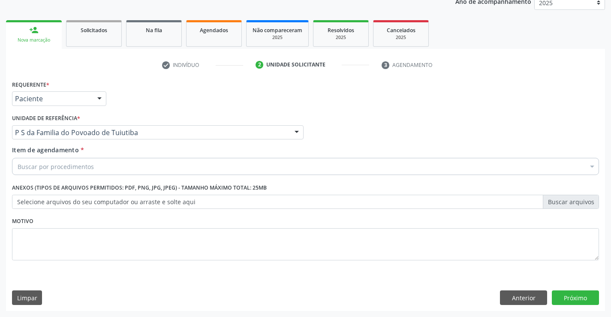
click at [99, 168] on div "Buscar por procedimentos" at bounding box center [305, 166] width 587 height 17
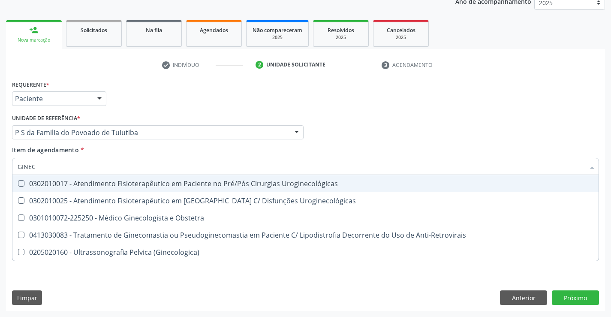
type input "GINECO"
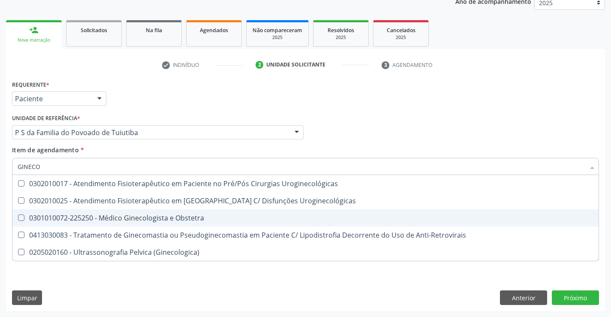
click at [141, 217] on div "0301010072-225250 - Médico Ginecologista e Obstetra" at bounding box center [306, 217] width 576 height 7
checkbox Obstetra "true"
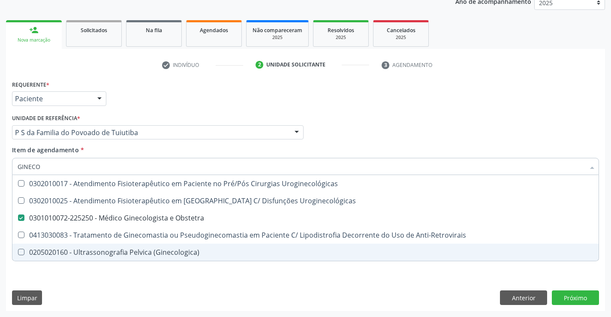
click at [137, 276] on div "Requerente * Paciente Profissional de Saúde Paciente Nenhum resultado encontrad…" at bounding box center [305, 194] width 599 height 233
checkbox Uroginecológicas "true"
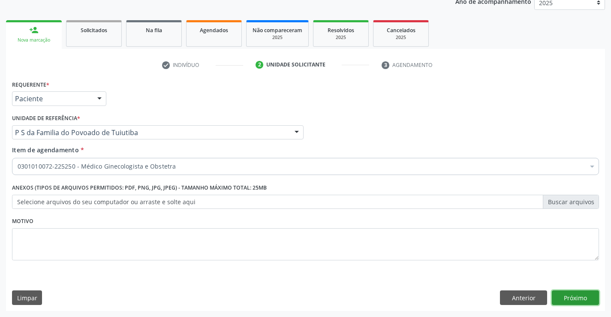
click at [576, 299] on button "Próximo" at bounding box center [575, 297] width 47 height 15
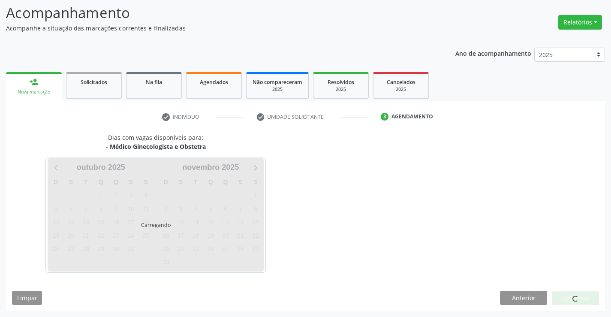
scroll to position [56, 0]
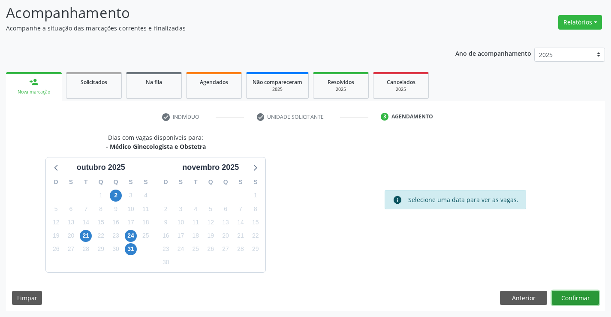
click at [576, 299] on button "Confirmar" at bounding box center [575, 298] width 47 height 15
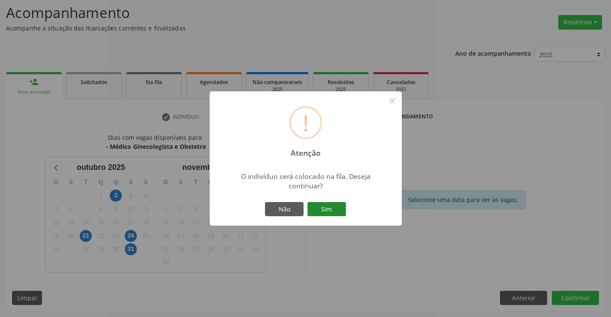
click at [336, 206] on button "Sim" at bounding box center [326, 209] width 39 height 15
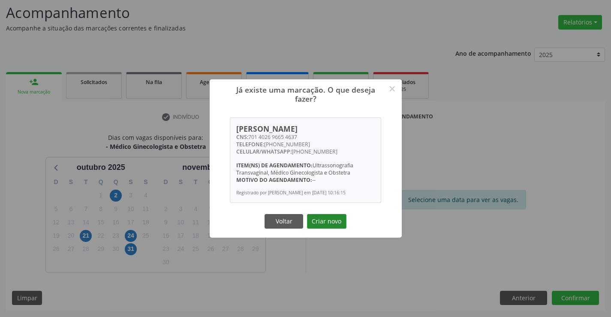
click at [329, 226] on button "Criar novo" at bounding box center [326, 221] width 39 height 15
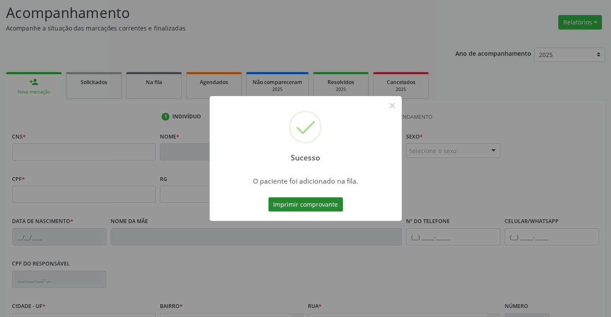
click at [315, 205] on button "Imprimir comprovante" at bounding box center [305, 204] width 75 height 15
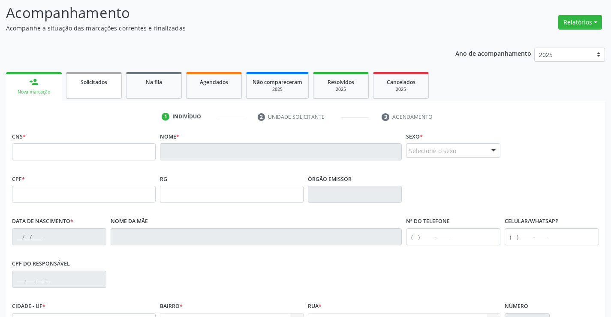
click at [89, 87] on link "Solicitados" at bounding box center [94, 85] width 56 height 27
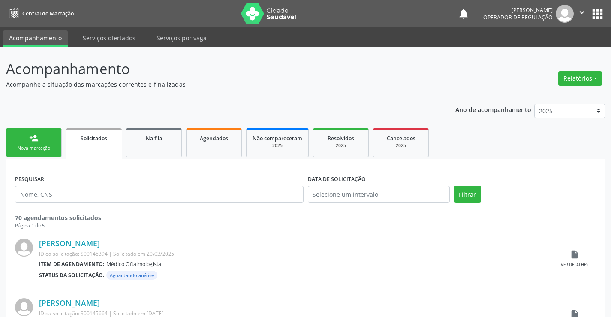
click at [53, 147] on div "Nova marcação" at bounding box center [33, 148] width 43 height 6
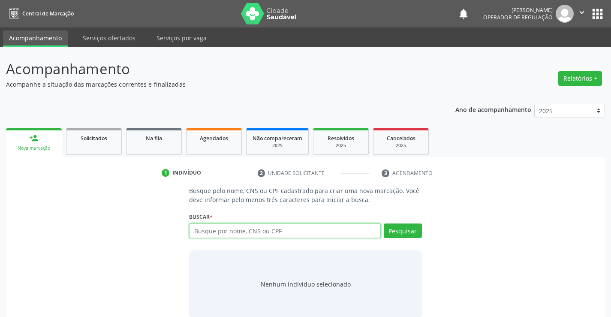
click at [278, 228] on input "text" at bounding box center [284, 230] width 191 height 15
type input "7009*05983833991"
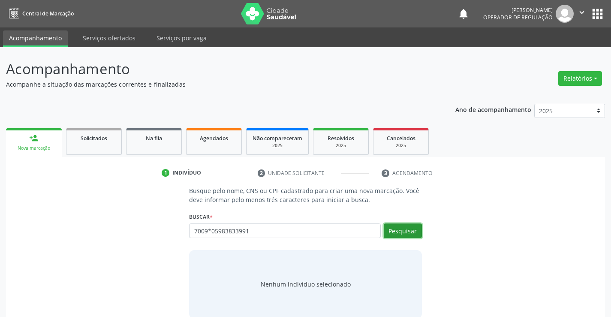
click at [397, 230] on button "Pesquisar" at bounding box center [403, 230] width 38 height 15
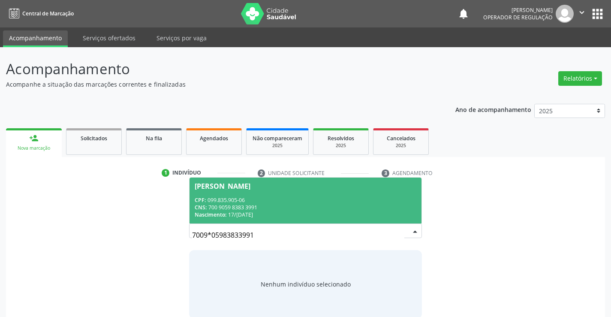
click at [330, 204] on div "CNS: 700 9059 8383 3991" at bounding box center [305, 207] width 221 height 7
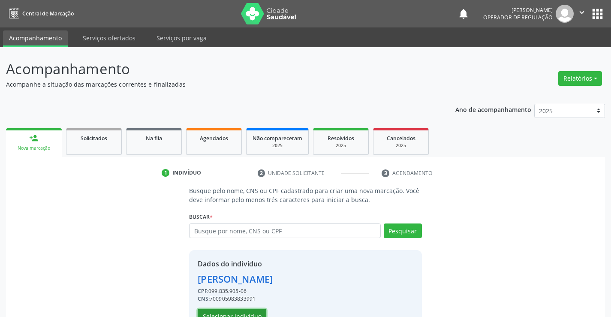
click at [253, 311] on button "Selecionar indivíduo" at bounding box center [232, 316] width 69 height 15
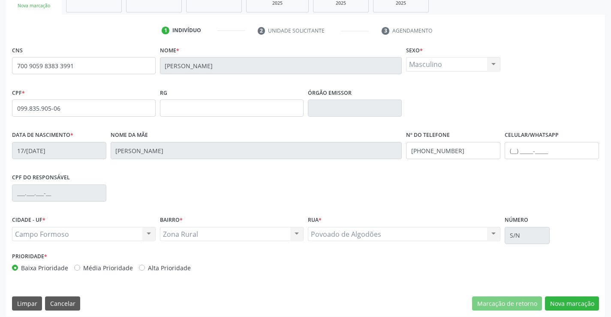
scroll to position [148, 0]
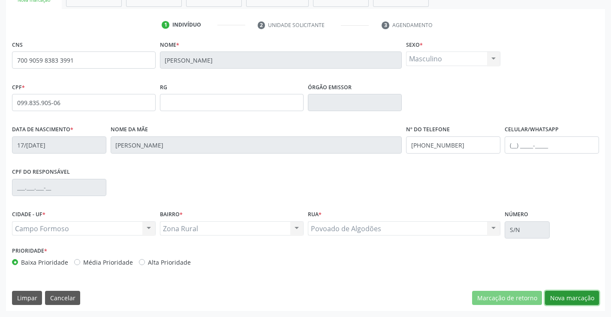
click at [573, 295] on button "Nova marcação" at bounding box center [572, 298] width 54 height 15
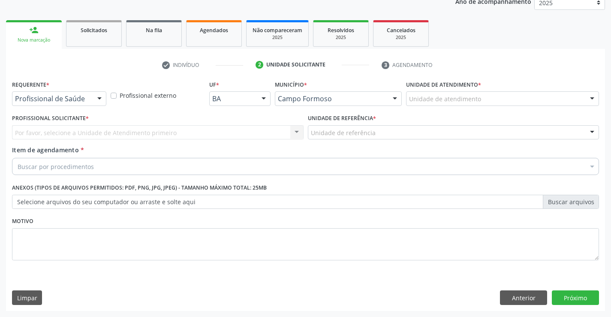
scroll to position [108, 0]
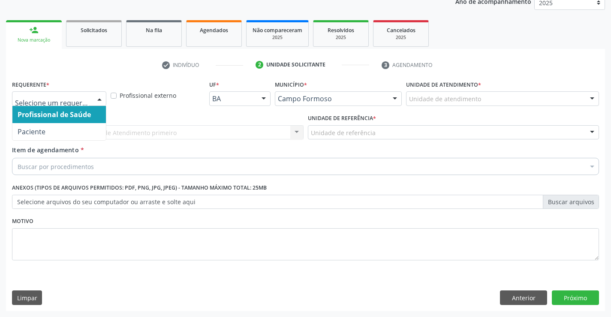
click at [95, 97] on div at bounding box center [99, 99] width 13 height 15
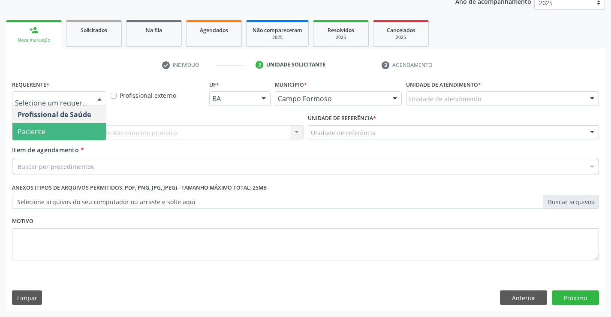
click at [84, 131] on span "Paciente" at bounding box center [58, 131] width 93 height 17
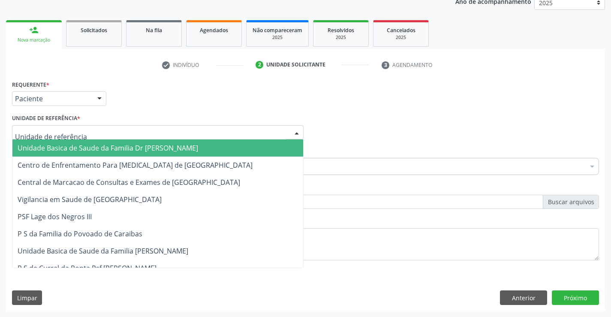
click at [84, 131] on div at bounding box center [157, 132] width 291 height 15
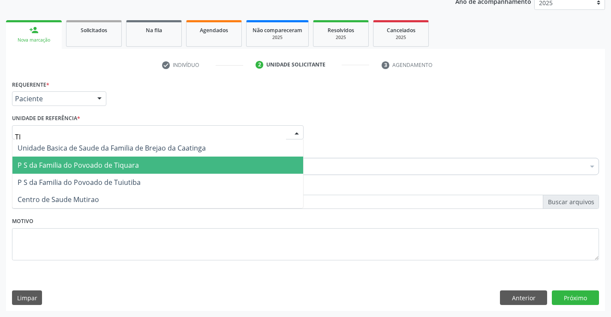
type input "T"
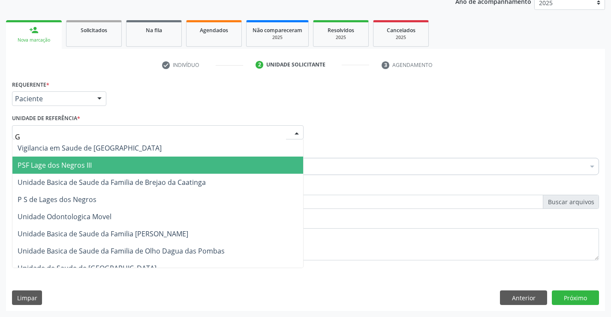
type input "GO"
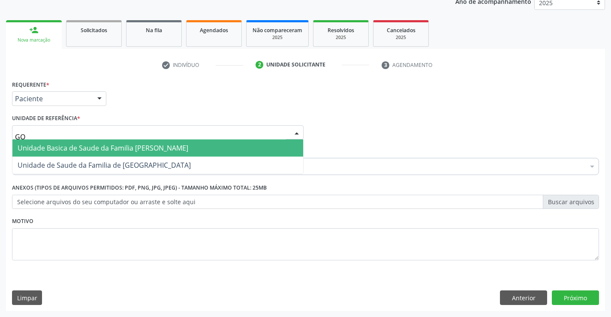
click at [134, 147] on span "Unidade Basica de Saude da Familia [PERSON_NAME]" at bounding box center [103, 147] width 171 height 9
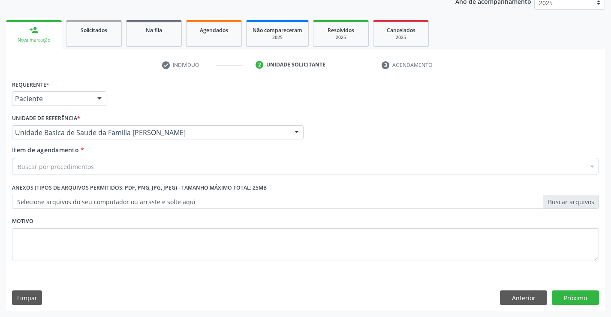
click at [117, 167] on div "Buscar por procedimentos" at bounding box center [305, 166] width 587 height 17
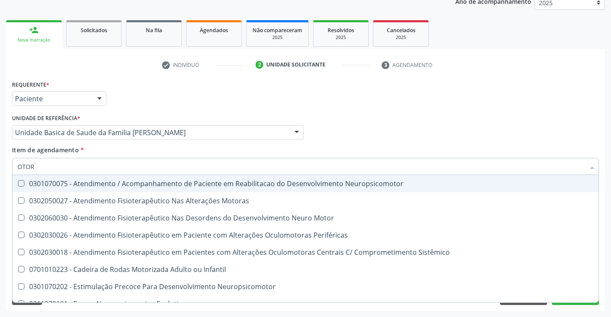
type input "OTORR"
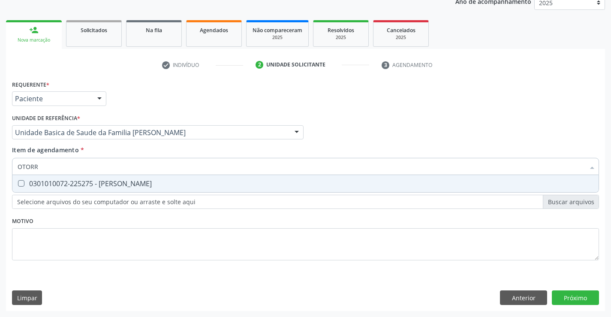
click at [143, 181] on div "0301010072-225275 - [PERSON_NAME]" at bounding box center [306, 183] width 576 height 7
checkbox Otorrinolaringologista "true"
click at [135, 226] on div "Requerente * Paciente Profissional de Saúde Paciente Nenhum resultado encontrad…" at bounding box center [305, 175] width 587 height 194
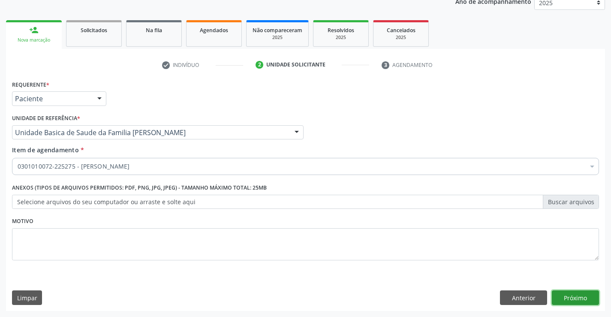
click at [568, 299] on button "Próximo" at bounding box center [575, 297] width 47 height 15
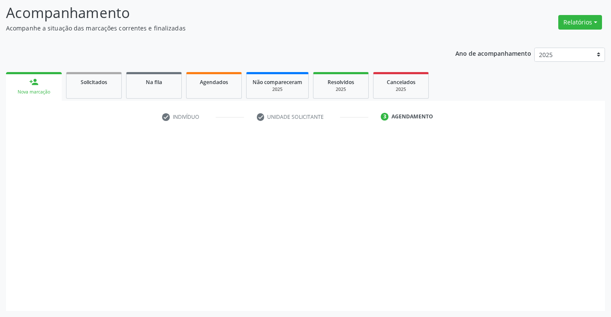
scroll to position [56, 0]
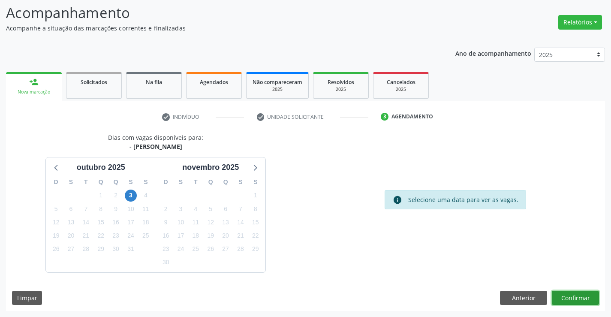
click at [568, 297] on button "Confirmar" at bounding box center [575, 298] width 47 height 15
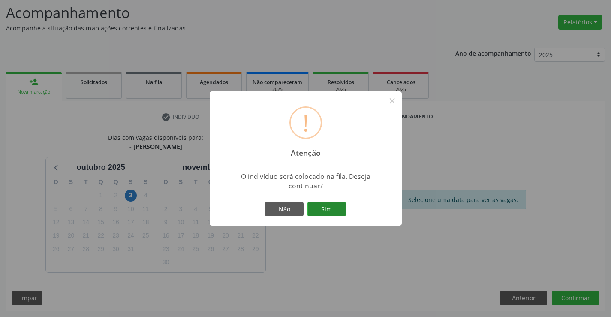
click at [334, 209] on button "Sim" at bounding box center [326, 209] width 39 height 15
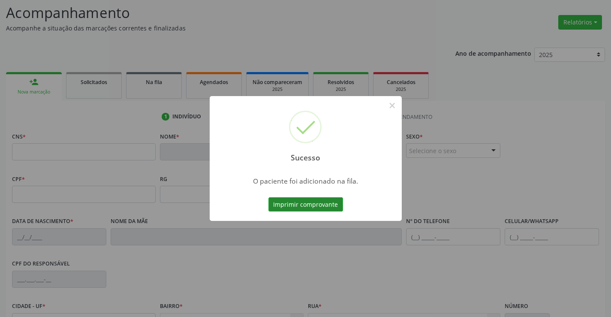
click at [321, 202] on button "Imprimir comprovante" at bounding box center [305, 204] width 75 height 15
